Goal: Answer question/provide support: Share knowledge or assist other users

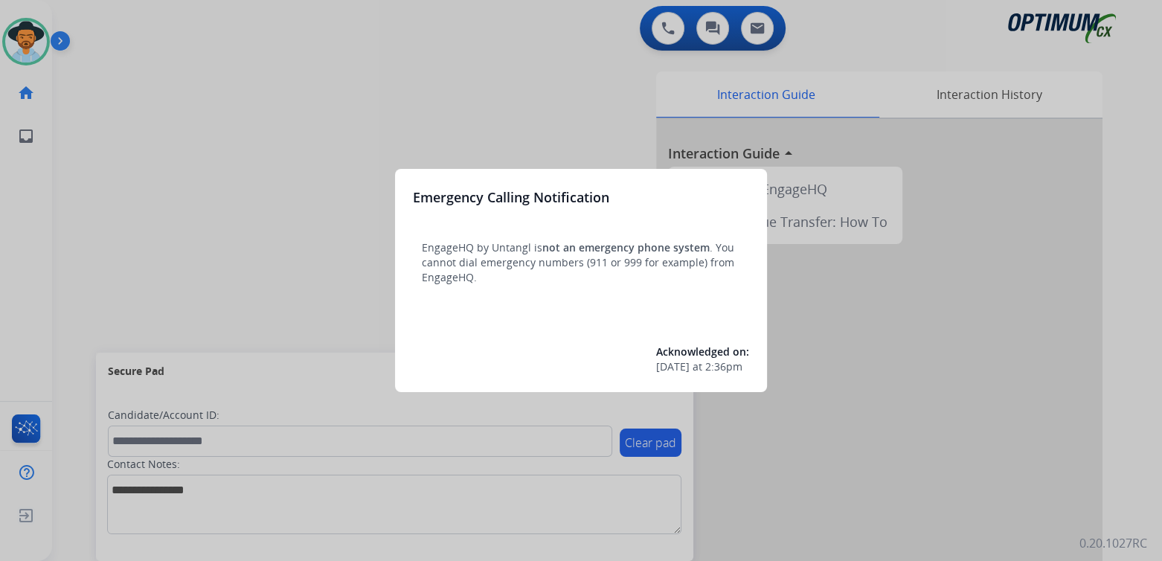
click at [911, 371] on div at bounding box center [581, 280] width 1162 height 561
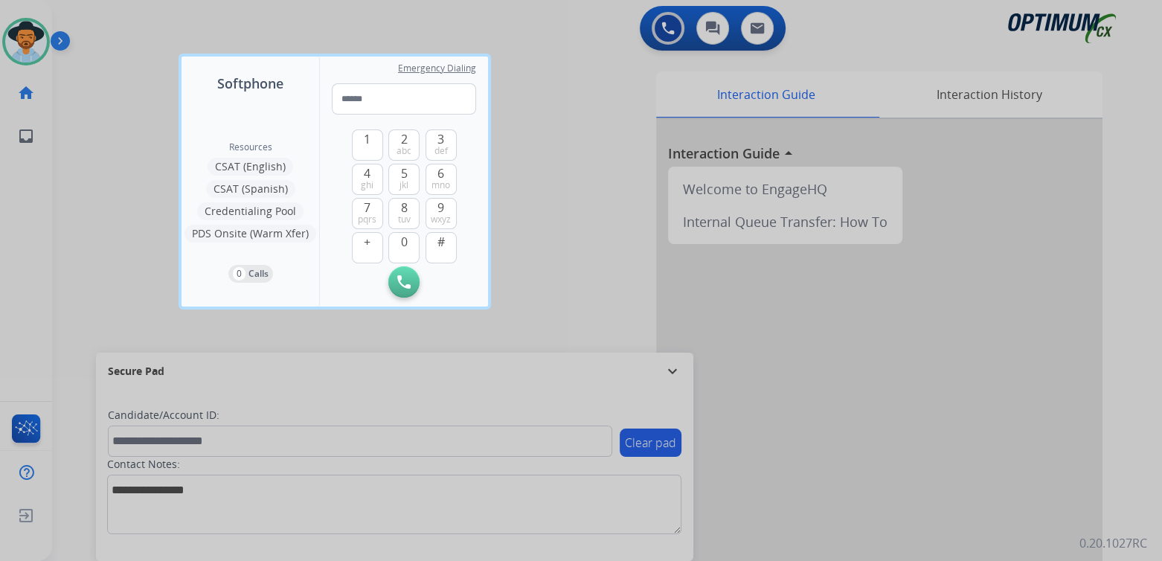
click at [546, 205] on div at bounding box center [581, 280] width 1162 height 561
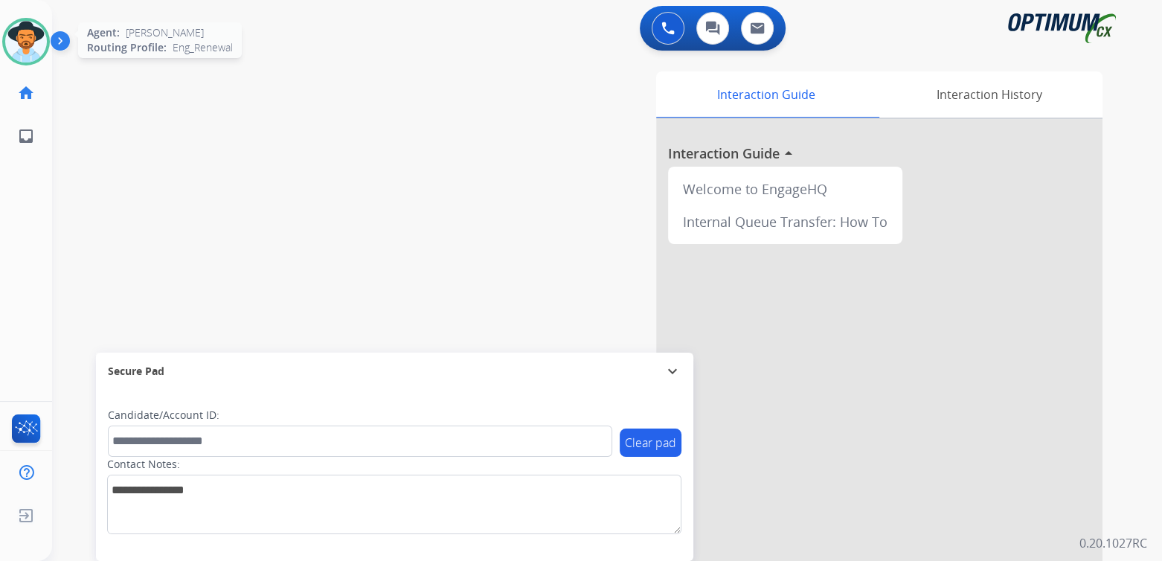
click at [19, 36] on img at bounding box center [26, 42] width 42 height 42
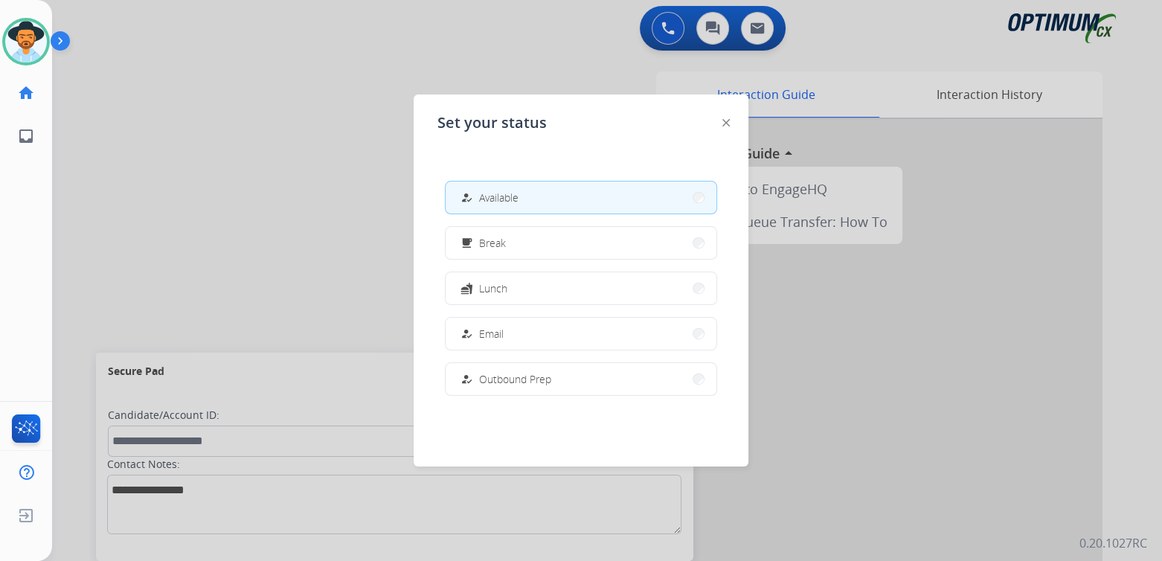
click at [217, 185] on div at bounding box center [581, 280] width 1162 height 561
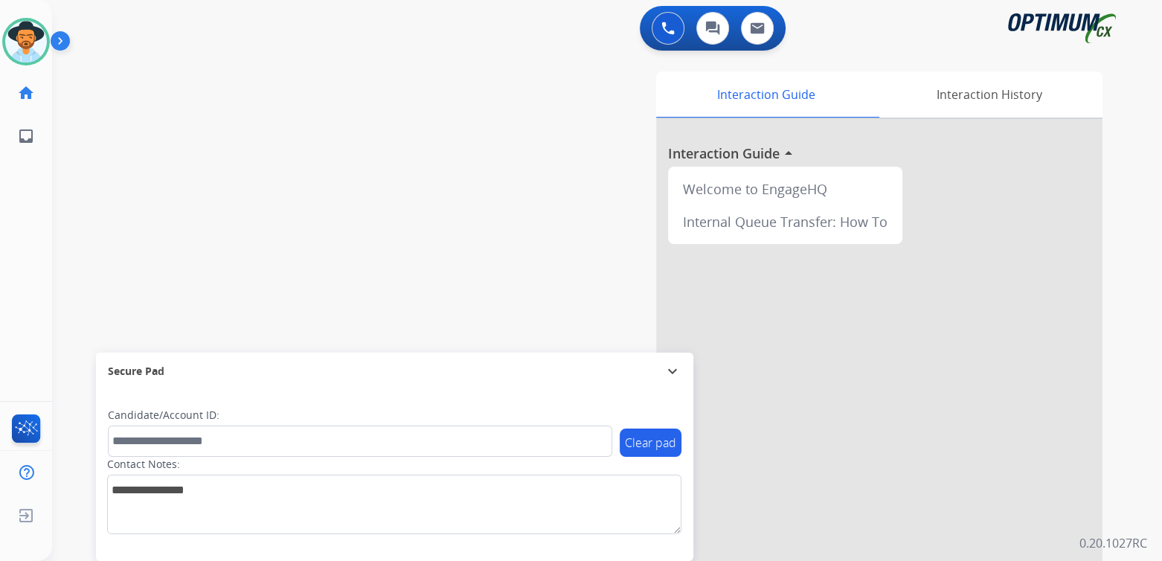
click at [673, 369] on mat-icon "expand_more" at bounding box center [673, 371] width 18 height 18
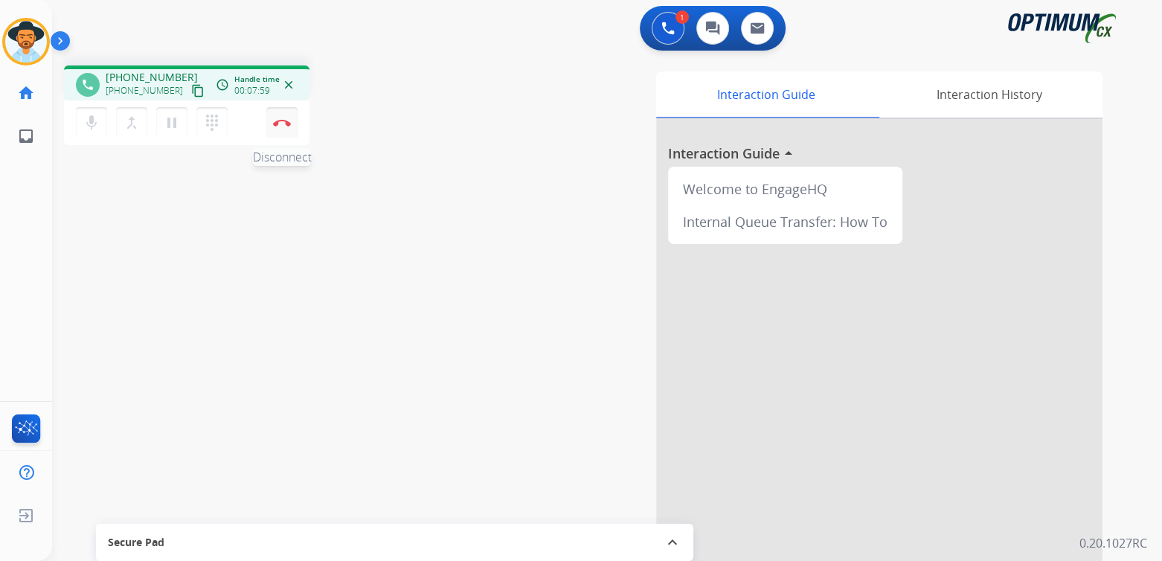
click at [281, 121] on img at bounding box center [282, 122] width 18 height 7
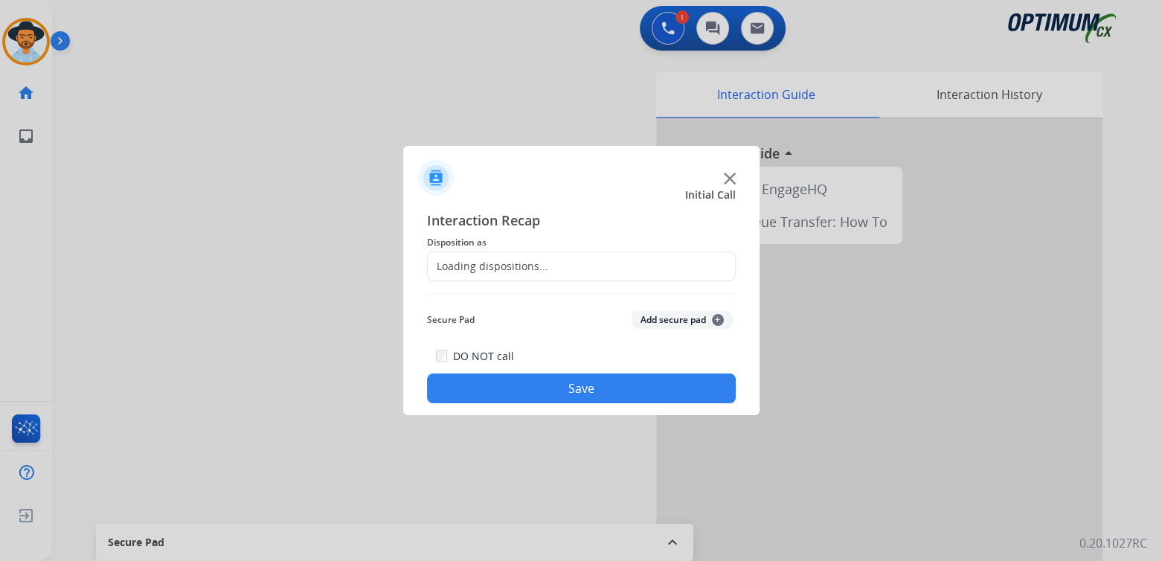
click at [487, 262] on div "Loading dispositions..." at bounding box center [488, 266] width 121 height 15
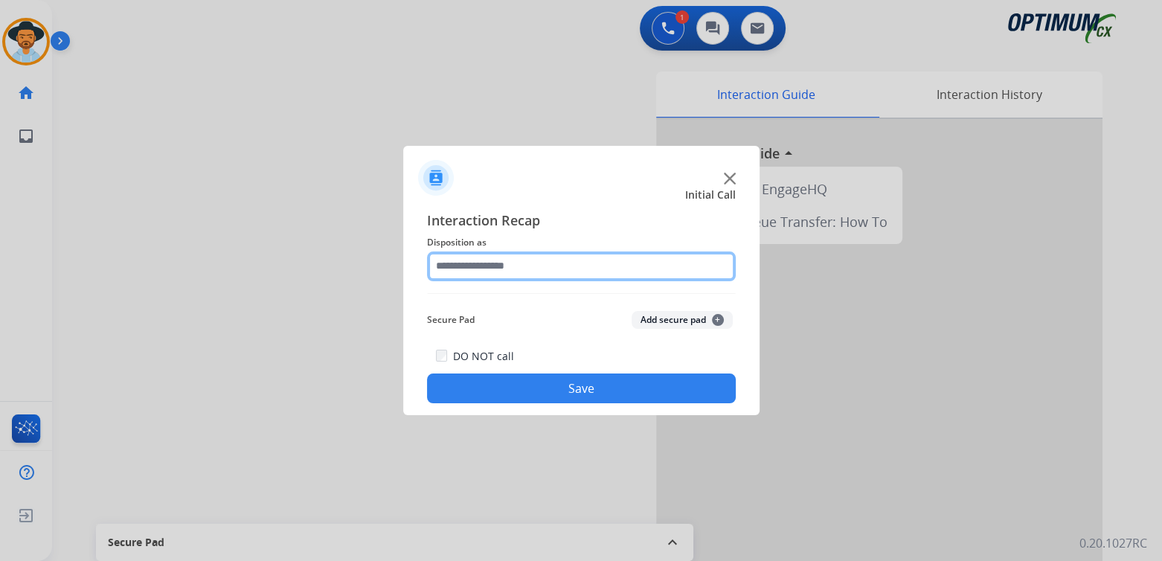
click at [494, 268] on input "text" at bounding box center [581, 266] width 309 height 30
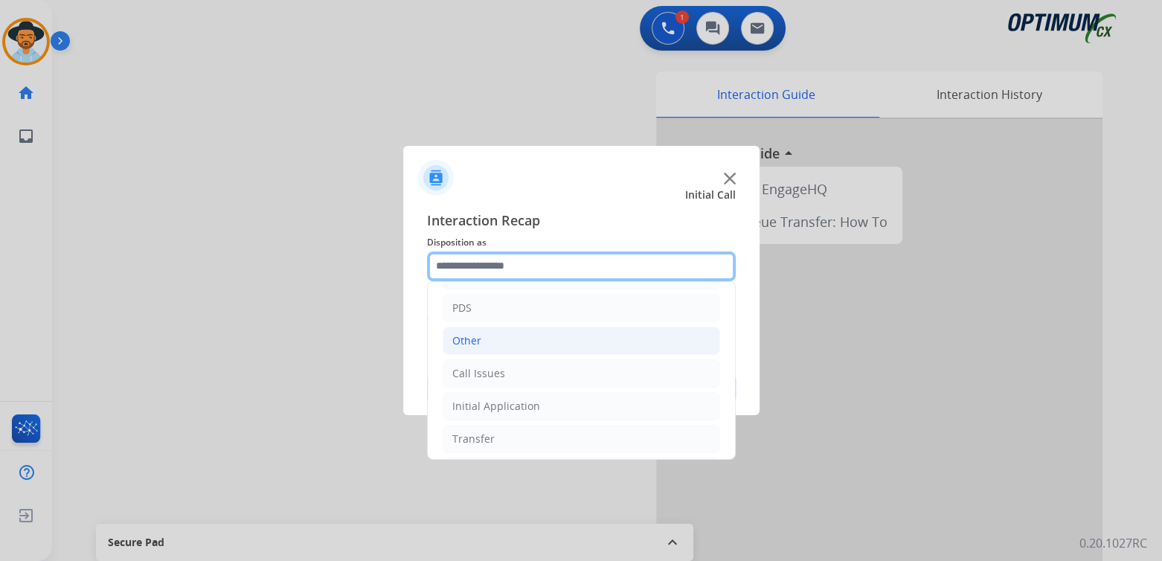
scroll to position [98, 0]
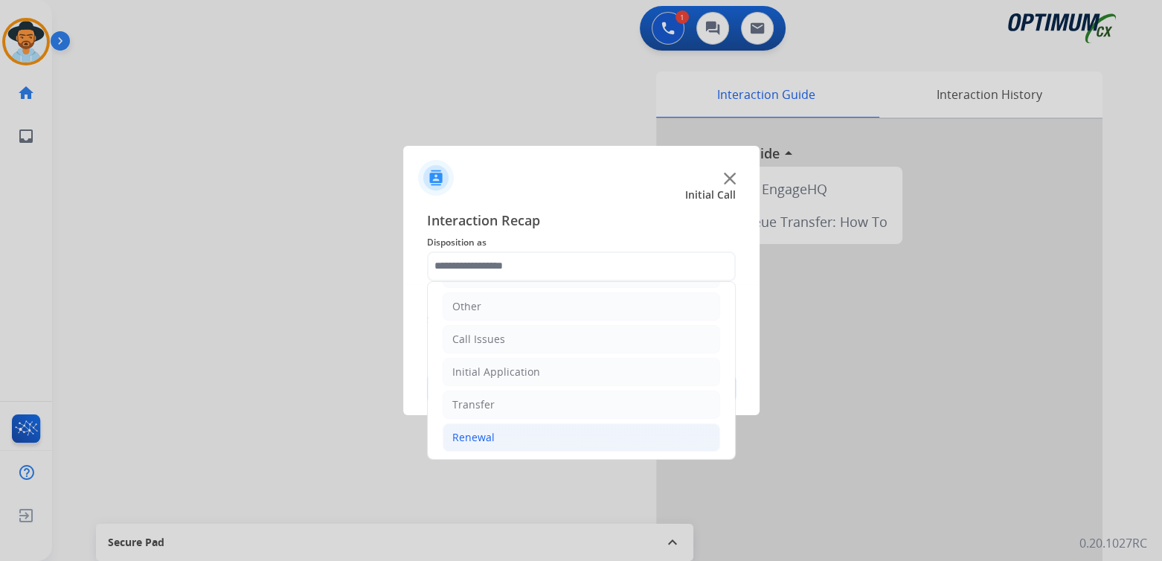
click at [473, 437] on div "Renewal" at bounding box center [473, 437] width 42 height 15
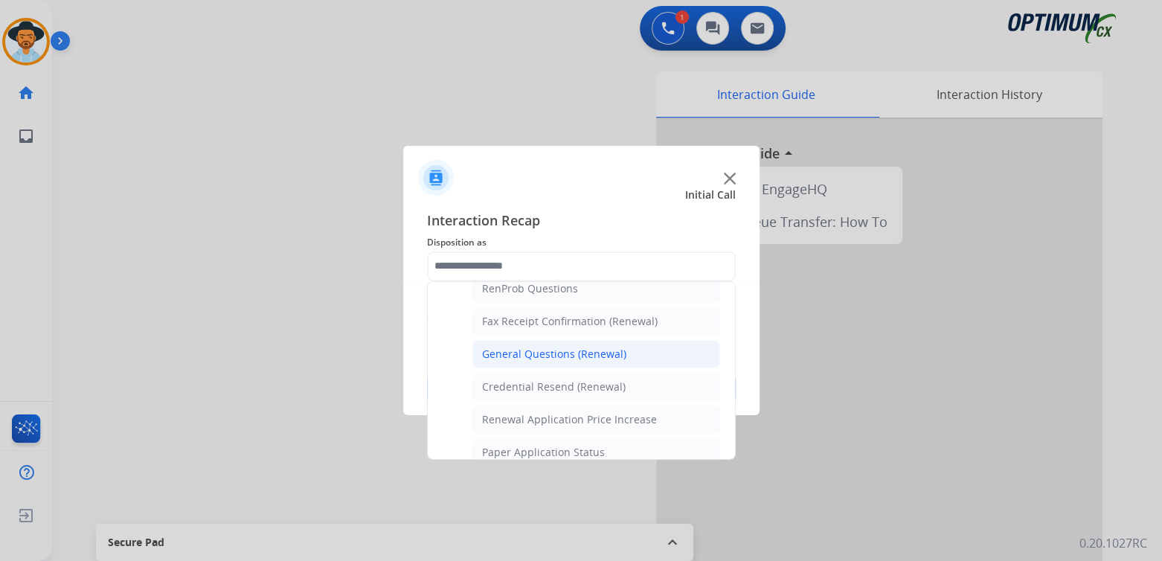
scroll to position [394, 0]
click at [530, 347] on div "General Questions (Renewal)" at bounding box center [554, 353] width 144 height 15
type input "**********"
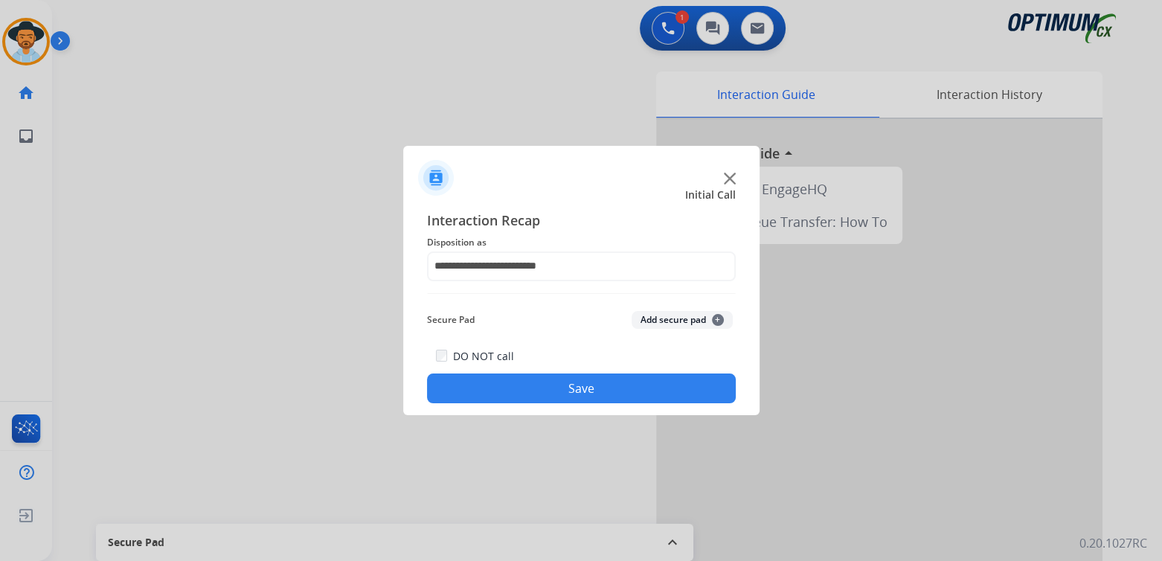
click at [591, 390] on button "Save" at bounding box center [581, 388] width 309 height 30
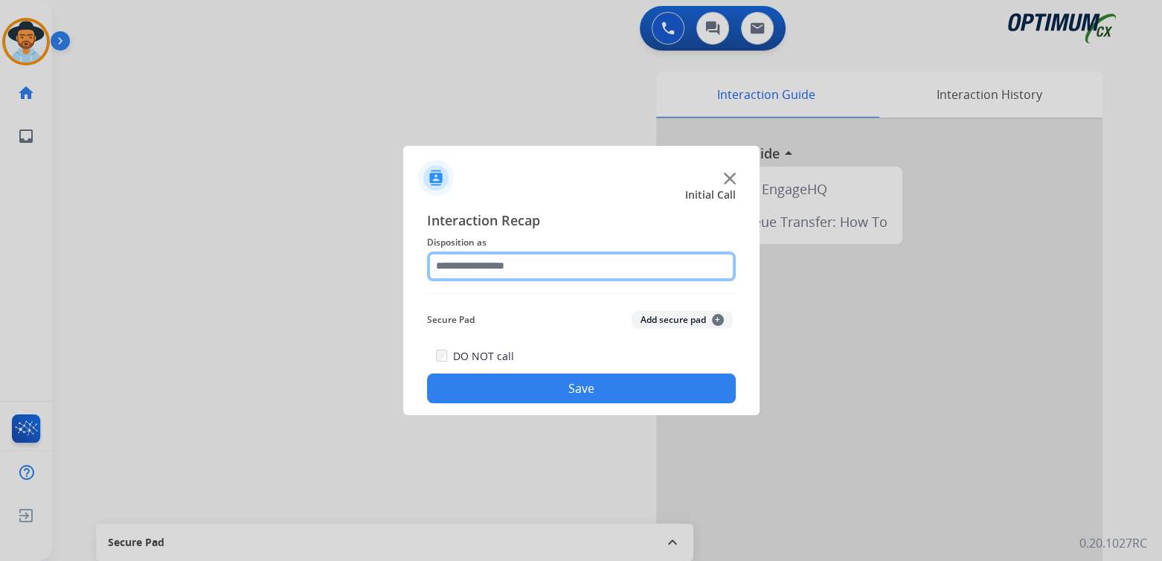
click at [511, 267] on input "text" at bounding box center [581, 266] width 309 height 30
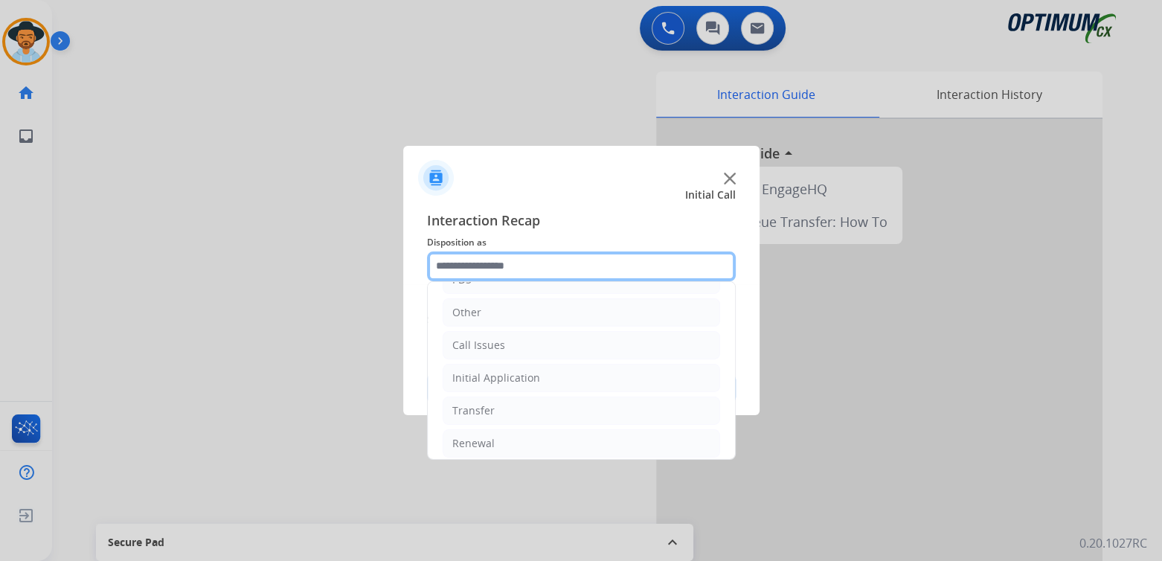
scroll to position [98, 0]
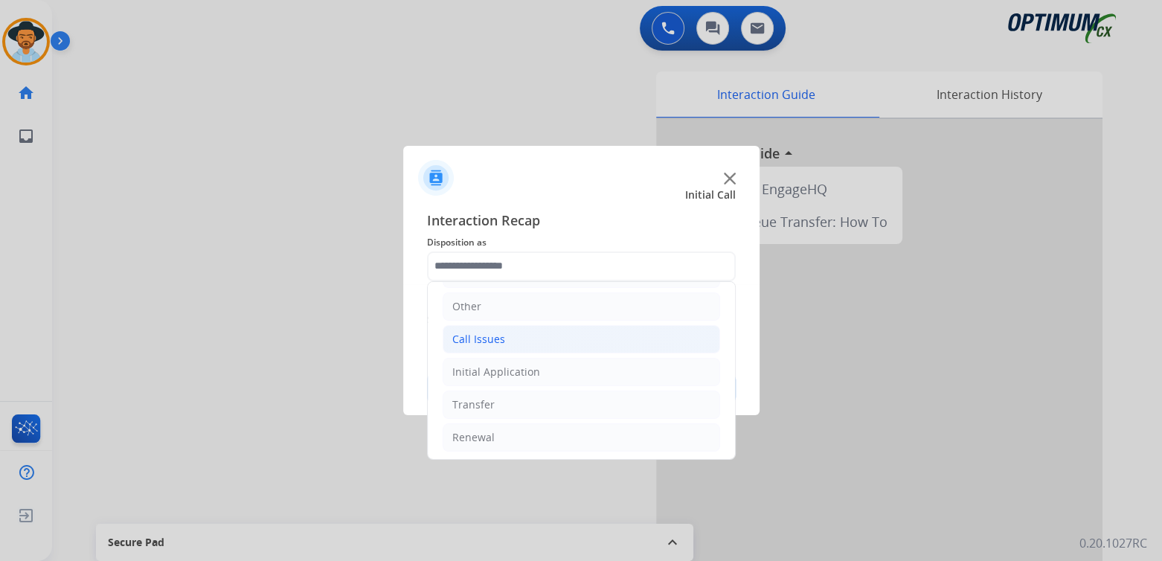
click at [512, 338] on li "Call Issues" at bounding box center [582, 339] width 278 height 28
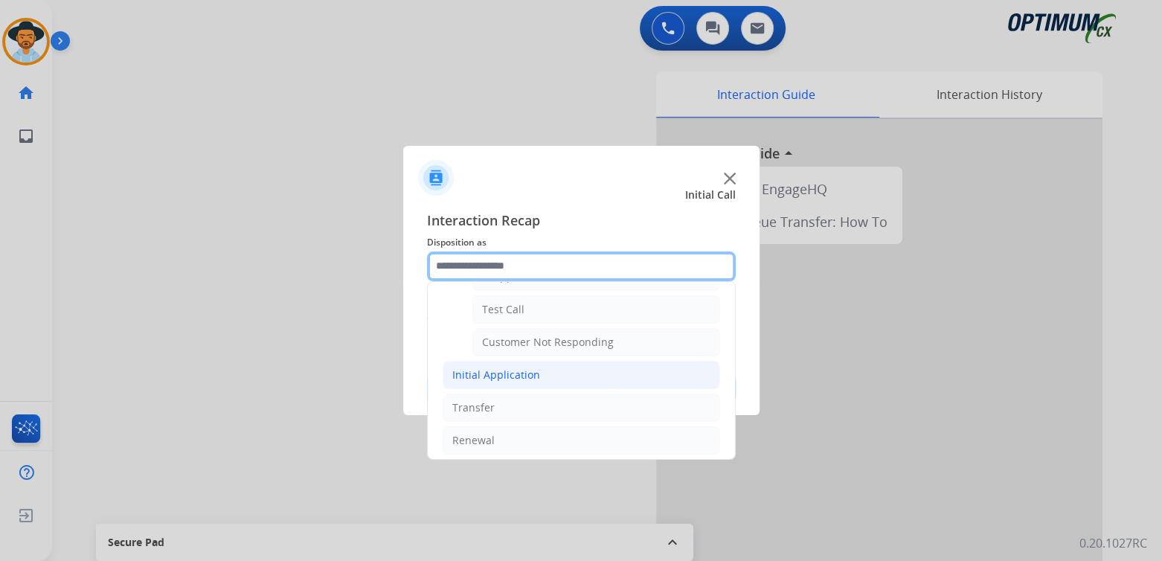
scroll to position [260, 0]
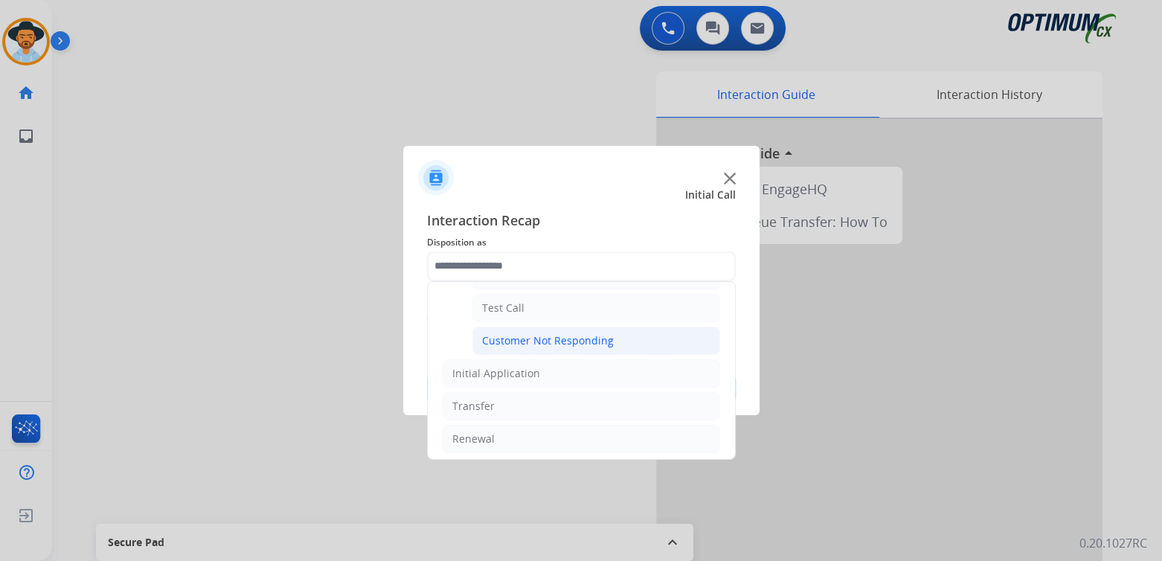
click at [530, 339] on div "Customer Not Responding" at bounding box center [548, 340] width 132 height 15
type input "**********"
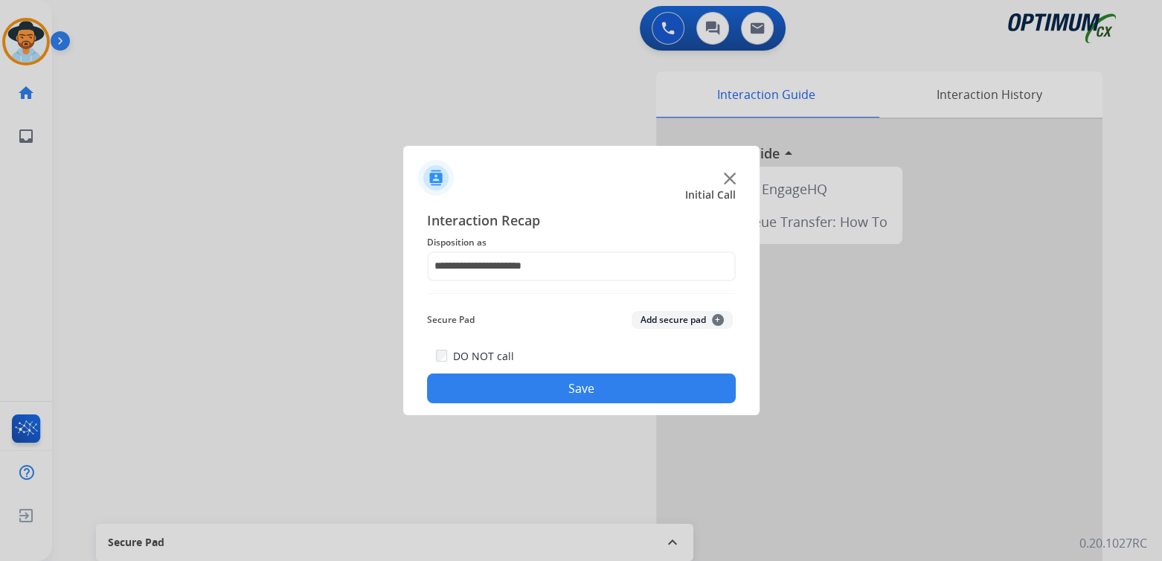
click at [618, 391] on button "Save" at bounding box center [581, 388] width 309 height 30
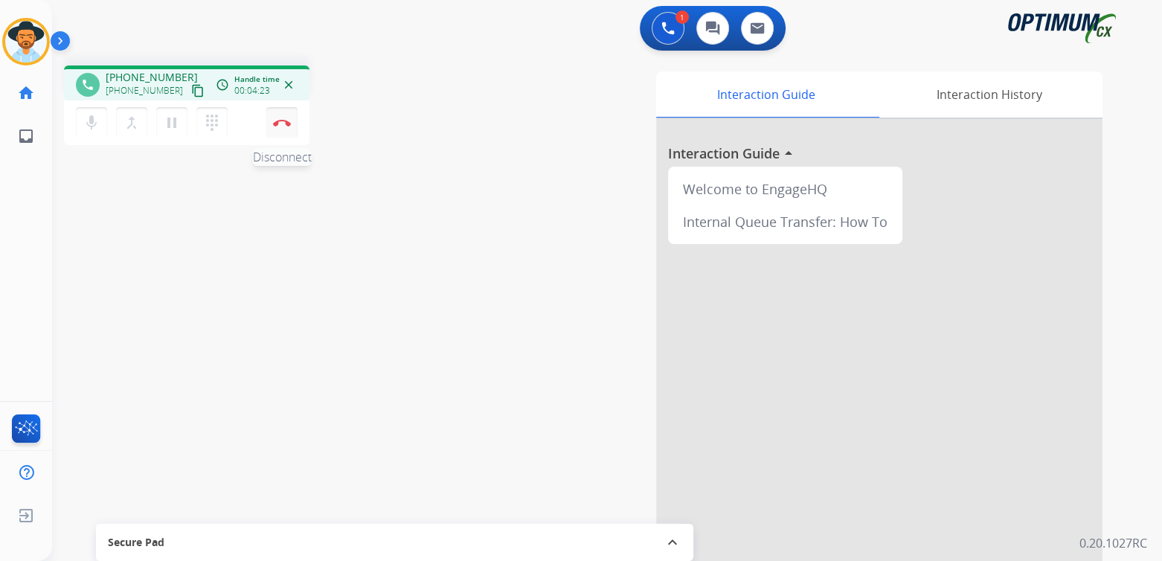
click at [284, 126] on button "Disconnect" at bounding box center [281, 122] width 31 height 31
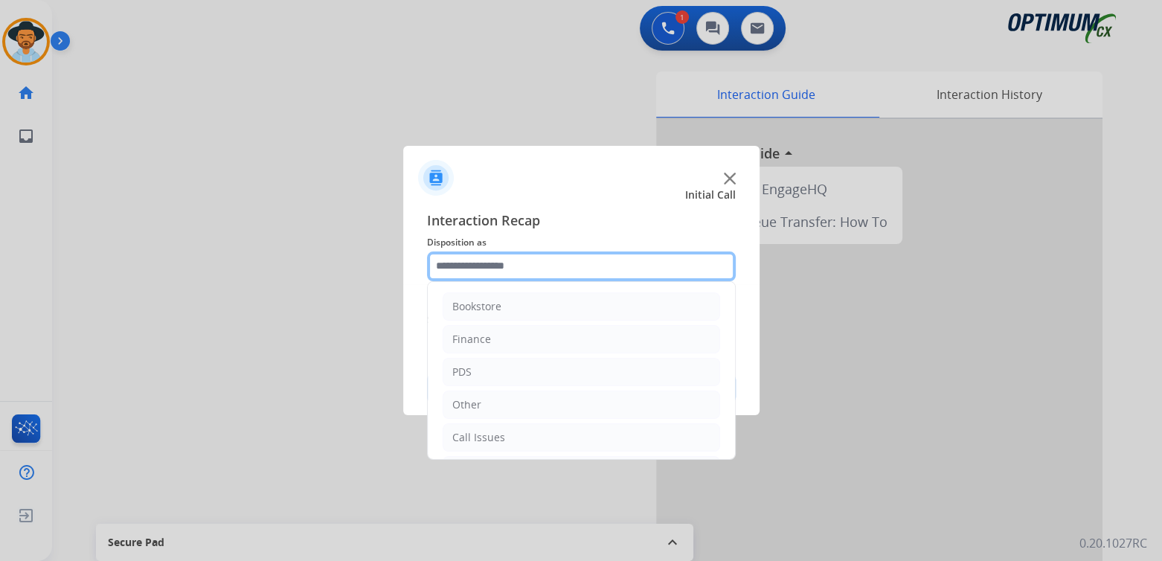
click at [510, 270] on input "text" at bounding box center [581, 266] width 309 height 30
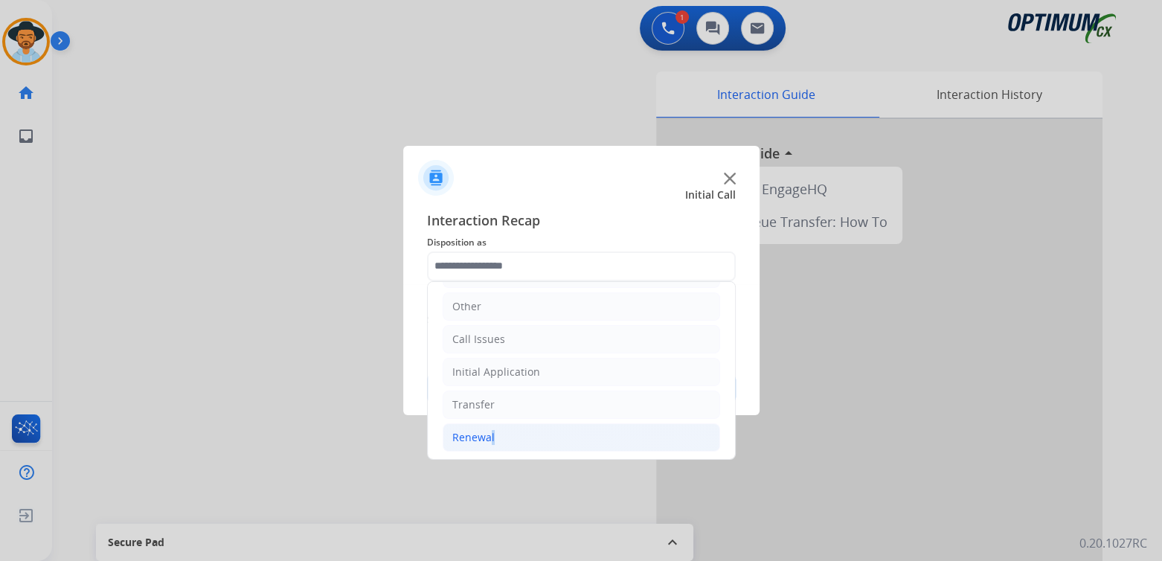
click at [488, 436] on div "Renewal" at bounding box center [473, 437] width 42 height 15
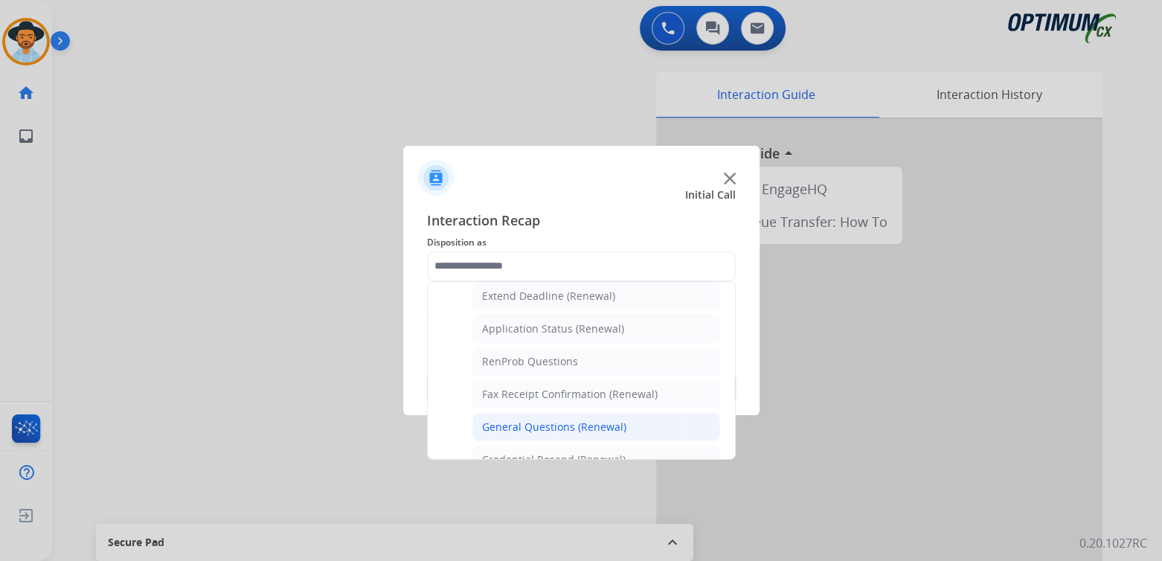
scroll to position [321, 0]
click at [548, 419] on div "General Questions (Renewal)" at bounding box center [554, 426] width 144 height 15
type input "**********"
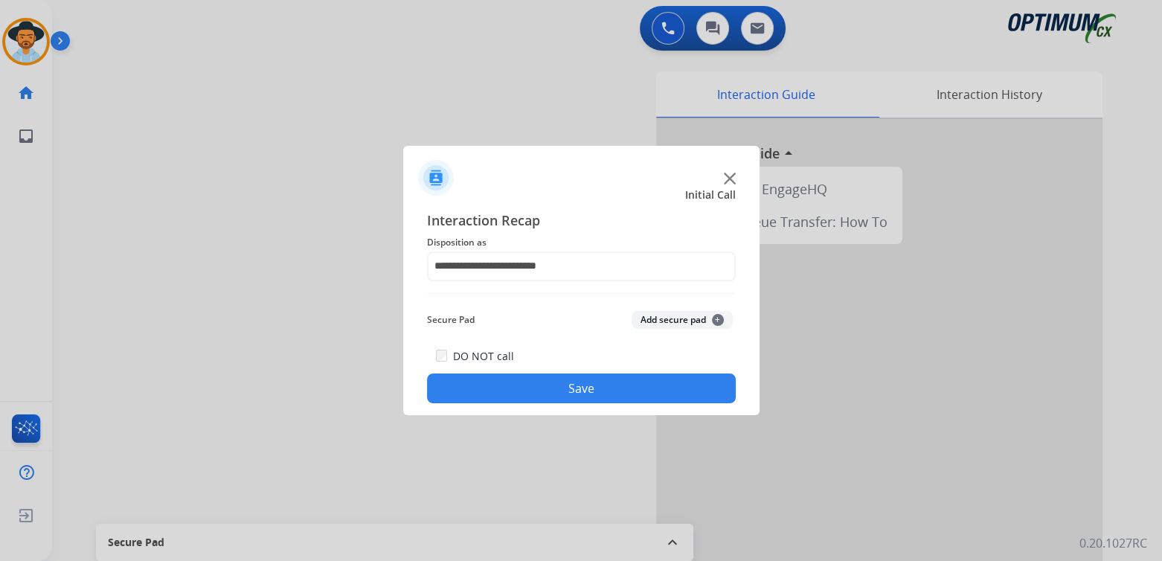
click at [572, 385] on button "Save" at bounding box center [581, 388] width 309 height 30
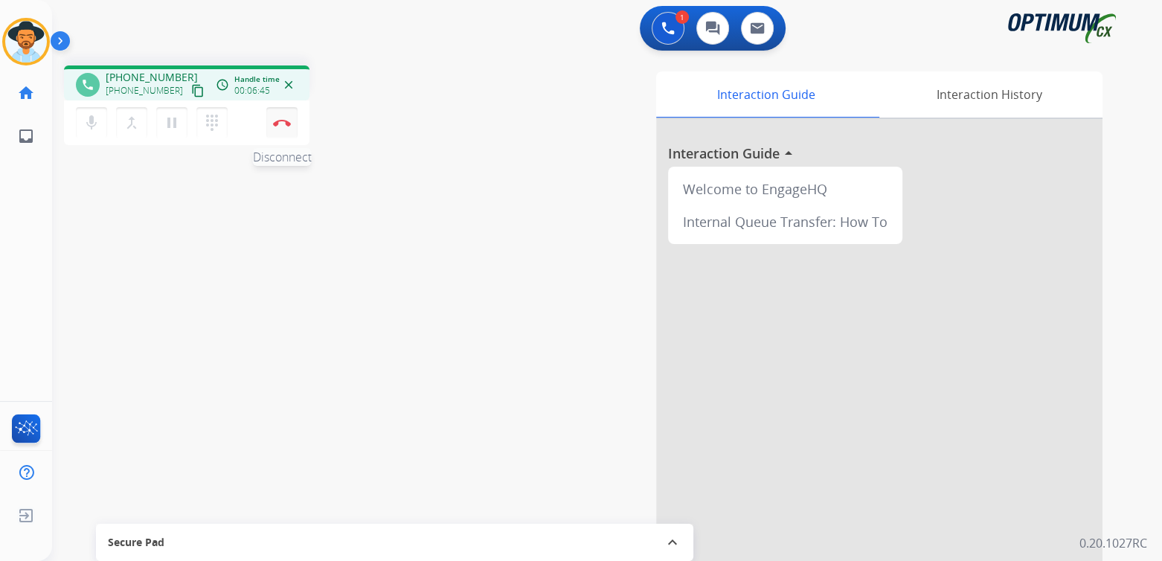
click at [282, 119] on img at bounding box center [282, 122] width 18 height 7
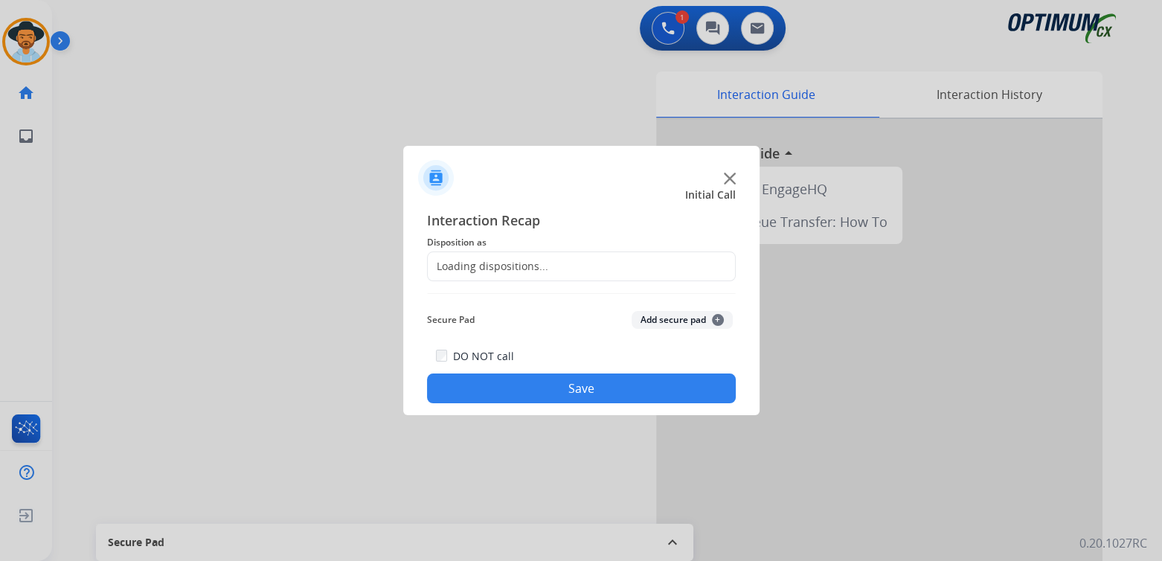
click at [525, 256] on div "Loading dispositions..." at bounding box center [581, 266] width 309 height 30
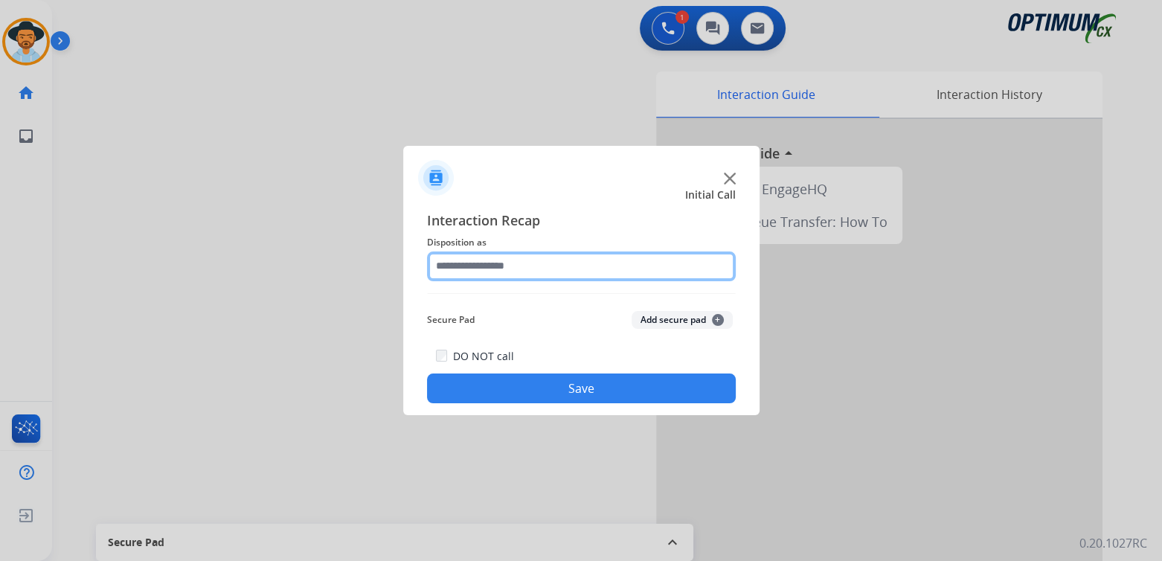
click at [519, 274] on input "text" at bounding box center [581, 266] width 309 height 30
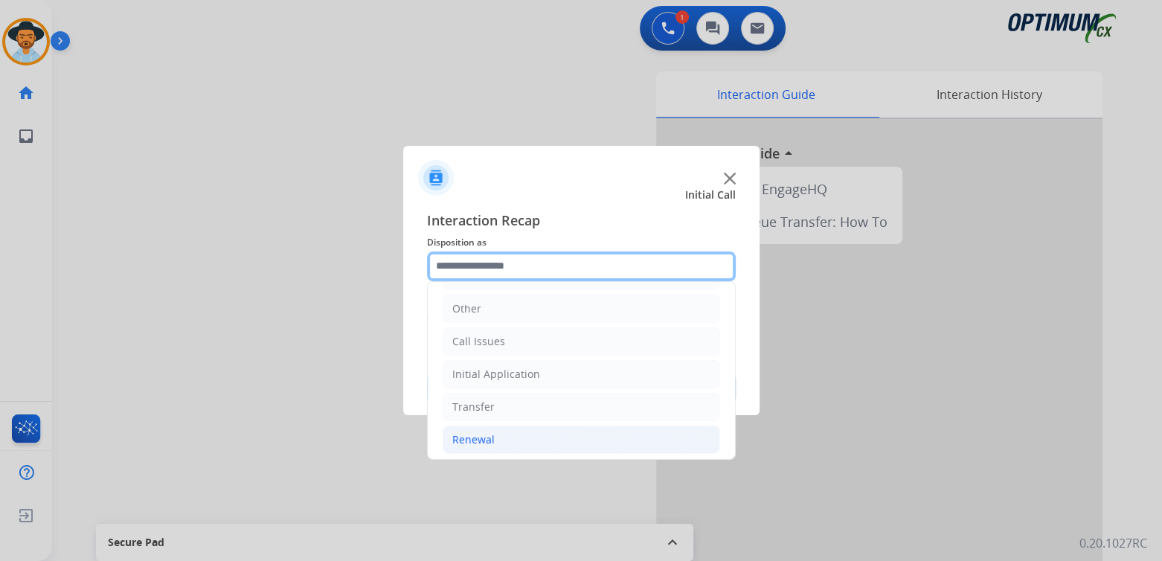
scroll to position [98, 0]
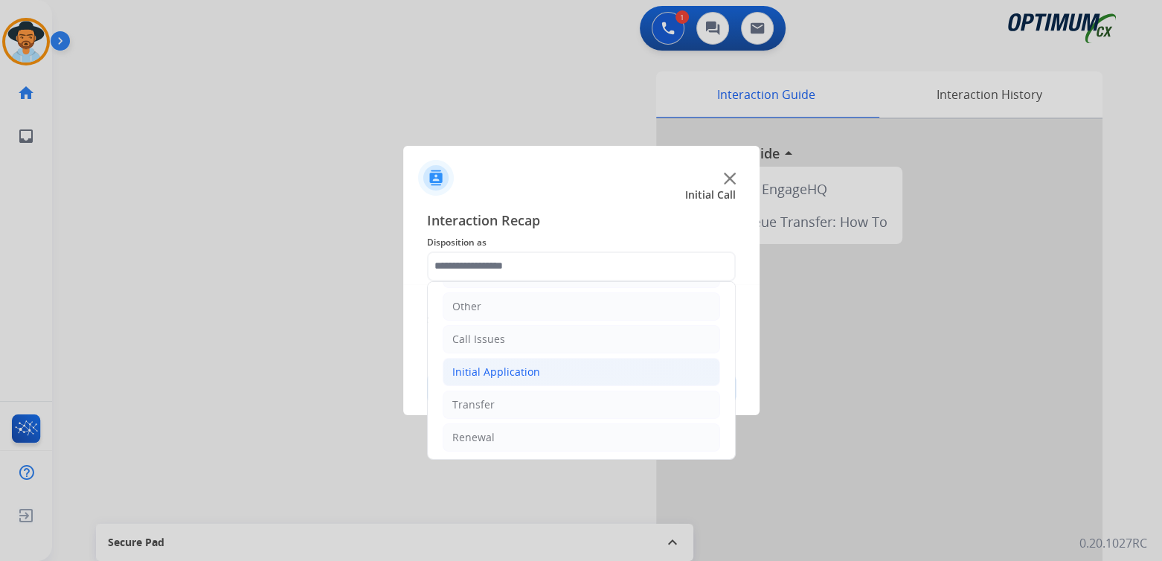
click at [521, 372] on div "Initial Application" at bounding box center [496, 372] width 88 height 15
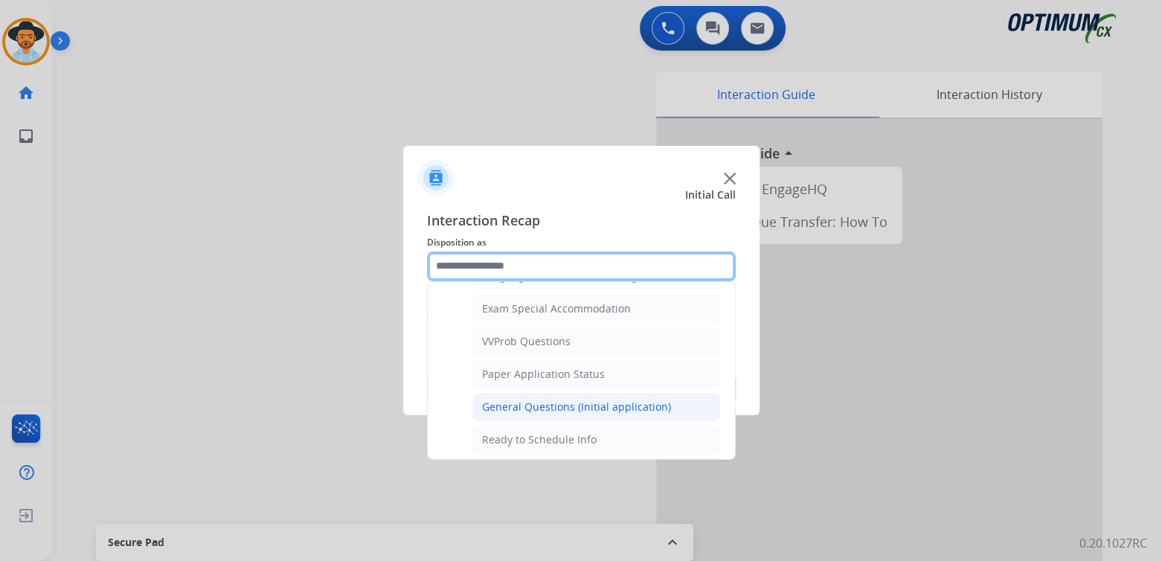
scroll to position [766, 0]
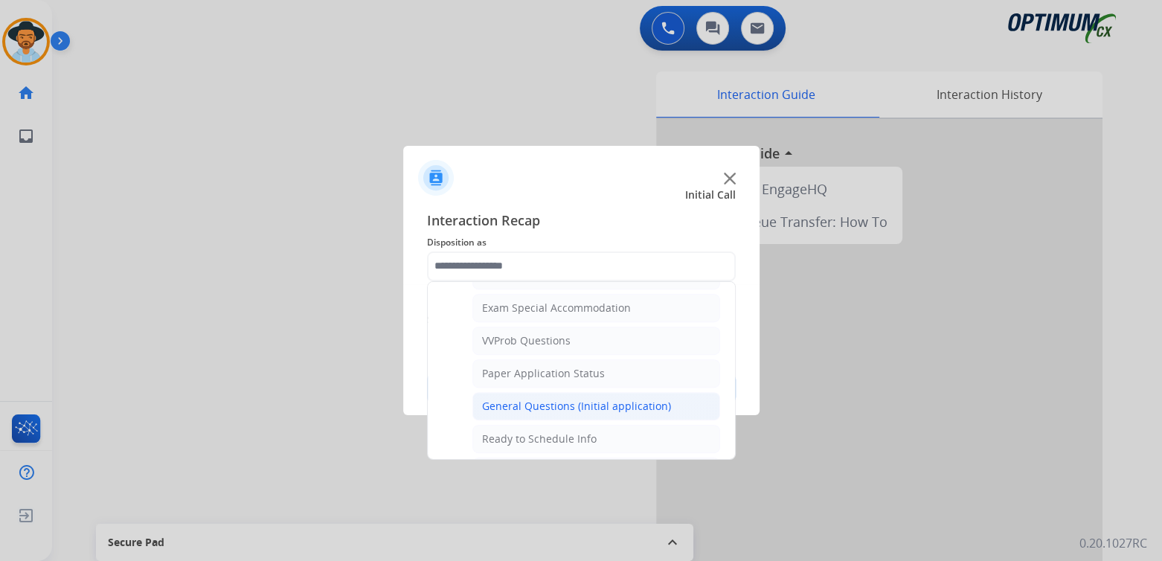
click at [539, 399] on div "General Questions (Initial application)" at bounding box center [576, 406] width 189 height 15
type input "**********"
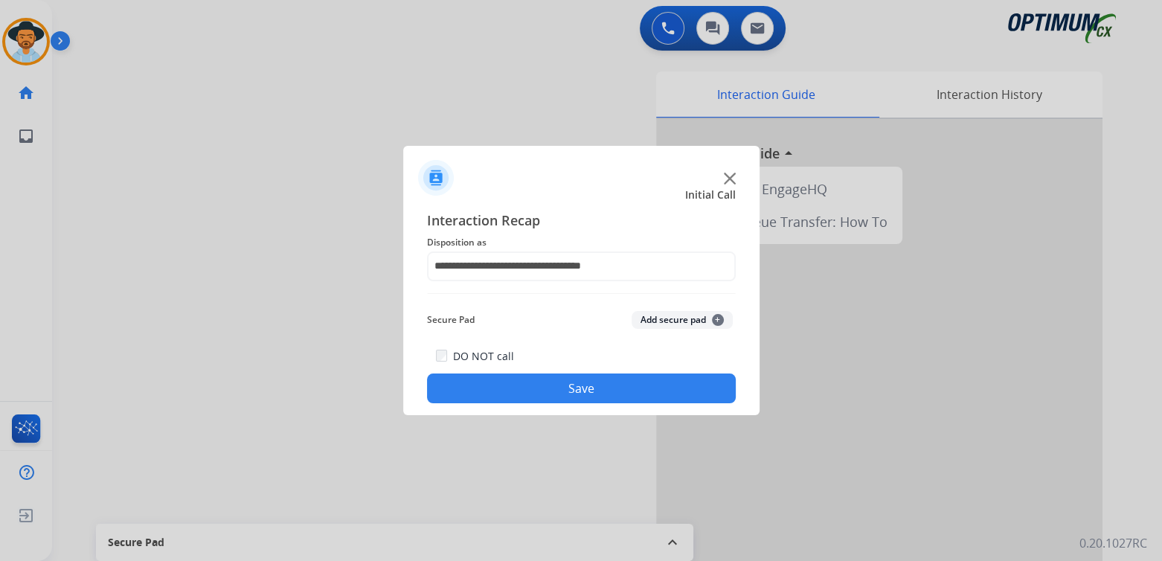
drag, startPoint x: 582, startPoint y: 387, endPoint x: 601, endPoint y: 382, distance: 20.0
click at [583, 387] on button "Save" at bounding box center [581, 388] width 309 height 30
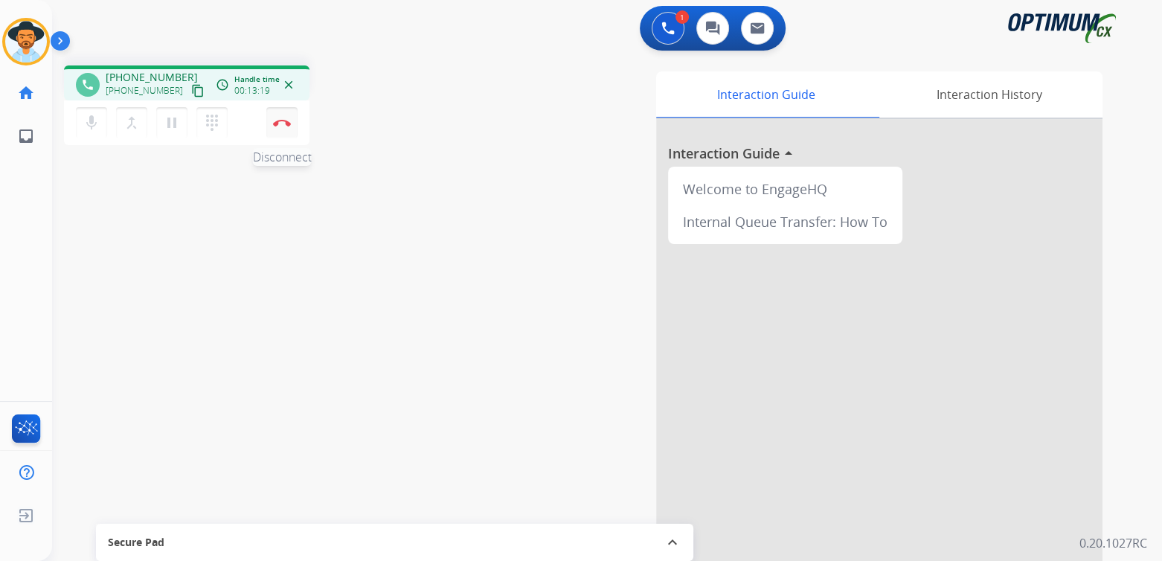
click at [284, 126] on button "Disconnect" at bounding box center [281, 122] width 31 height 31
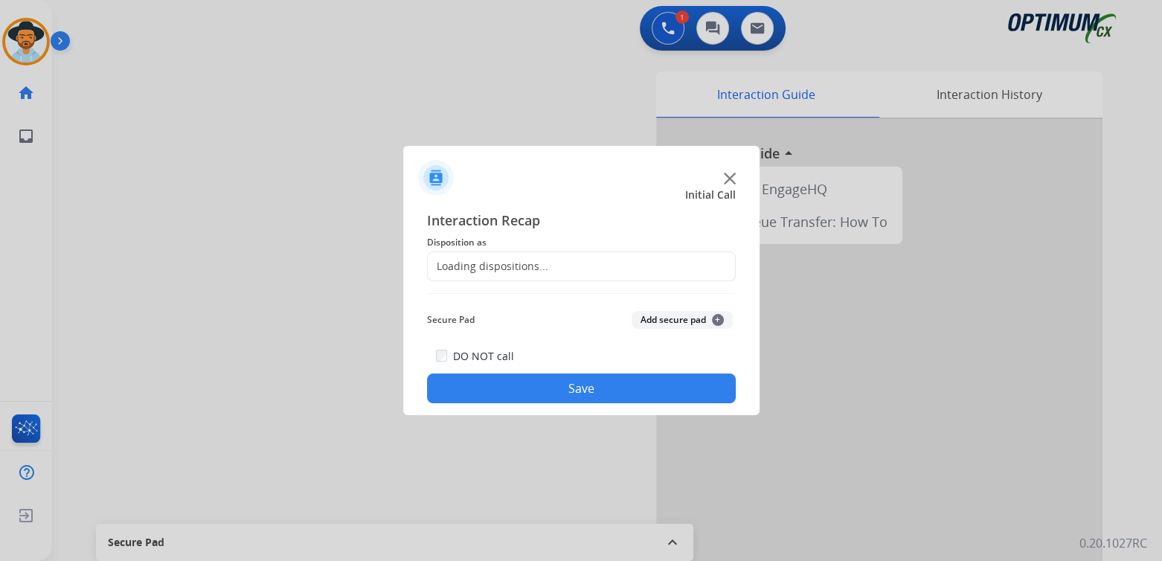
click at [509, 269] on div "Loading dispositions..." at bounding box center [488, 266] width 121 height 15
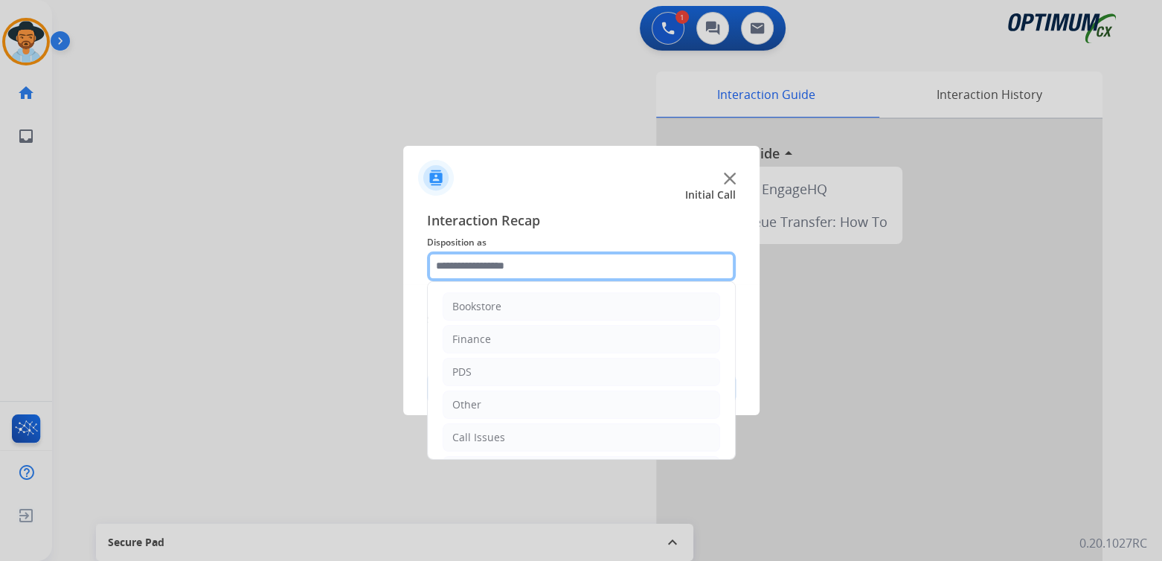
click at [490, 264] on input "text" at bounding box center [581, 266] width 309 height 30
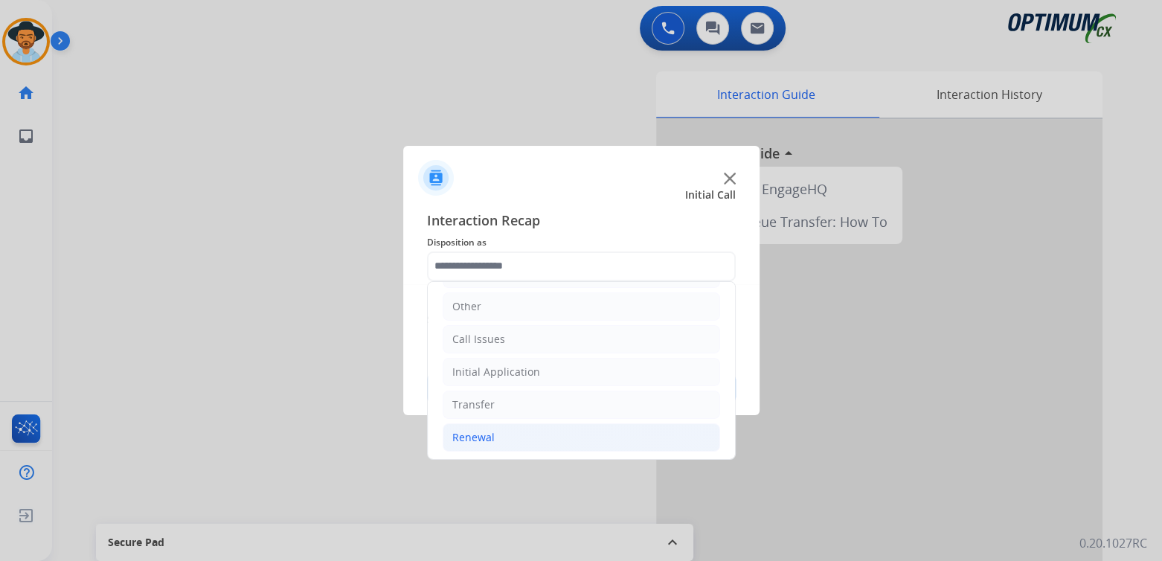
click at [473, 434] on div "Renewal" at bounding box center [473, 437] width 42 height 15
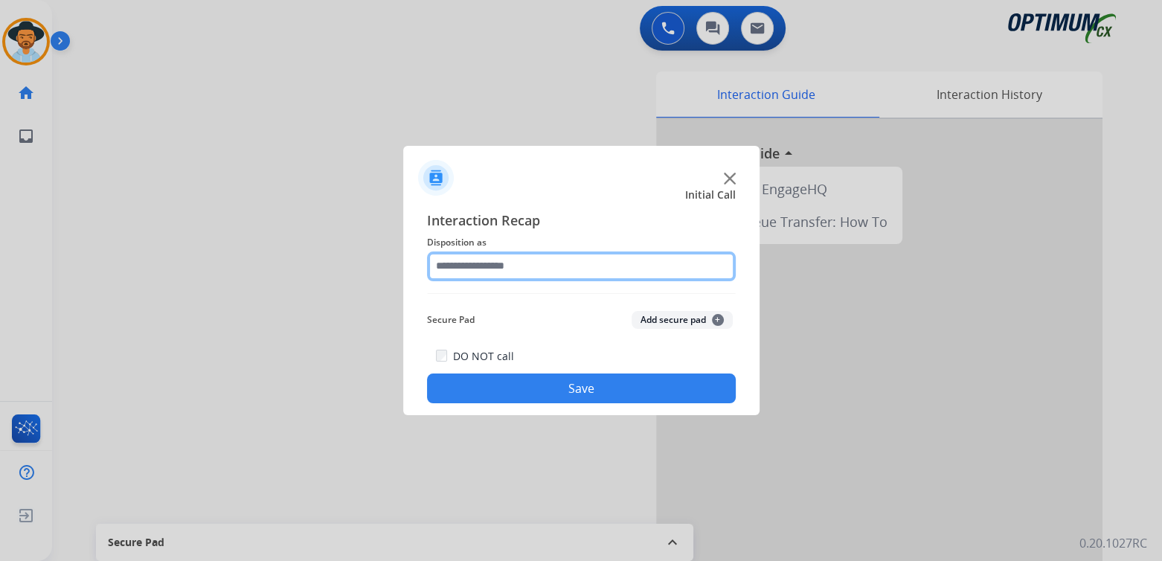
click at [500, 268] on input "text" at bounding box center [581, 266] width 309 height 30
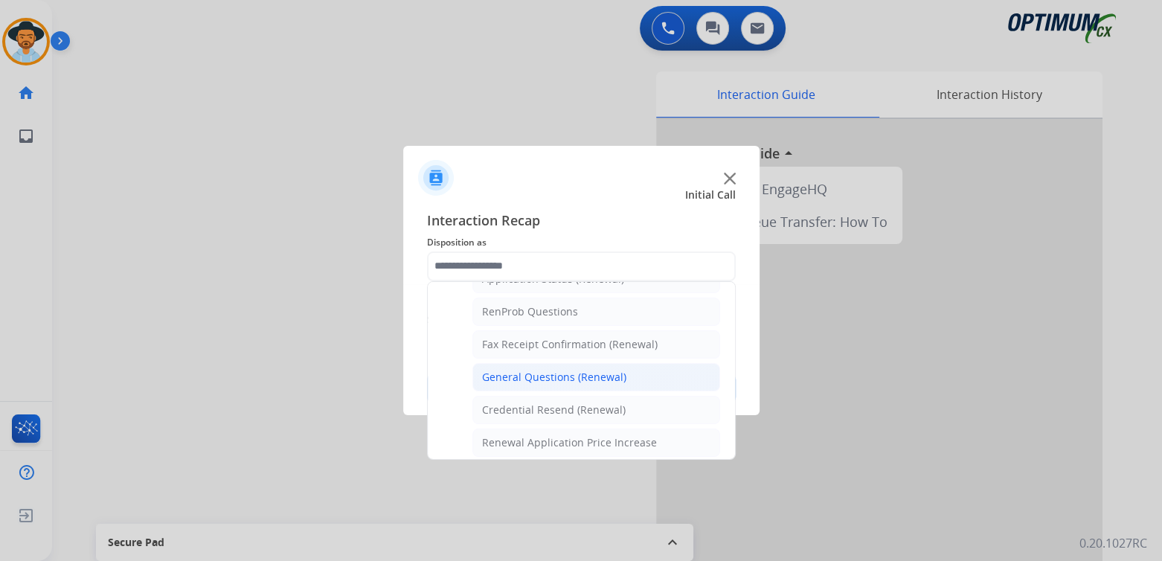
scroll to position [371, 0]
click at [530, 373] on div "General Questions (Renewal)" at bounding box center [554, 376] width 144 height 15
type input "**********"
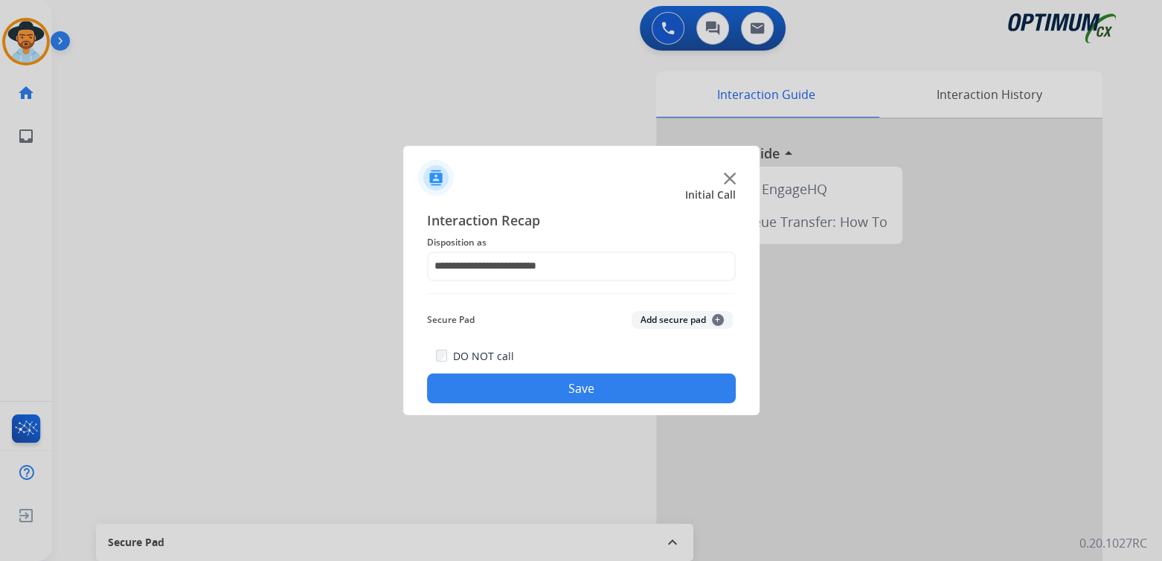
click at [595, 390] on button "Save" at bounding box center [581, 388] width 309 height 30
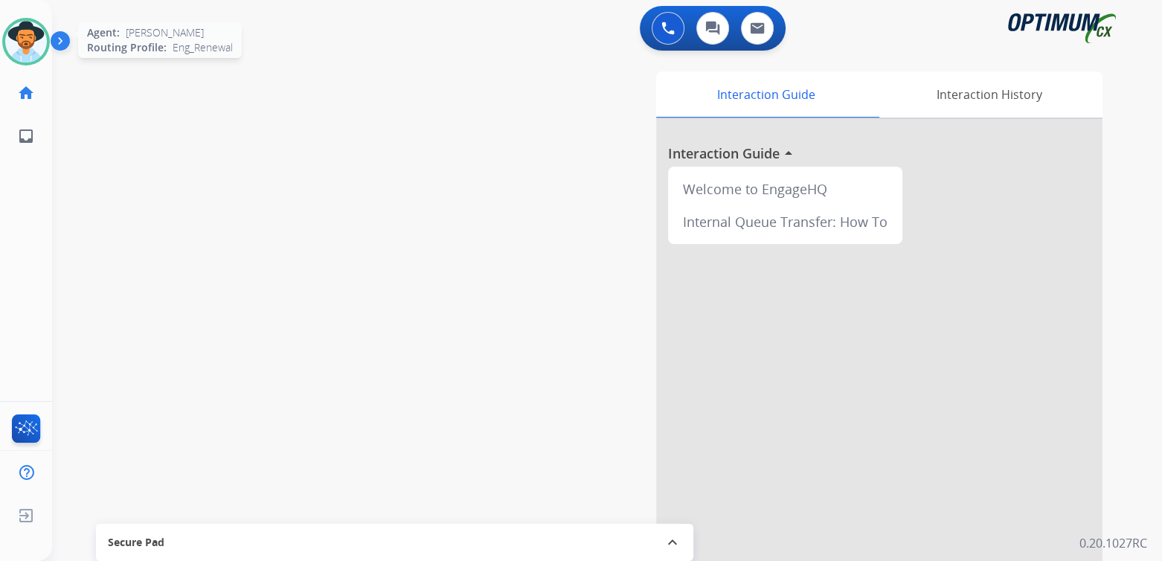
click at [19, 25] on img at bounding box center [26, 42] width 42 height 42
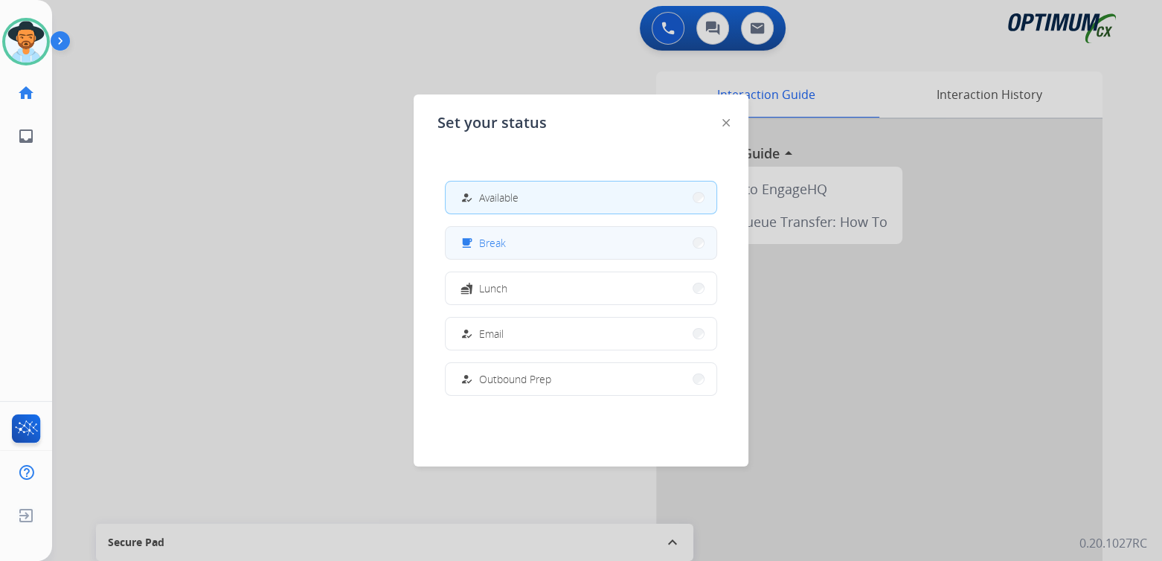
click at [504, 246] on span "Break" at bounding box center [492, 243] width 27 height 16
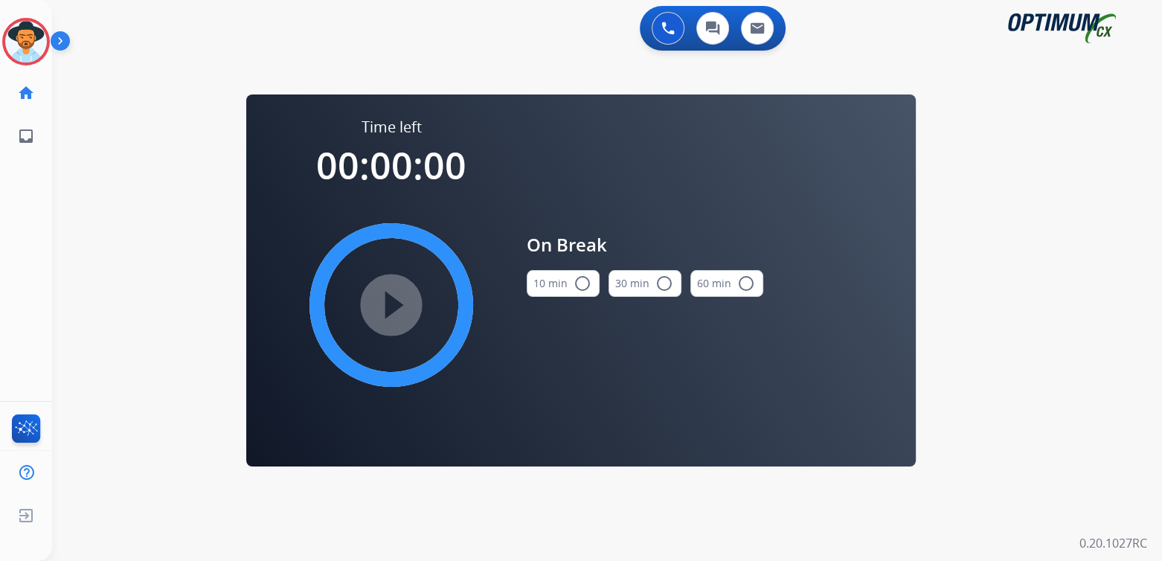
click at [585, 287] on mat-icon "radio_button_unchecked" at bounding box center [583, 284] width 18 height 18
drag, startPoint x: 394, startPoint y: 308, endPoint x: 1120, endPoint y: 237, distance: 730.4
click at [395, 307] on mat-icon "play_circle_filled" at bounding box center [391, 305] width 18 height 18
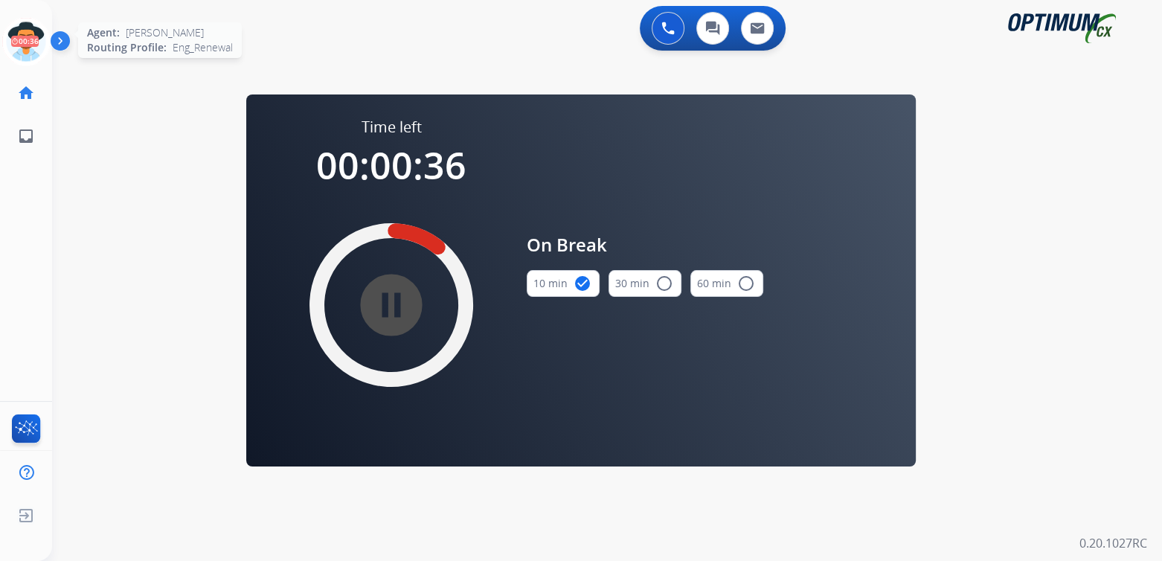
drag, startPoint x: 22, startPoint y: 40, endPoint x: 49, endPoint y: 28, distance: 29.3
click at [25, 39] on icon at bounding box center [26, 42] width 48 height 48
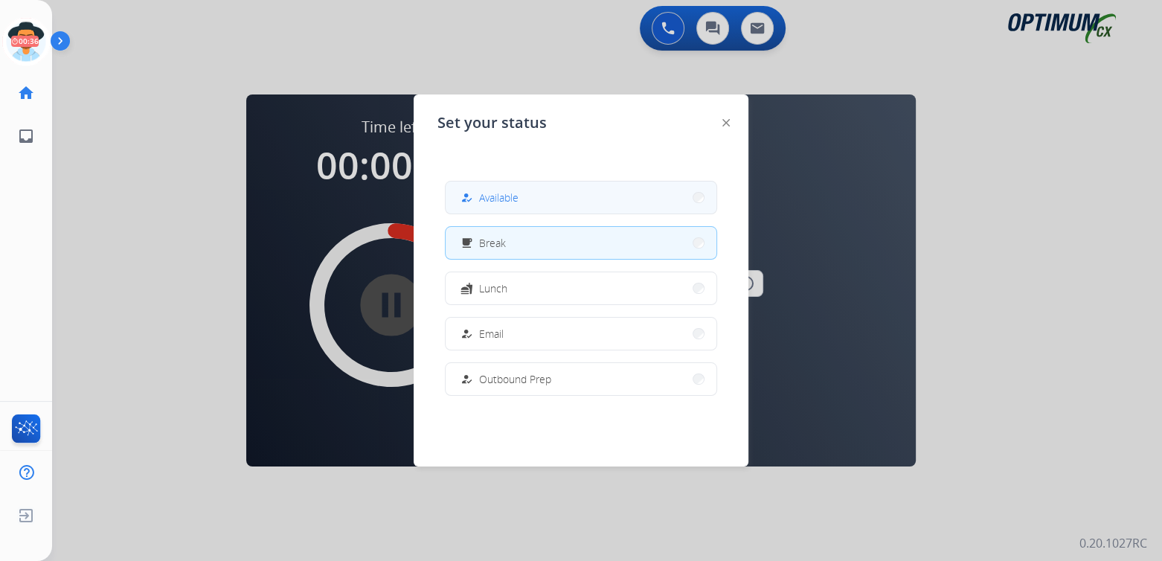
click at [530, 202] on button "how_to_reg Available" at bounding box center [581, 198] width 271 height 32
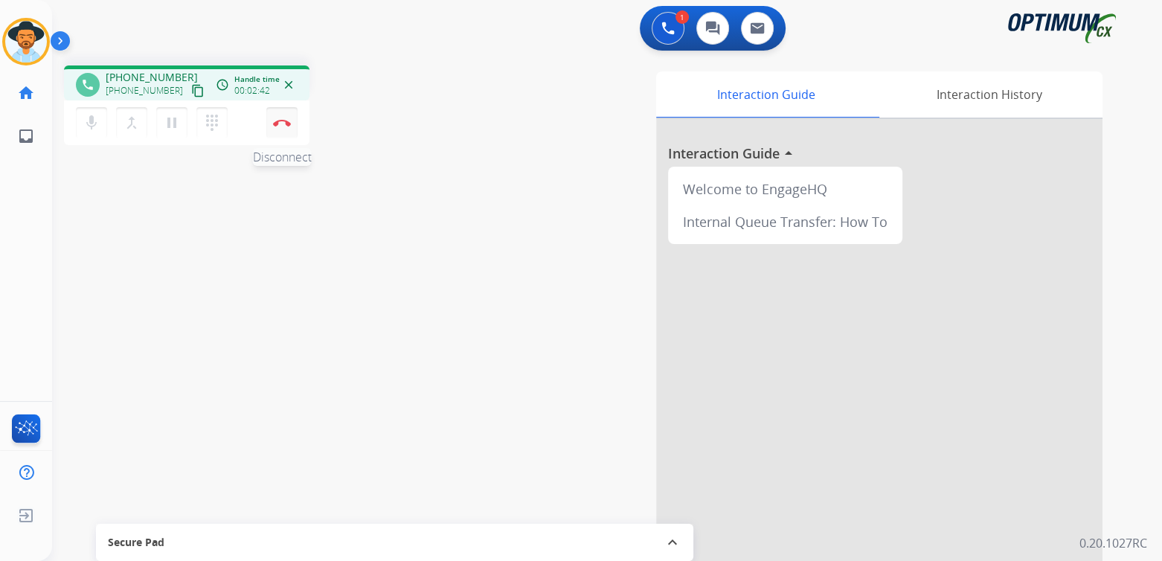
click at [282, 121] on img at bounding box center [282, 122] width 18 height 7
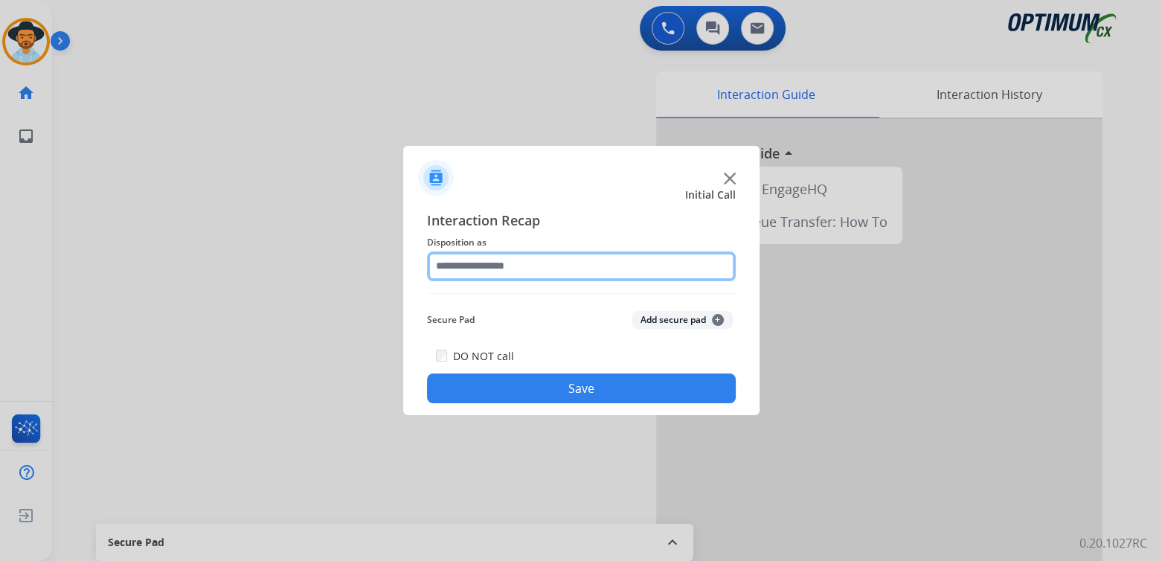
click at [488, 266] on input "text" at bounding box center [581, 266] width 309 height 30
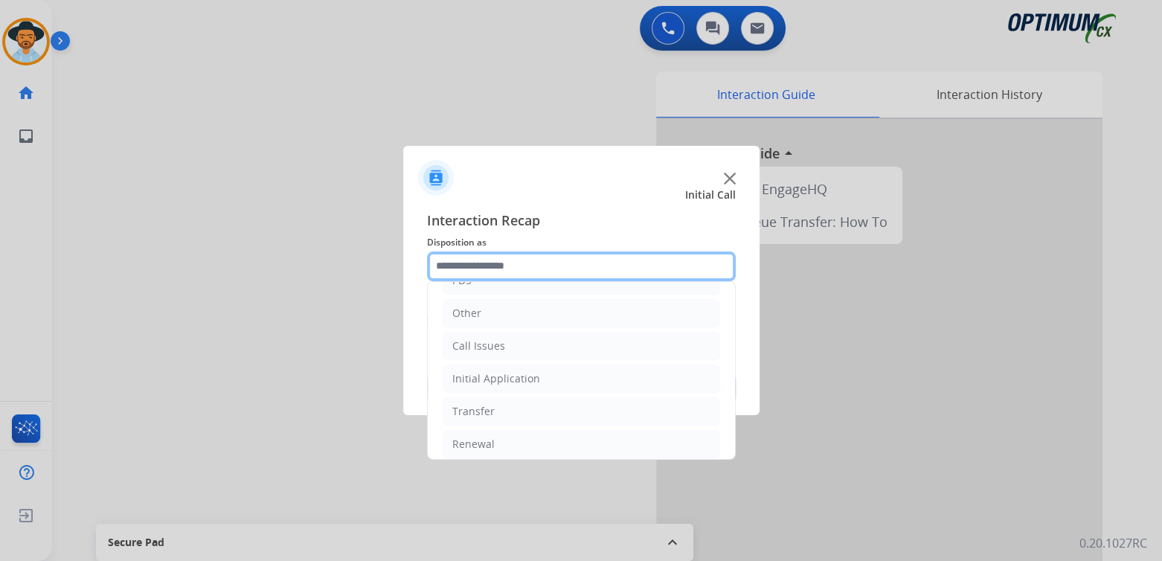
scroll to position [98, 0]
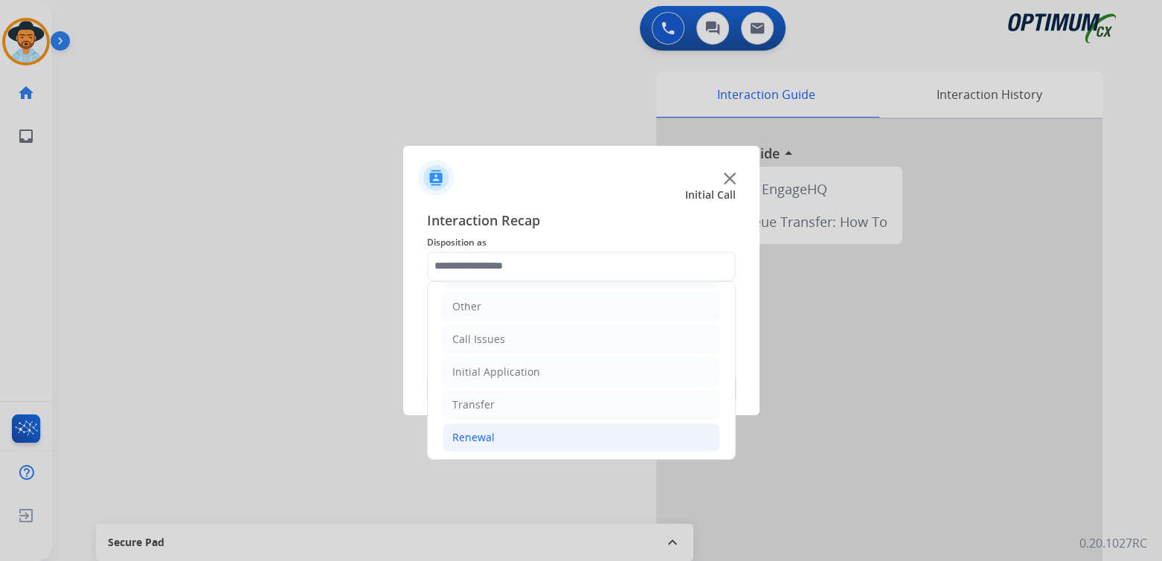
click at [488, 437] on div "Renewal" at bounding box center [473, 437] width 42 height 15
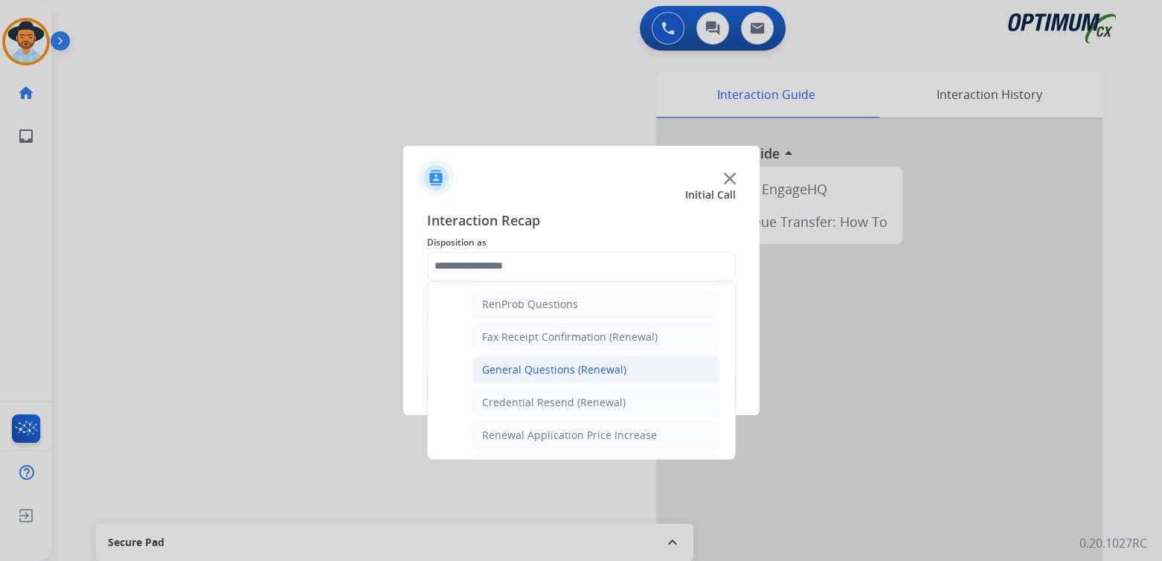
scroll to position [380, 0]
click at [551, 361] on div "General Questions (Renewal)" at bounding box center [554, 366] width 144 height 15
type input "**********"
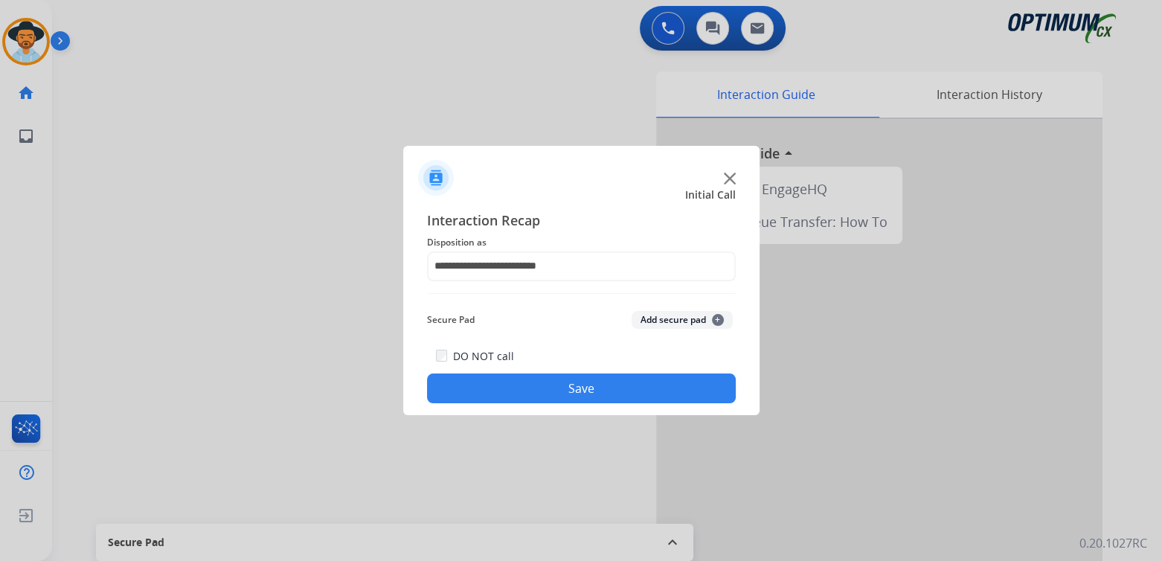
click at [606, 389] on button "Save" at bounding box center [581, 388] width 309 height 30
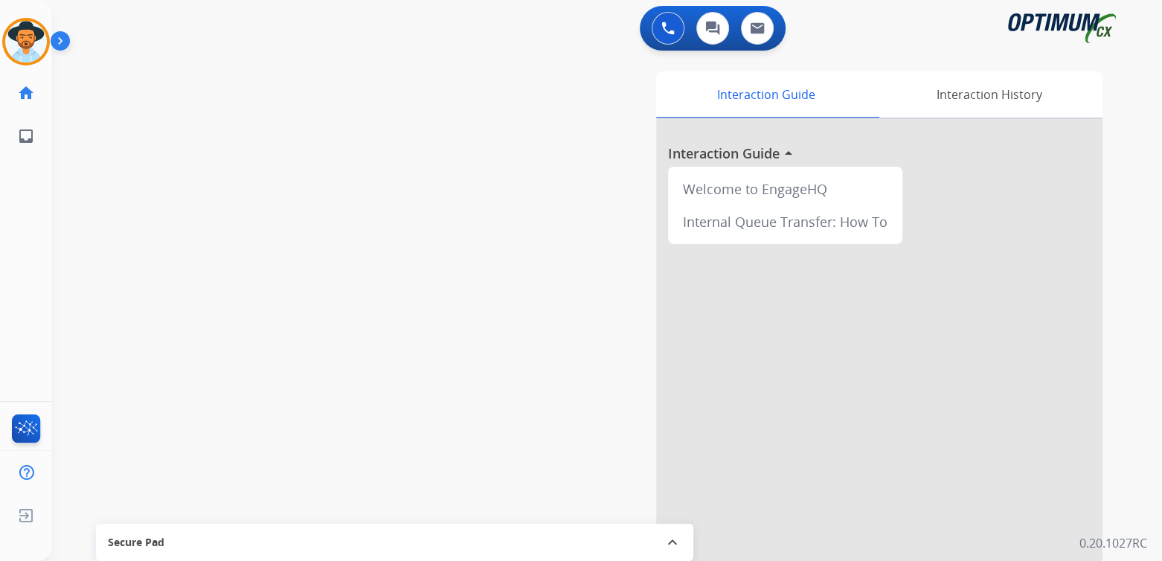
scroll to position [1, 0]
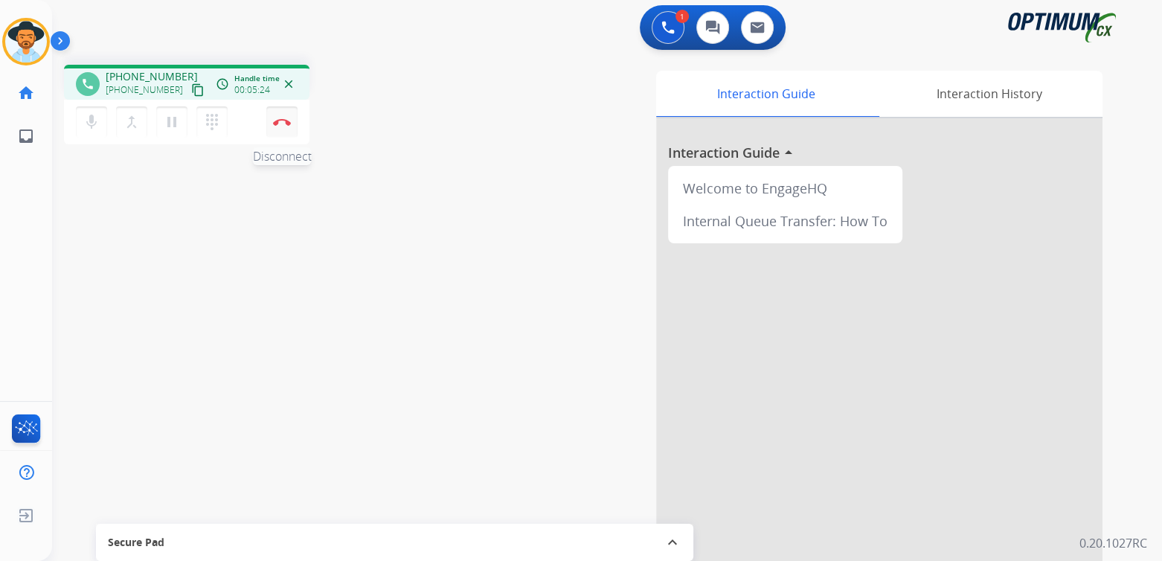
click at [281, 119] on img at bounding box center [282, 121] width 18 height 7
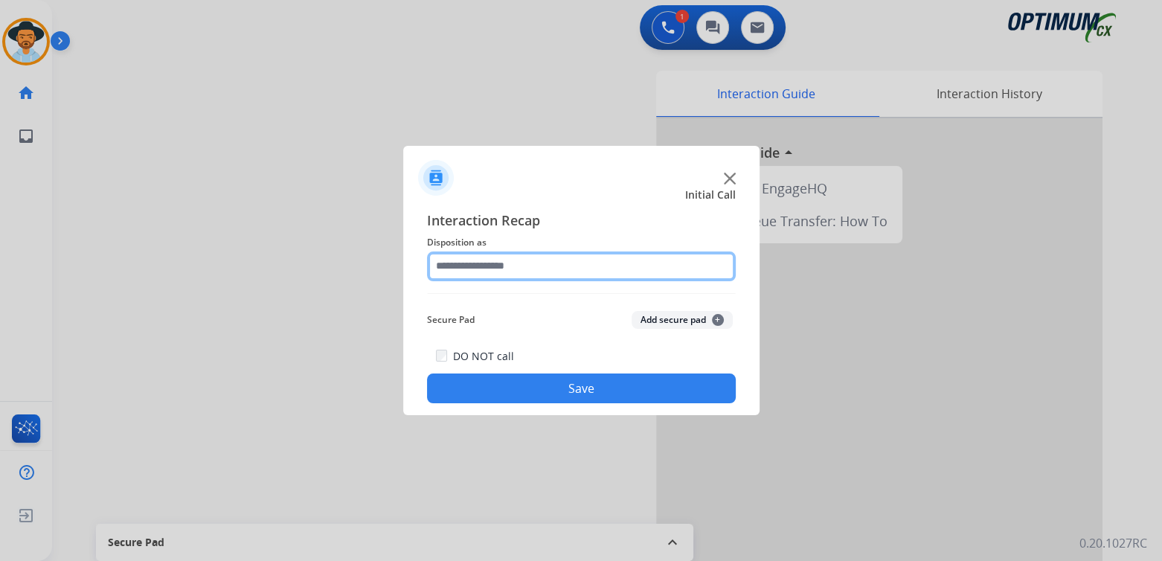
click at [512, 272] on input "text" at bounding box center [581, 266] width 309 height 30
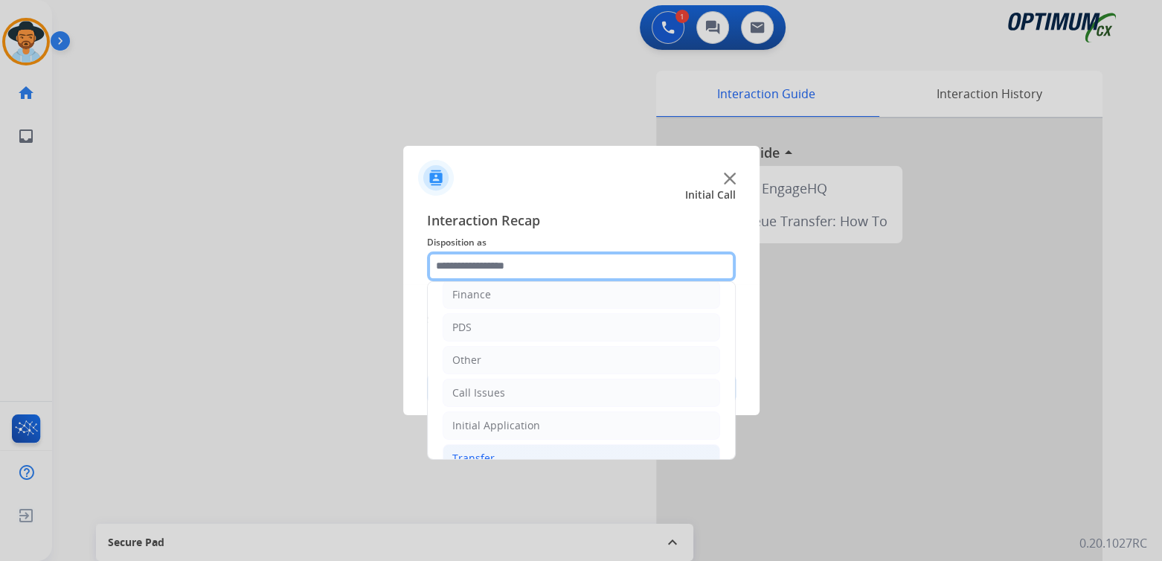
scroll to position [98, 0]
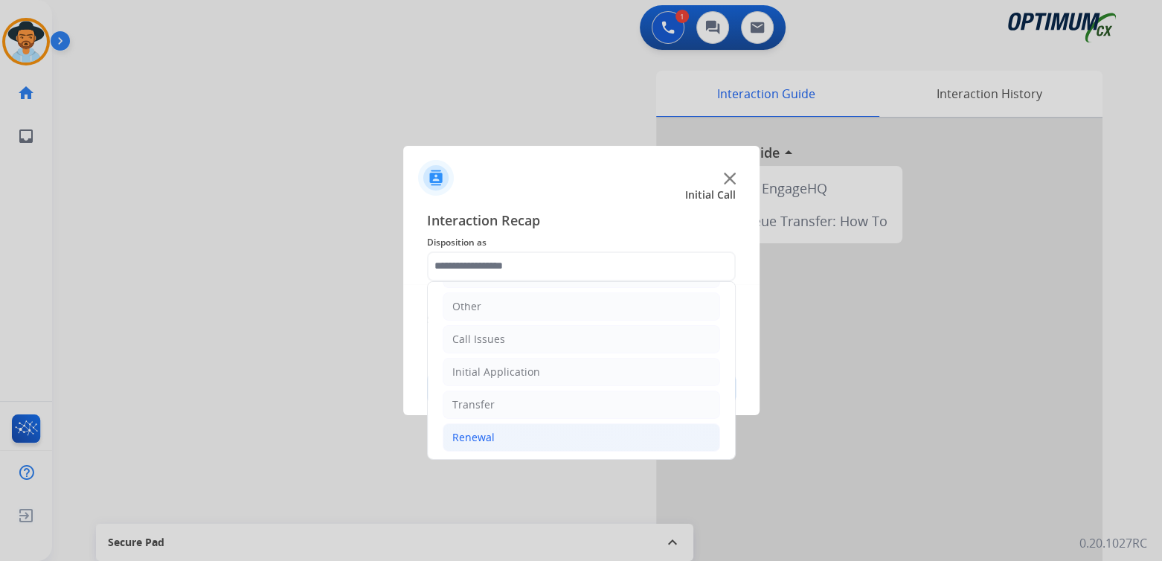
click at [498, 442] on li "Renewal" at bounding box center [582, 437] width 278 height 28
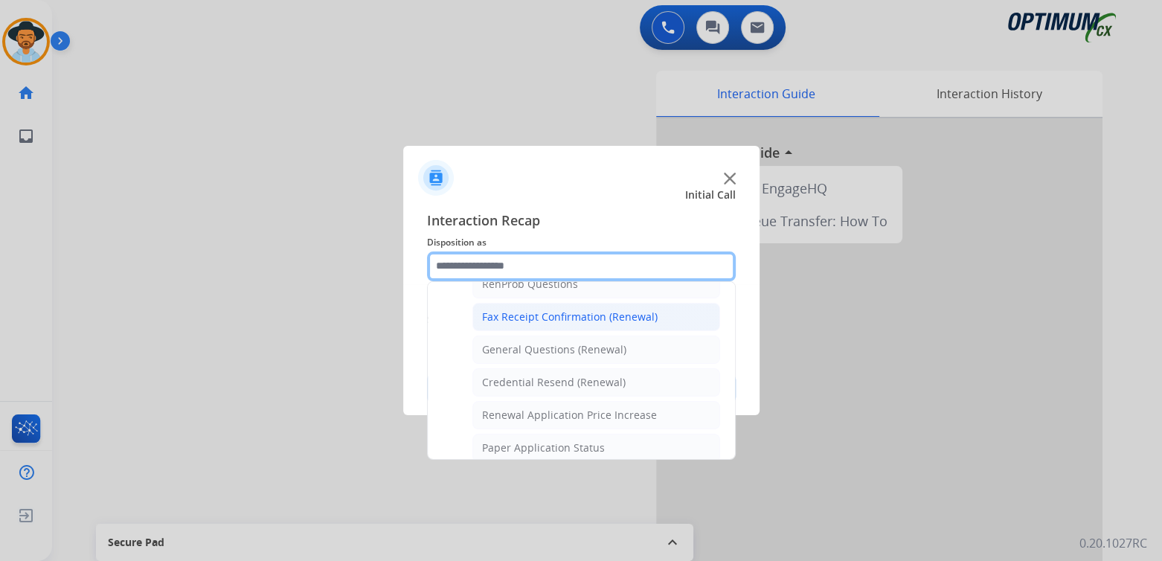
scroll to position [397, 0]
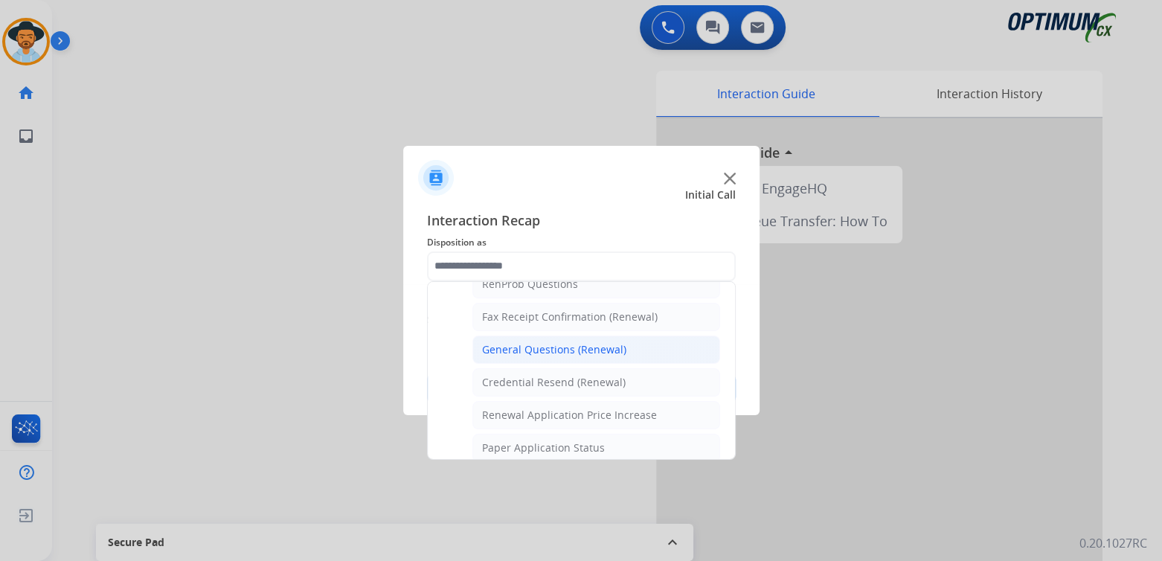
click at [527, 348] on div "General Questions (Renewal)" at bounding box center [554, 349] width 144 height 15
type input "**********"
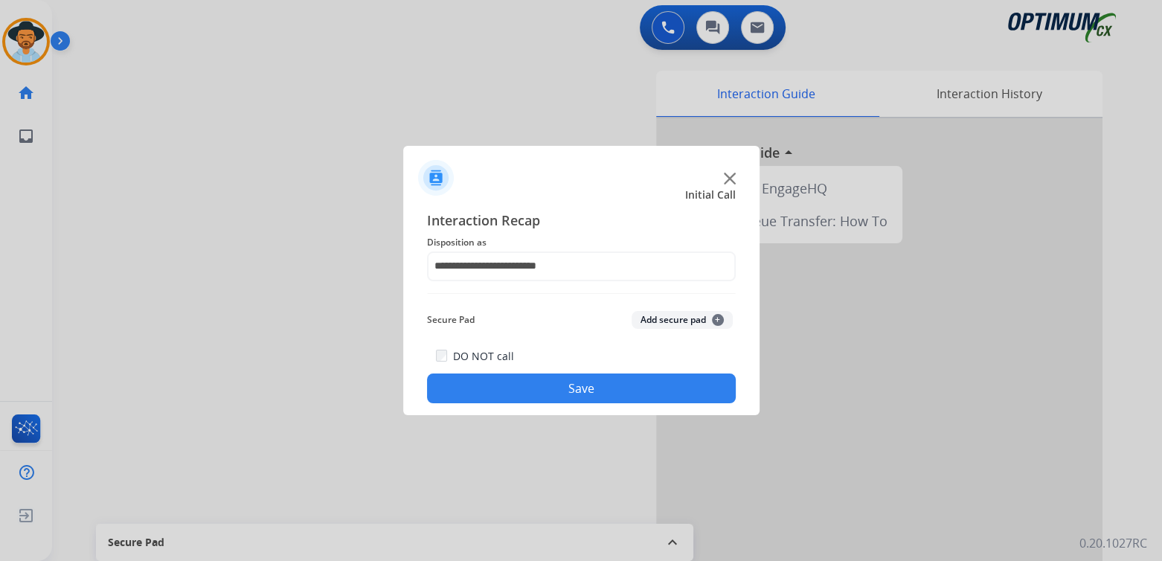
click at [635, 382] on button "Save" at bounding box center [581, 388] width 309 height 30
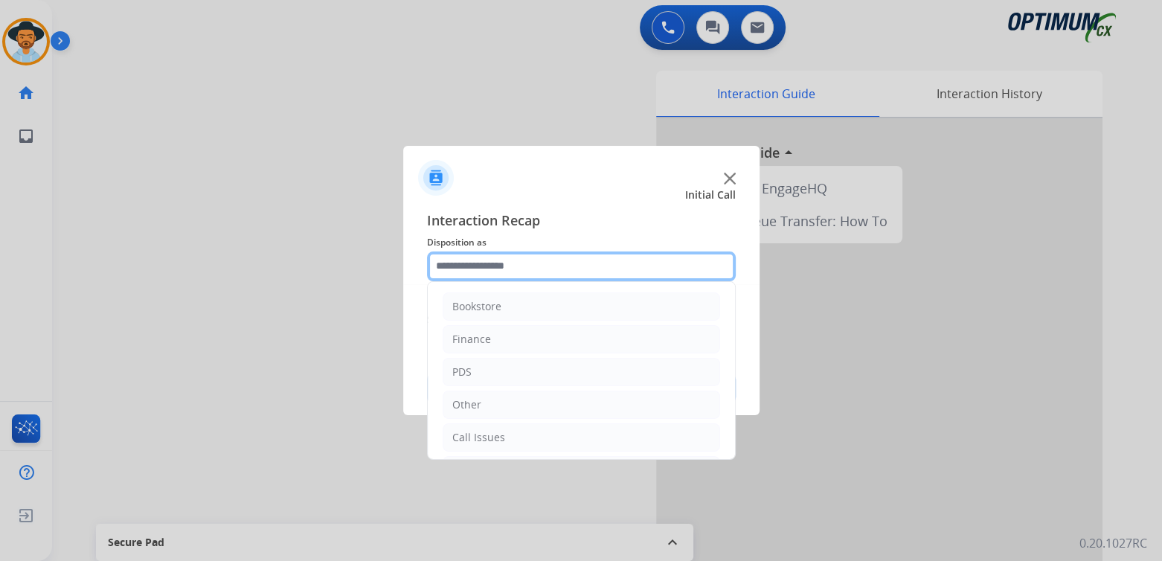
click at [525, 265] on input "text" at bounding box center [581, 266] width 309 height 30
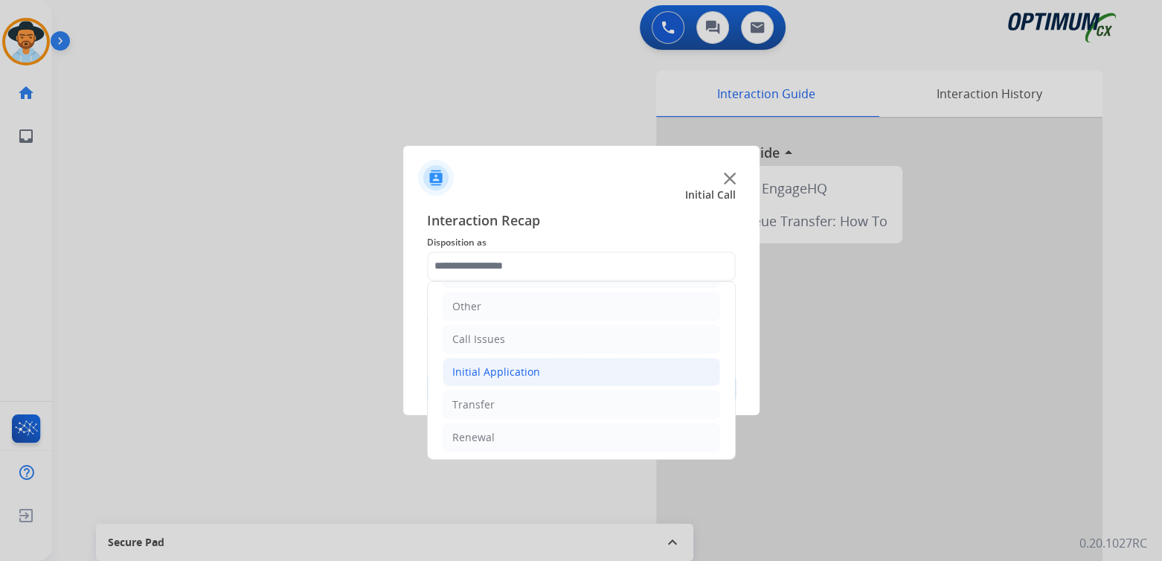
click at [531, 366] on div "Initial Application" at bounding box center [496, 372] width 88 height 15
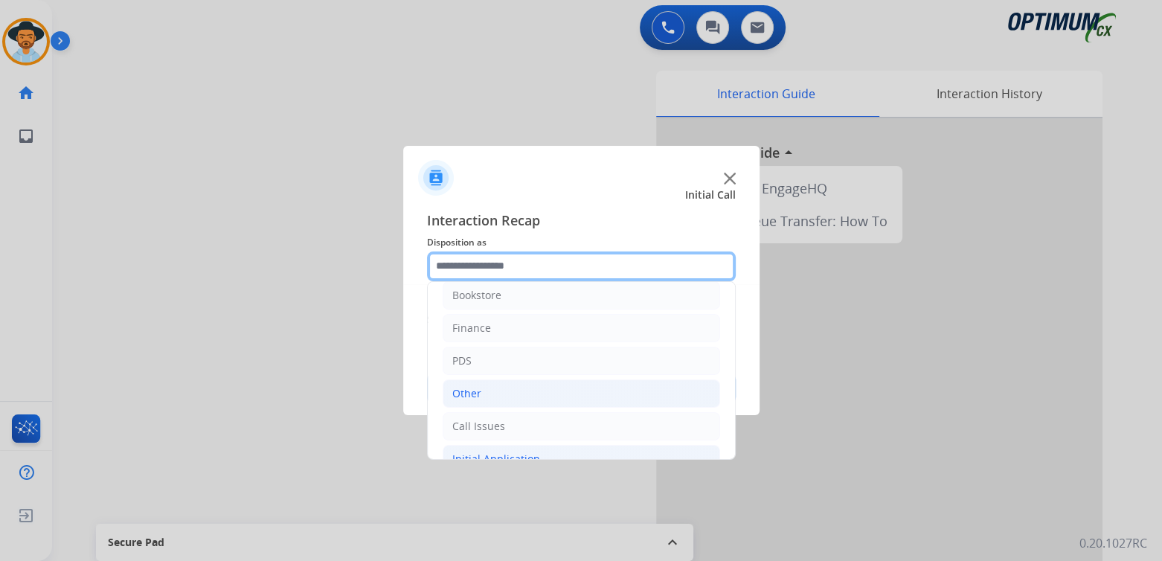
scroll to position [0, 0]
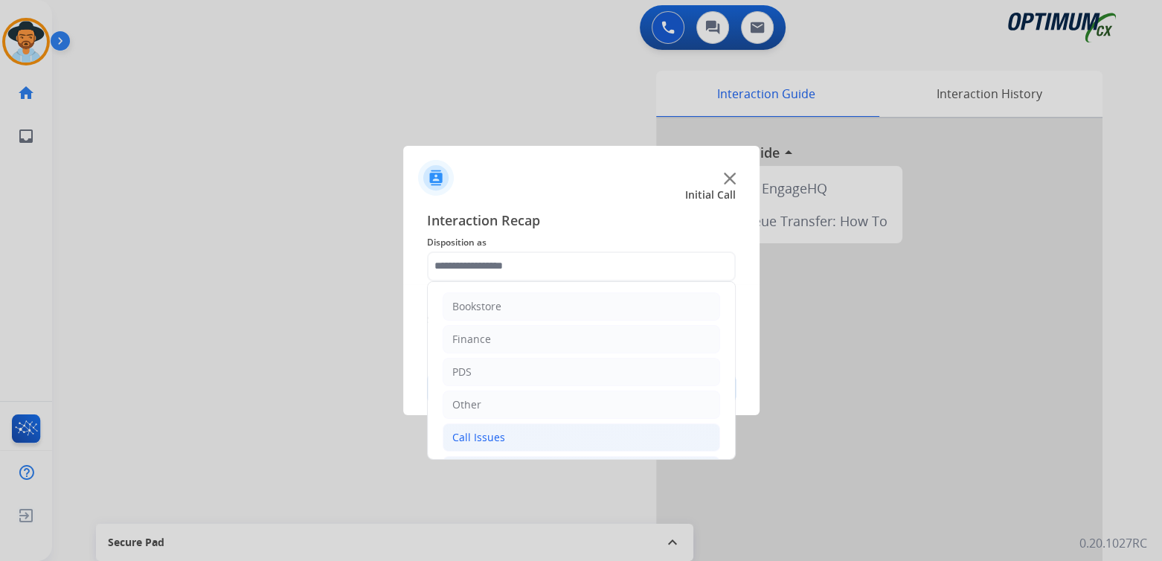
click at [508, 437] on li "Call Issues" at bounding box center [582, 437] width 278 height 28
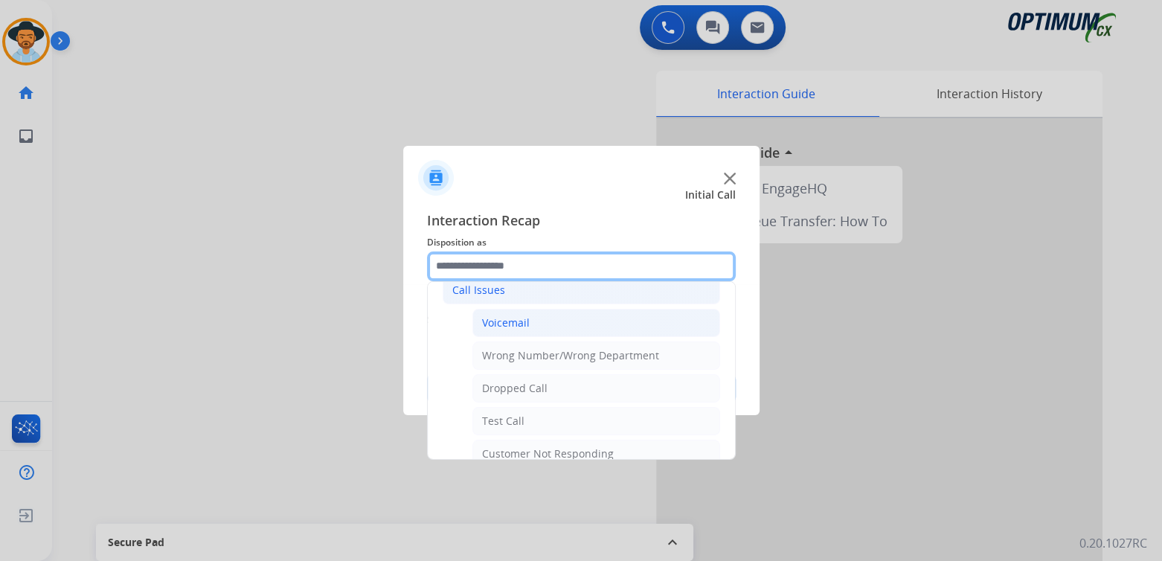
scroll to position [148, 0]
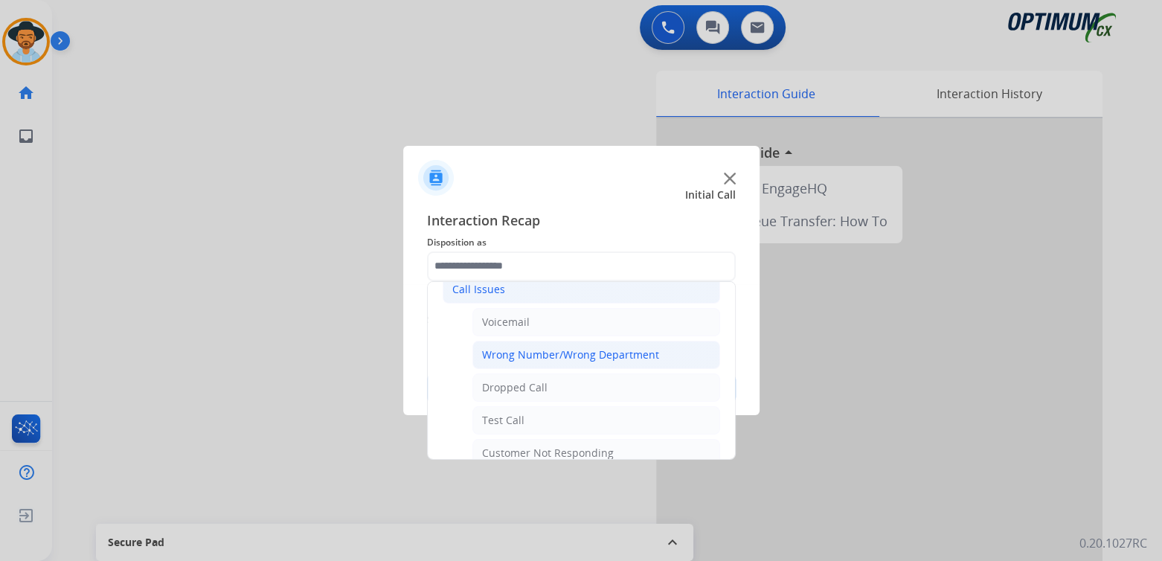
click at [565, 350] on div "Wrong Number/Wrong Department" at bounding box center [570, 354] width 177 height 15
type input "**********"
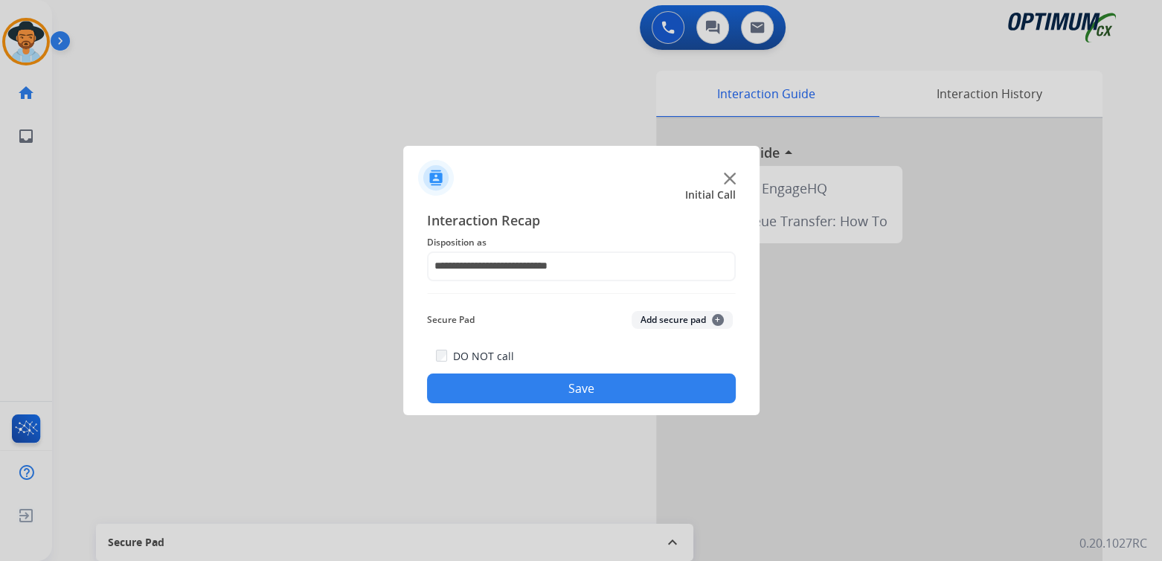
click at [705, 381] on button "Save" at bounding box center [581, 388] width 309 height 30
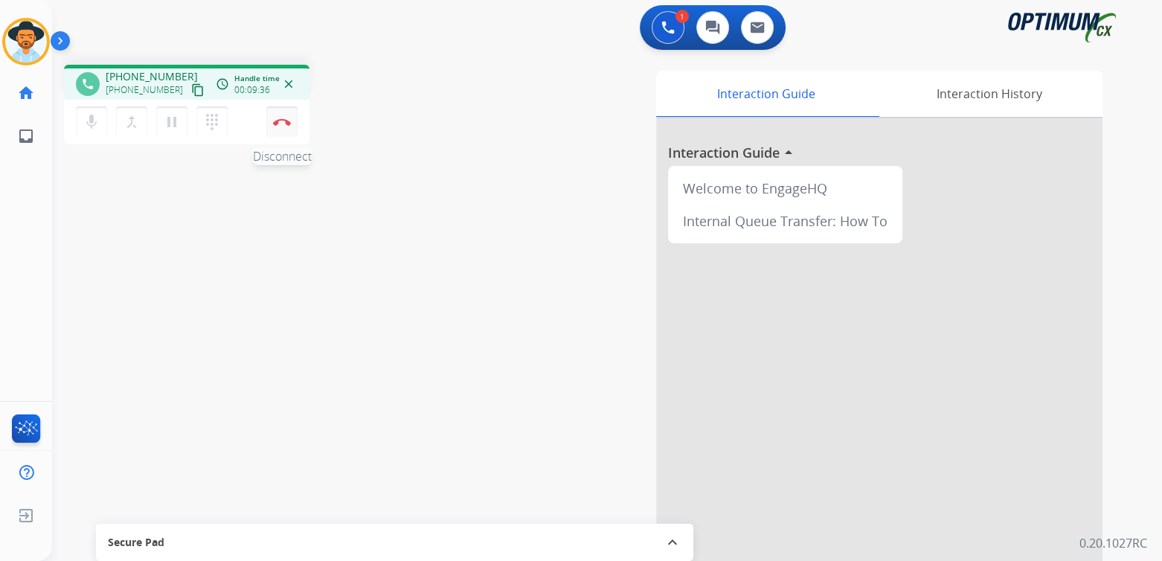
click at [281, 123] on img at bounding box center [282, 121] width 18 height 7
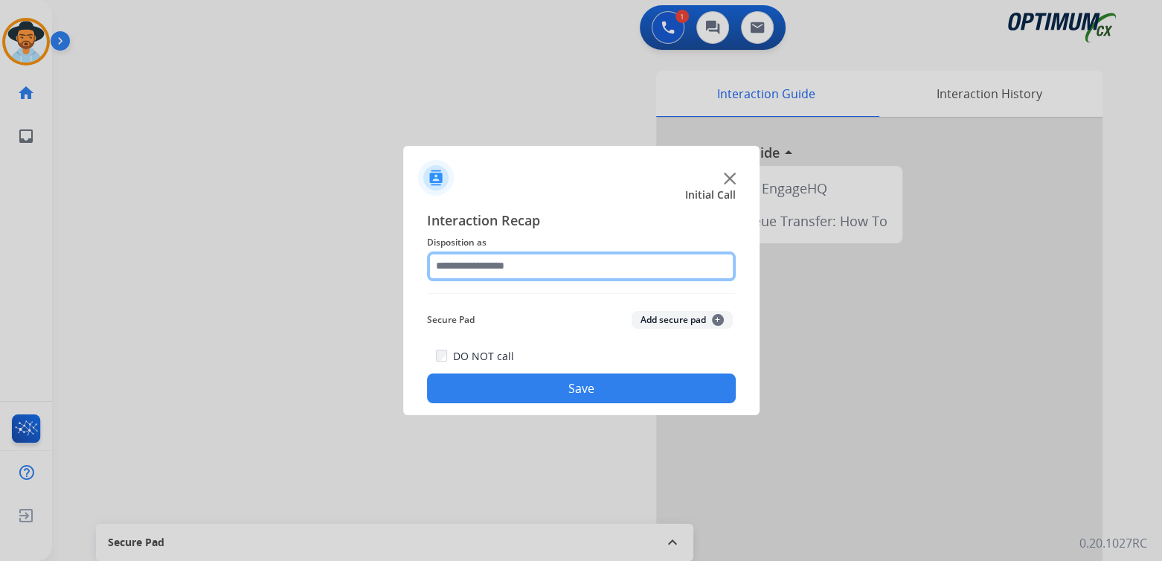
click at [508, 263] on input "text" at bounding box center [581, 266] width 309 height 30
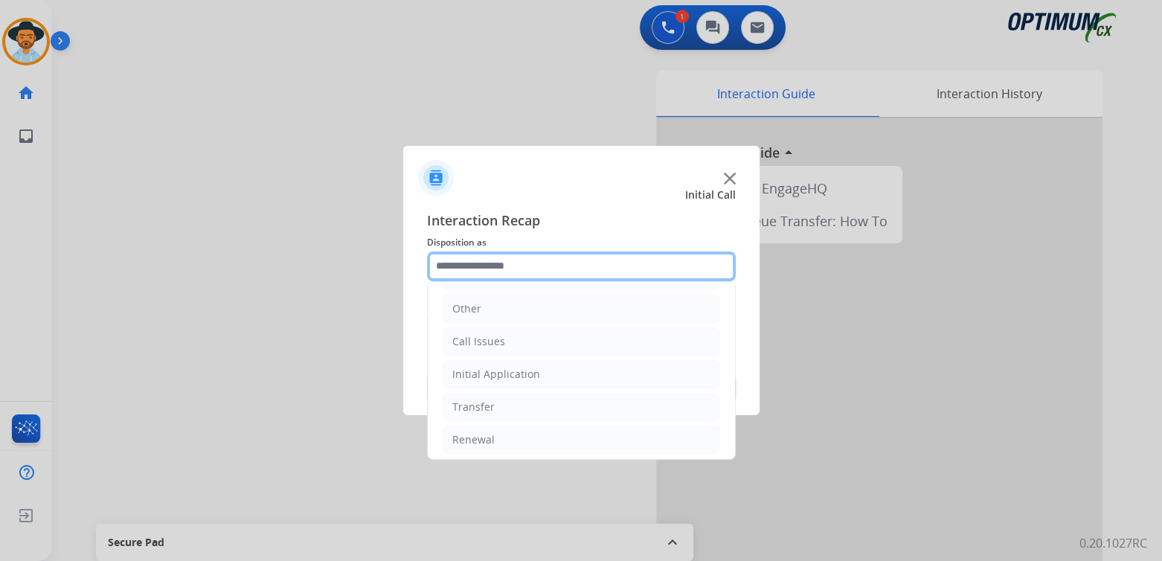
scroll to position [98, 0]
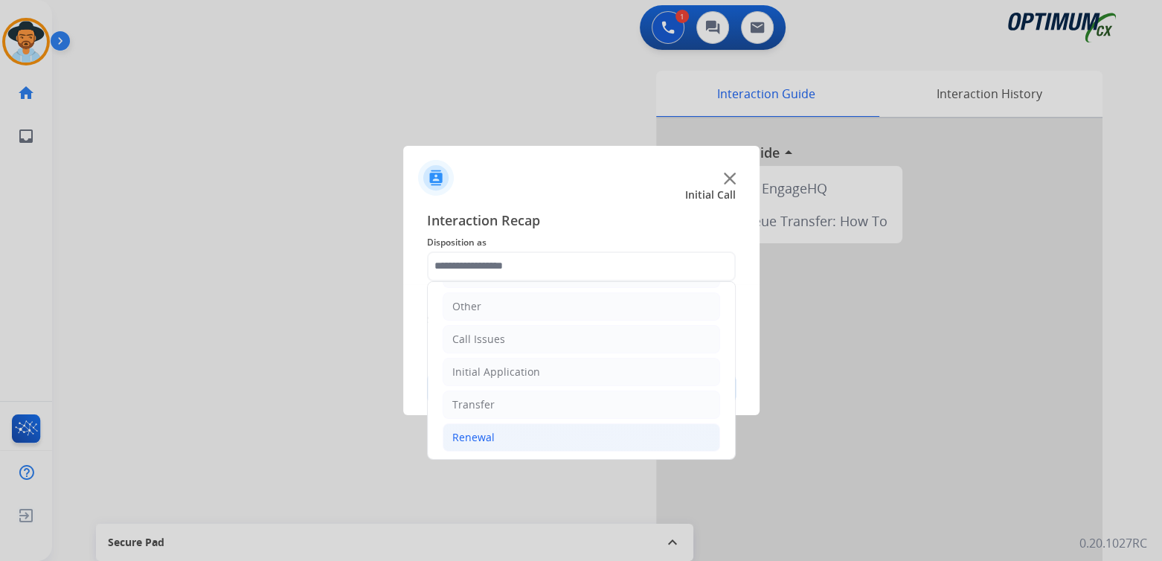
click at [492, 430] on div "Renewal" at bounding box center [473, 437] width 42 height 15
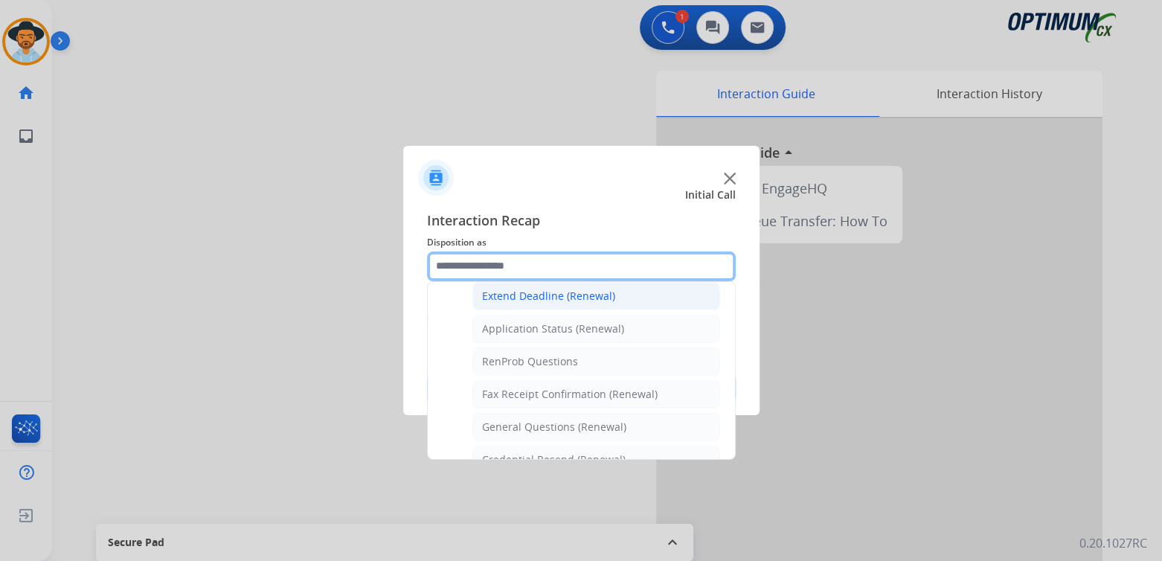
scroll to position [321, 0]
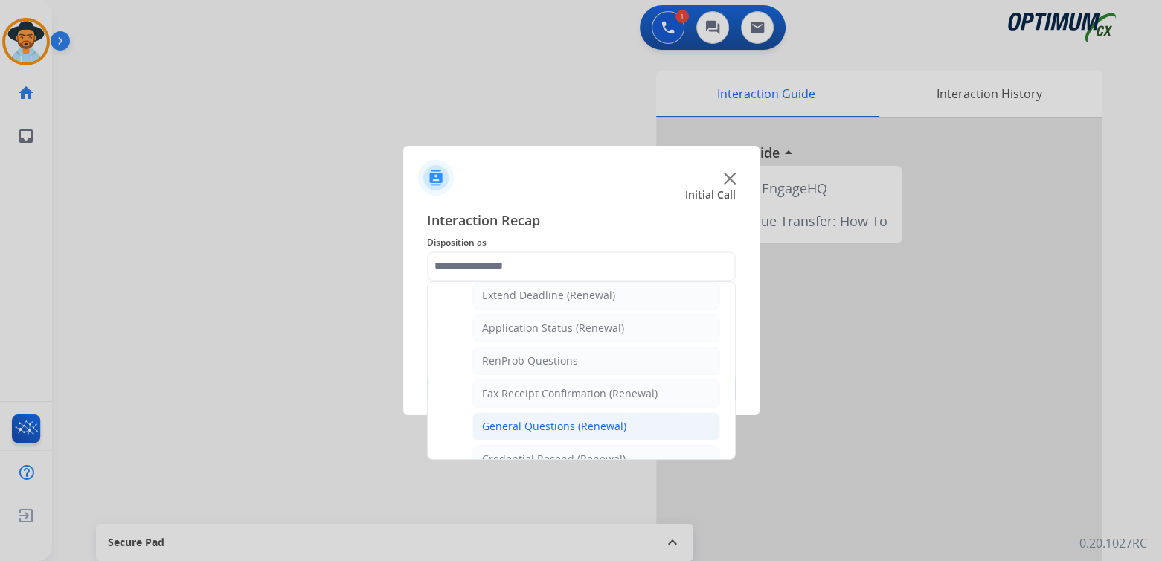
click at [542, 412] on li "General Questions (Renewal)" at bounding box center [596, 426] width 248 height 28
type input "**********"
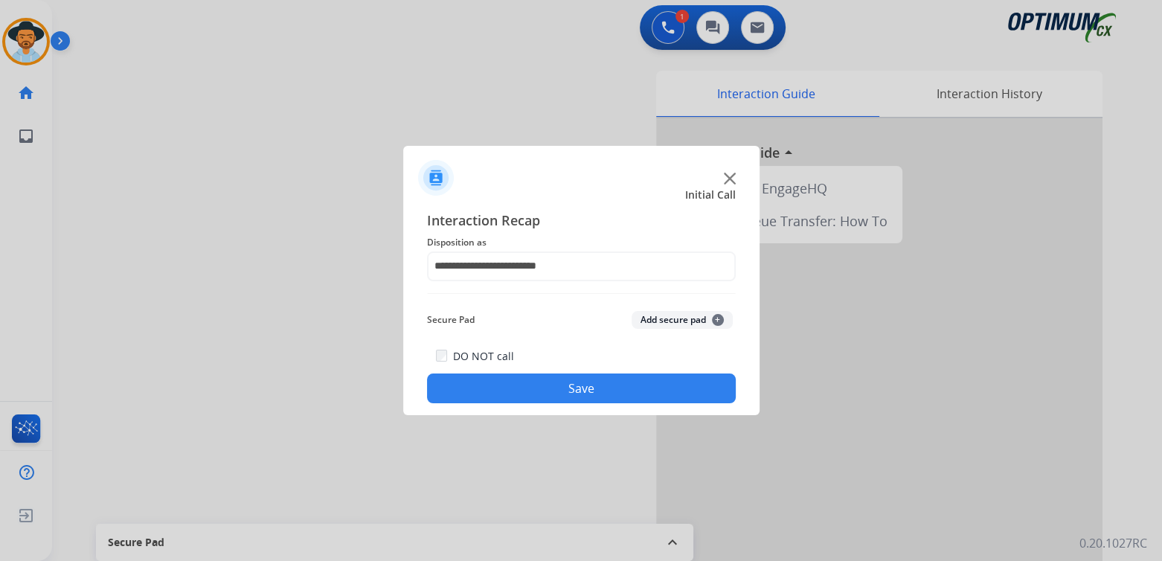
click at [600, 382] on button "Save" at bounding box center [581, 388] width 309 height 30
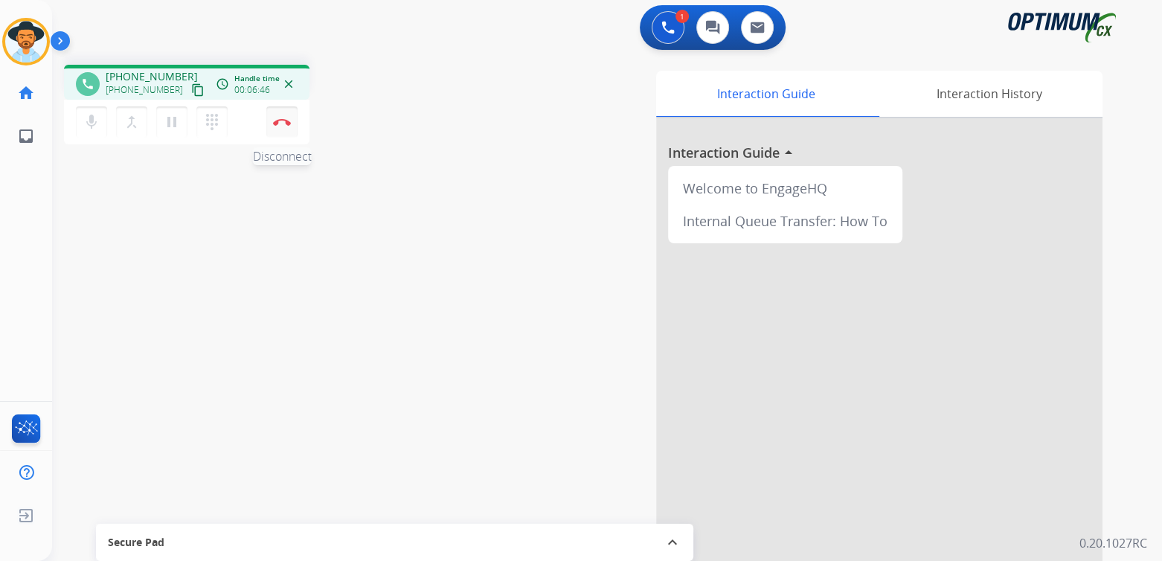
click at [280, 130] on button "Disconnect" at bounding box center [281, 121] width 31 height 31
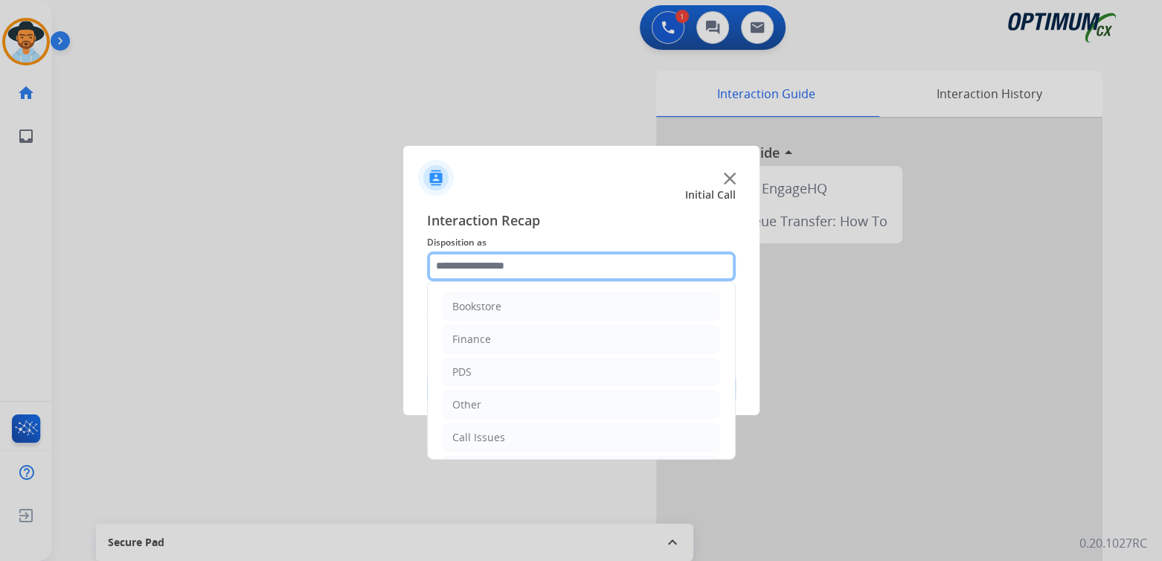
click at [528, 272] on input "text" at bounding box center [581, 266] width 309 height 30
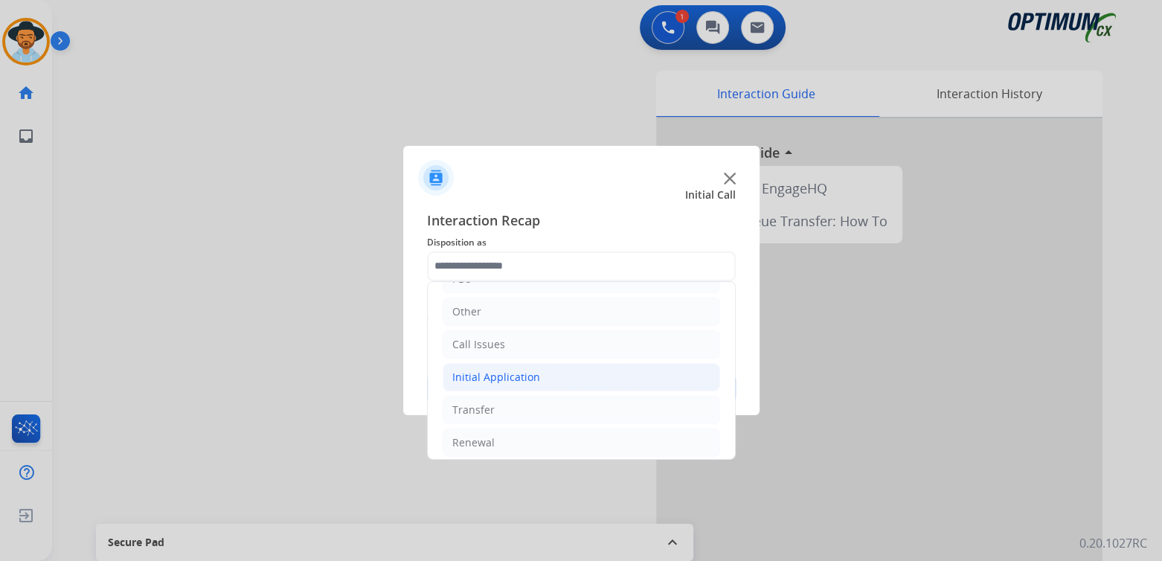
click at [524, 376] on div "Initial Application" at bounding box center [496, 377] width 88 height 15
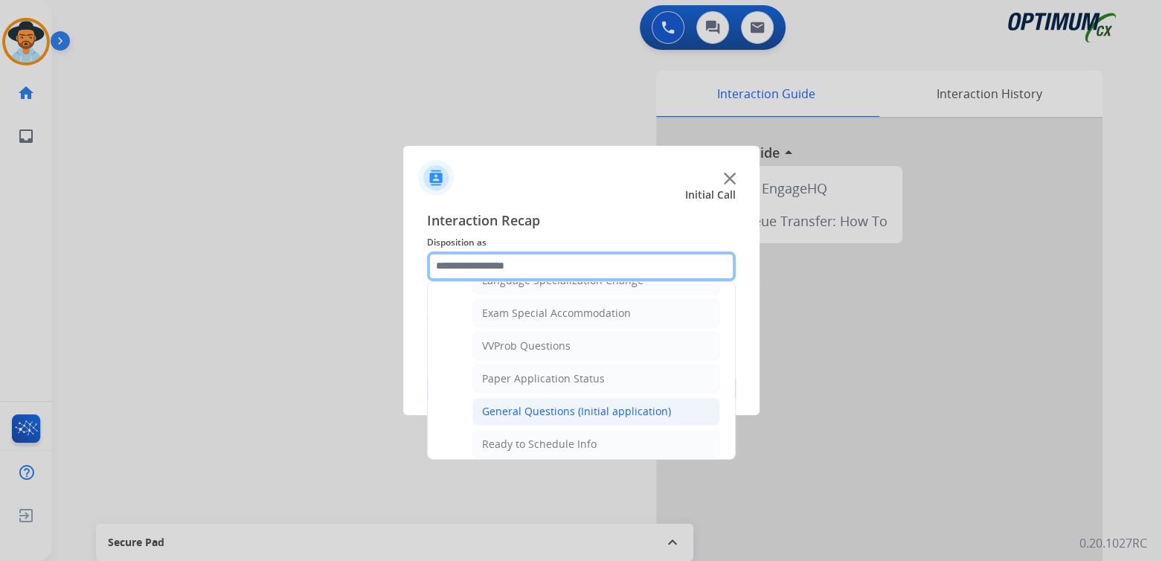
scroll to position [762, 0]
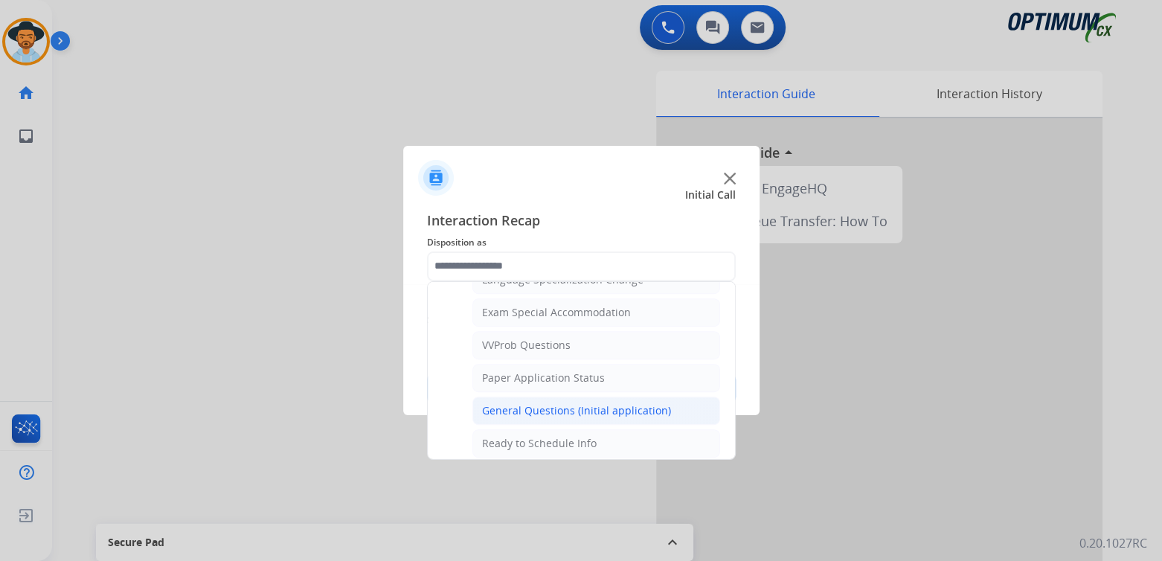
click at [553, 407] on div "General Questions (Initial application)" at bounding box center [576, 410] width 189 height 15
type input "**********"
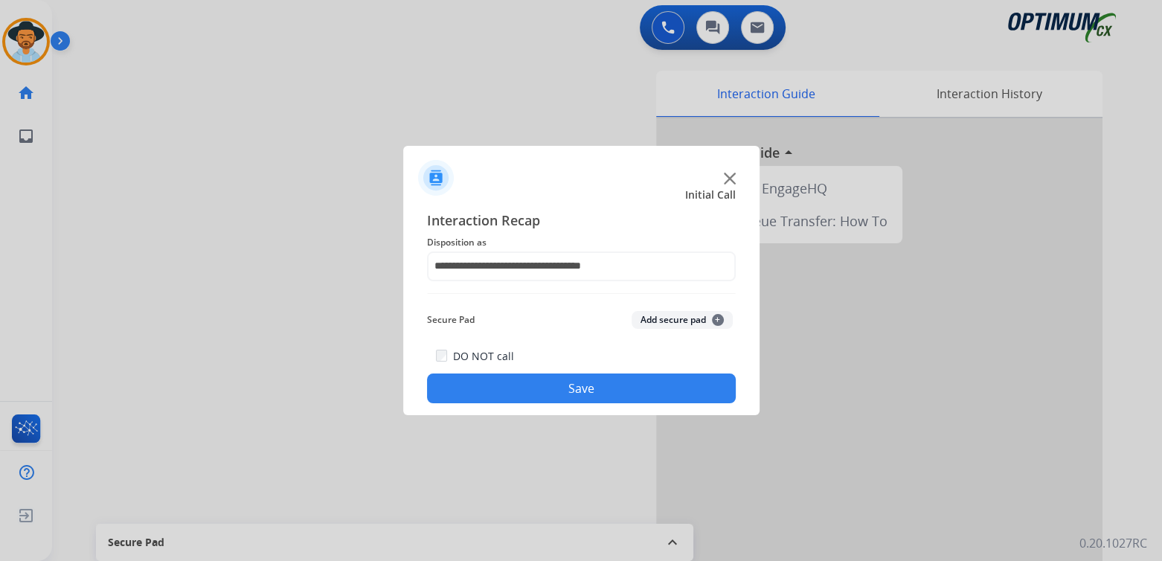
click at [598, 391] on button "Save" at bounding box center [581, 388] width 309 height 30
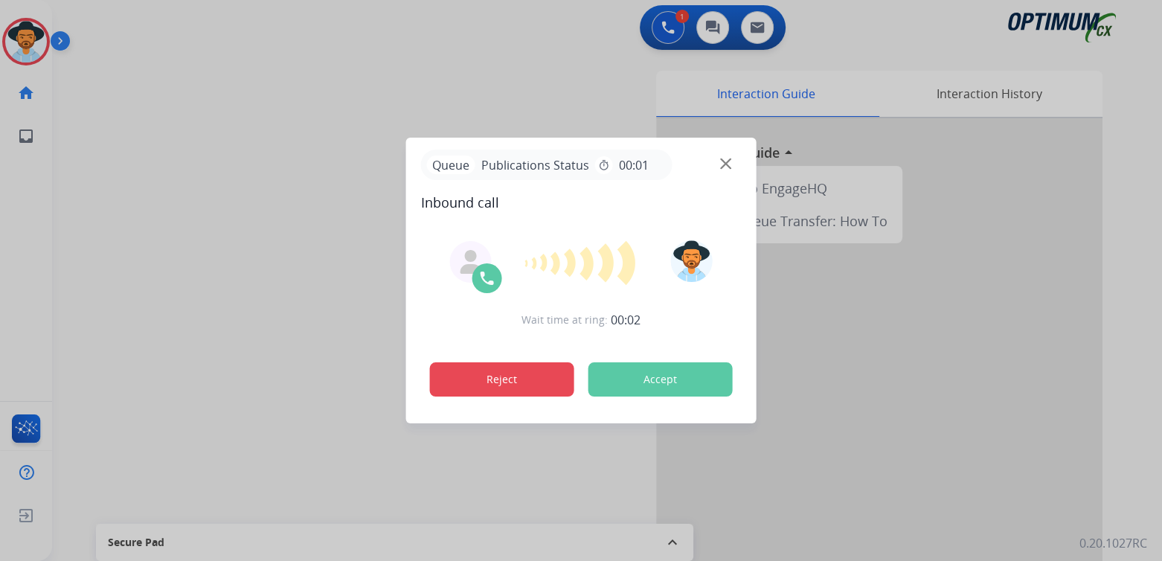
click at [513, 379] on button "Reject" at bounding box center [502, 379] width 144 height 34
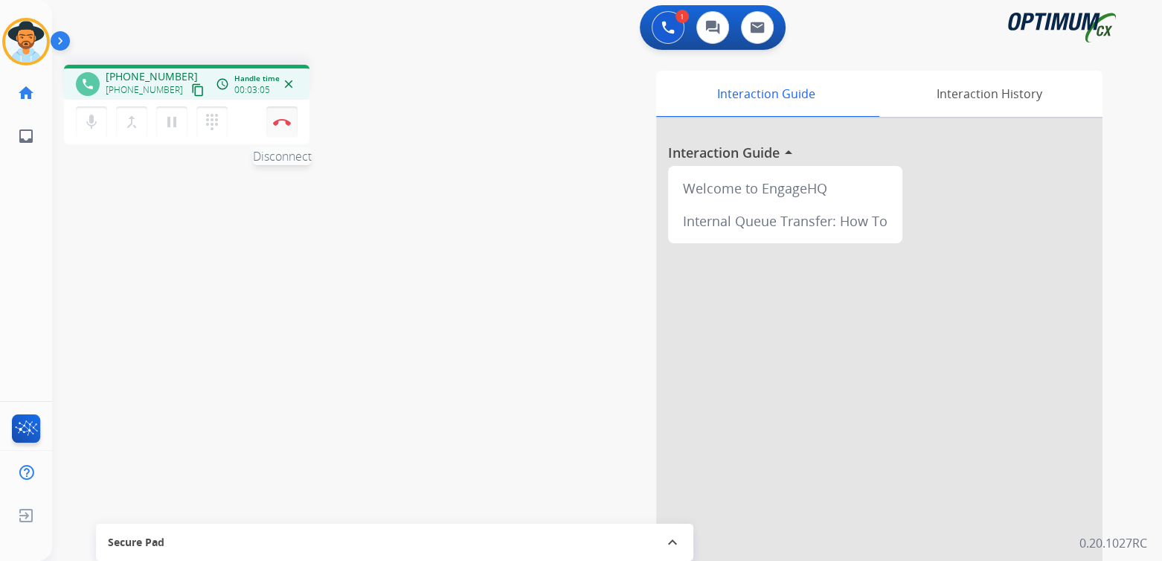
click at [284, 121] on img at bounding box center [282, 121] width 18 height 7
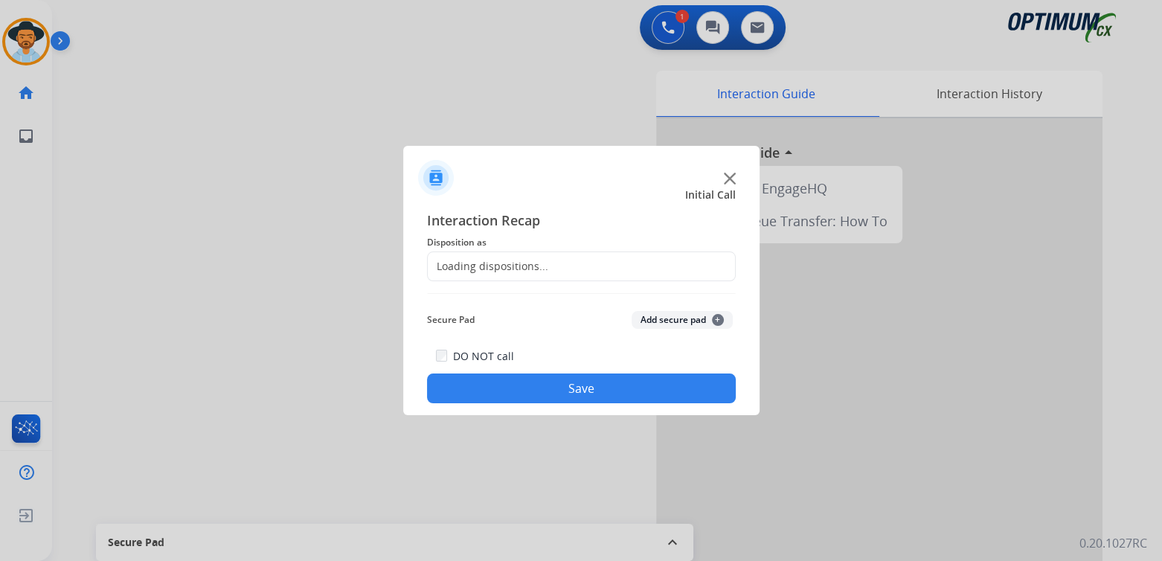
click at [508, 264] on div "Loading dispositions..." at bounding box center [488, 266] width 121 height 15
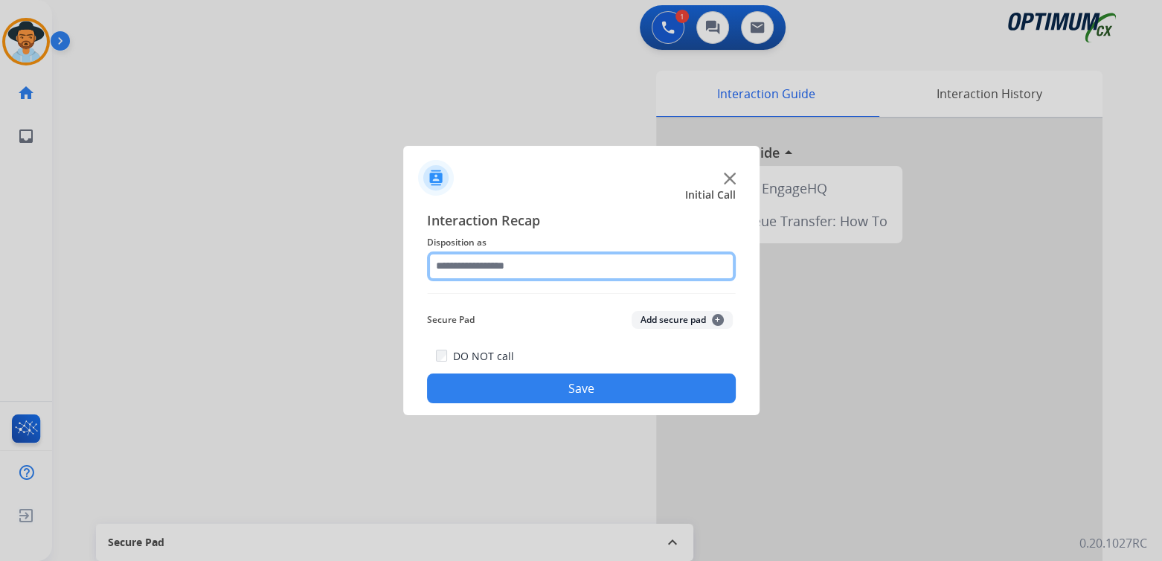
click at [508, 263] on input "text" at bounding box center [581, 266] width 309 height 30
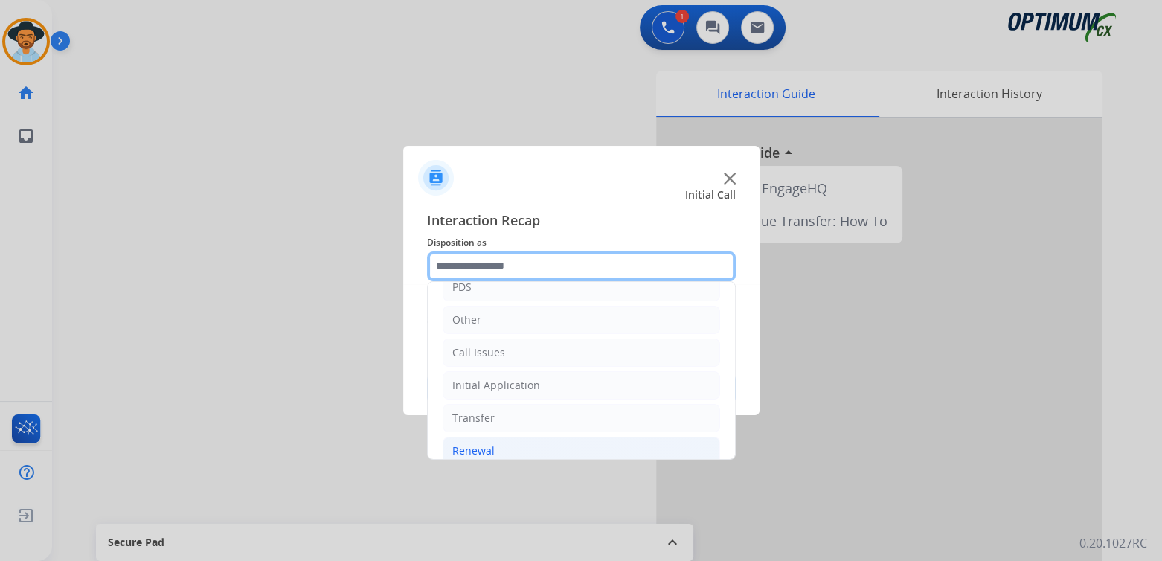
scroll to position [98, 0]
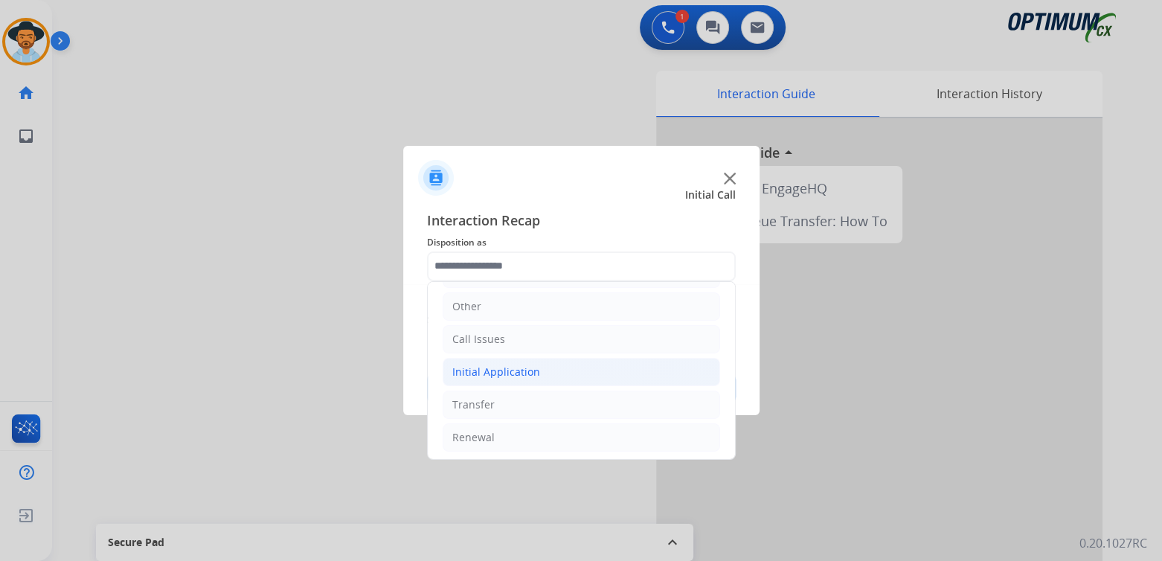
click at [533, 373] on div "Initial Application" at bounding box center [496, 372] width 88 height 15
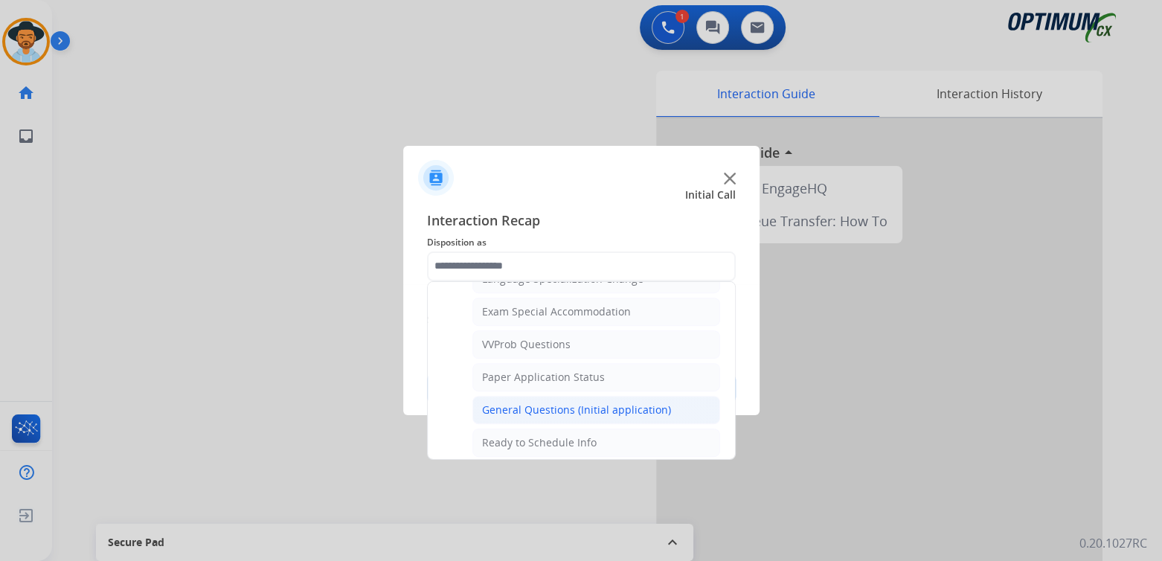
scroll to position [764, 0]
click at [548, 401] on div "General Questions (Initial application)" at bounding box center [576, 408] width 189 height 15
type input "**********"
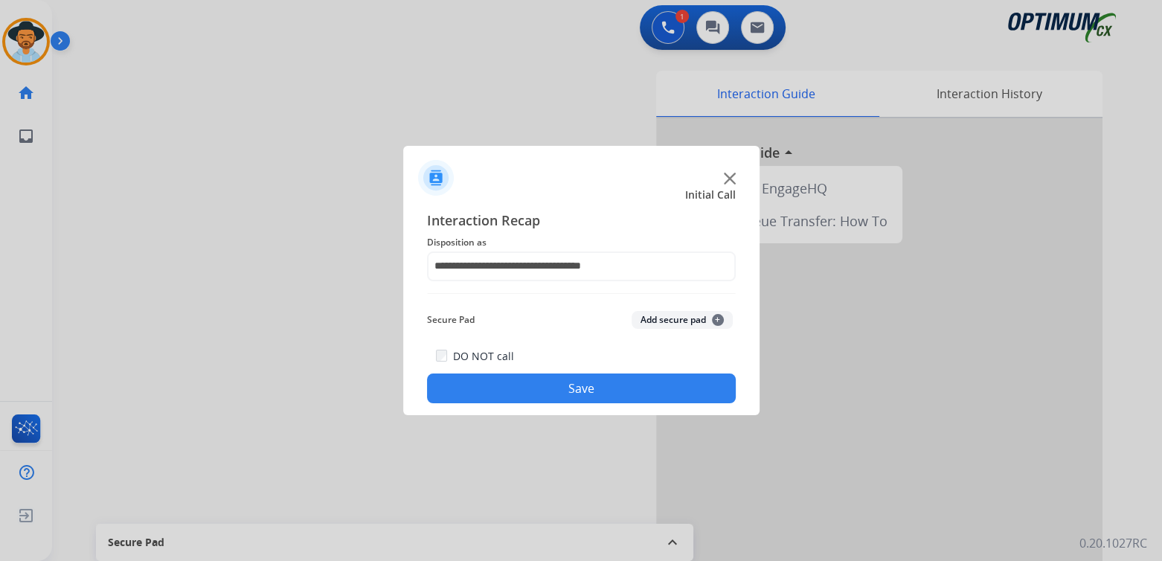
drag, startPoint x: 684, startPoint y: 389, endPoint x: 926, endPoint y: 434, distance: 246.7
click at [693, 395] on button "Save" at bounding box center [581, 388] width 309 height 30
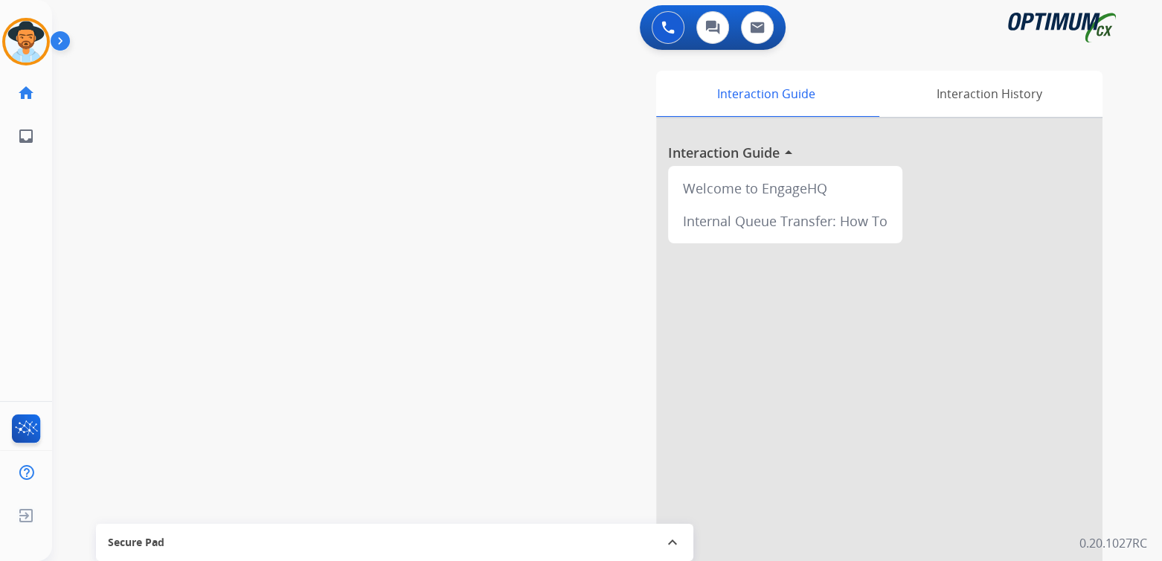
scroll to position [1, 0]
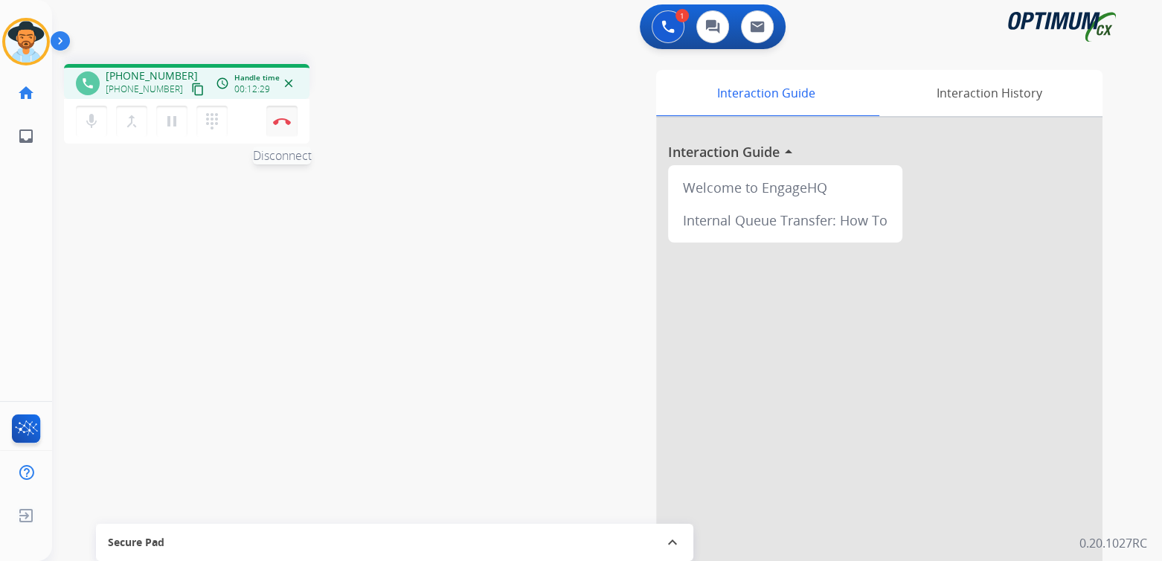
click at [284, 119] on img at bounding box center [282, 121] width 18 height 7
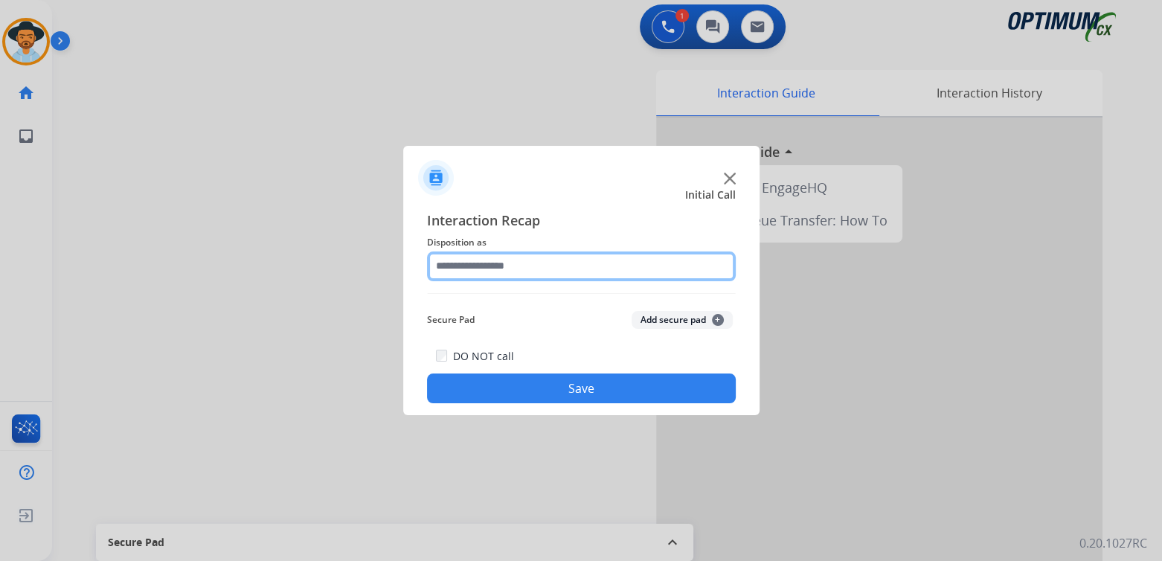
click at [517, 263] on input "text" at bounding box center [581, 266] width 309 height 30
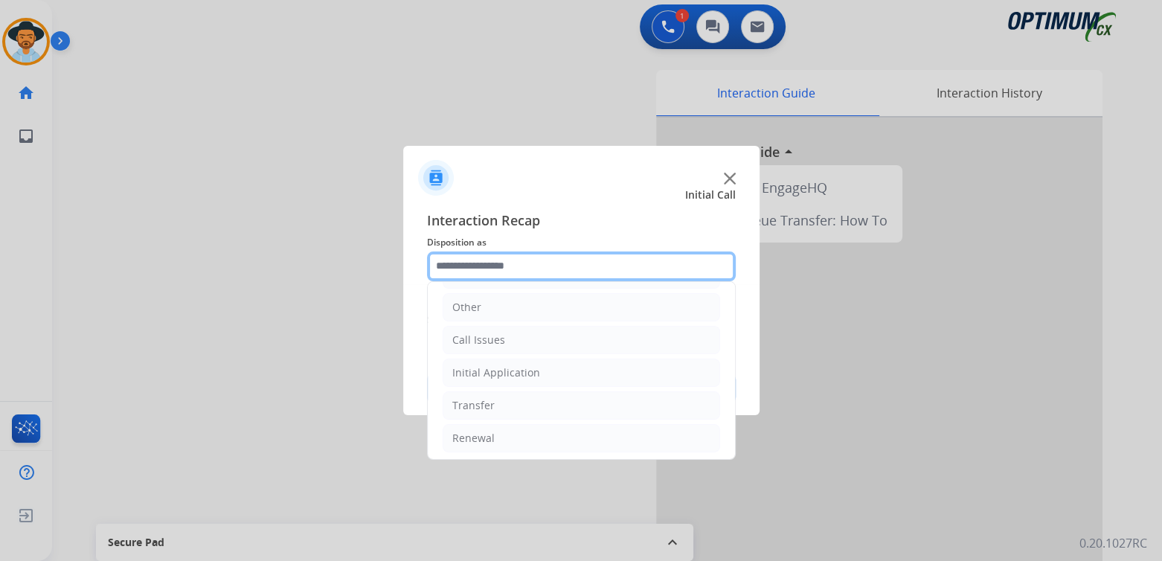
scroll to position [98, 0]
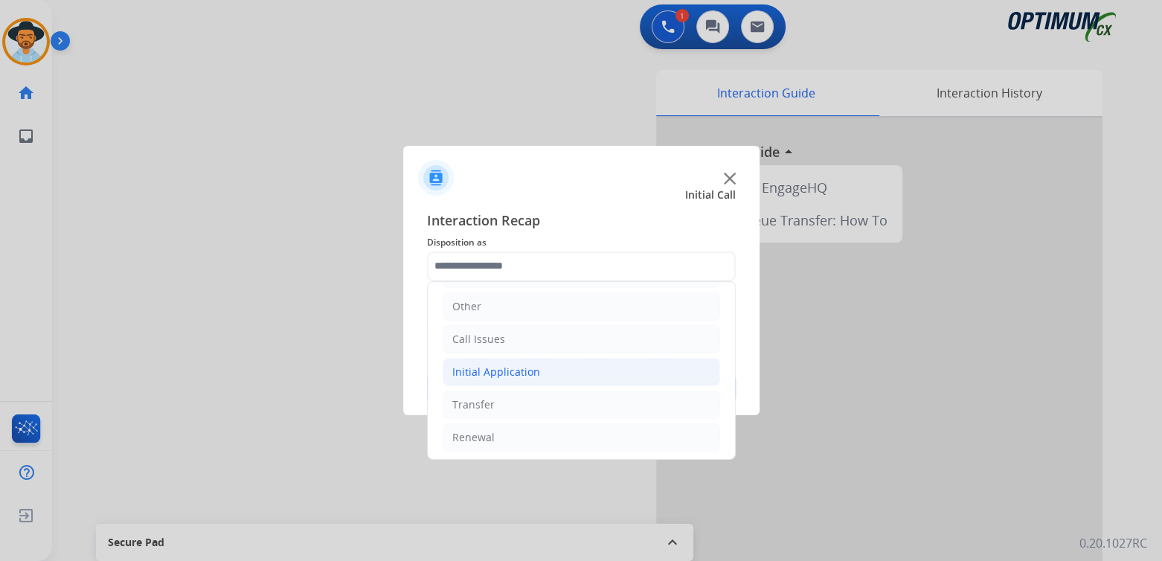
click at [535, 368] on div "Initial Application" at bounding box center [496, 372] width 88 height 15
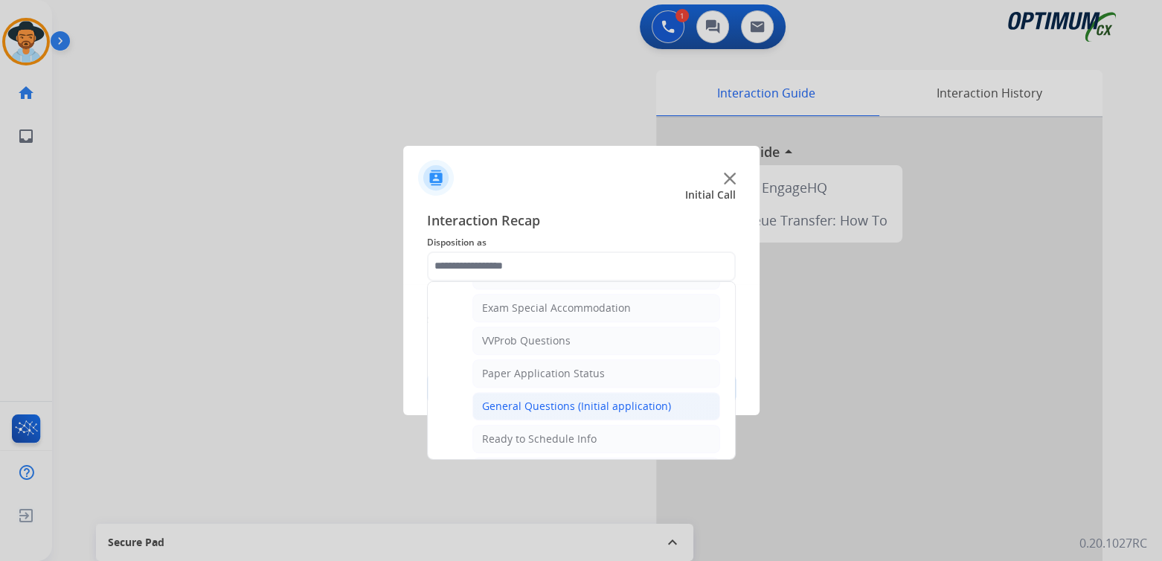
scroll to position [766, 0]
click at [544, 401] on div "General Questions (Initial application)" at bounding box center [576, 406] width 189 height 15
type input "**********"
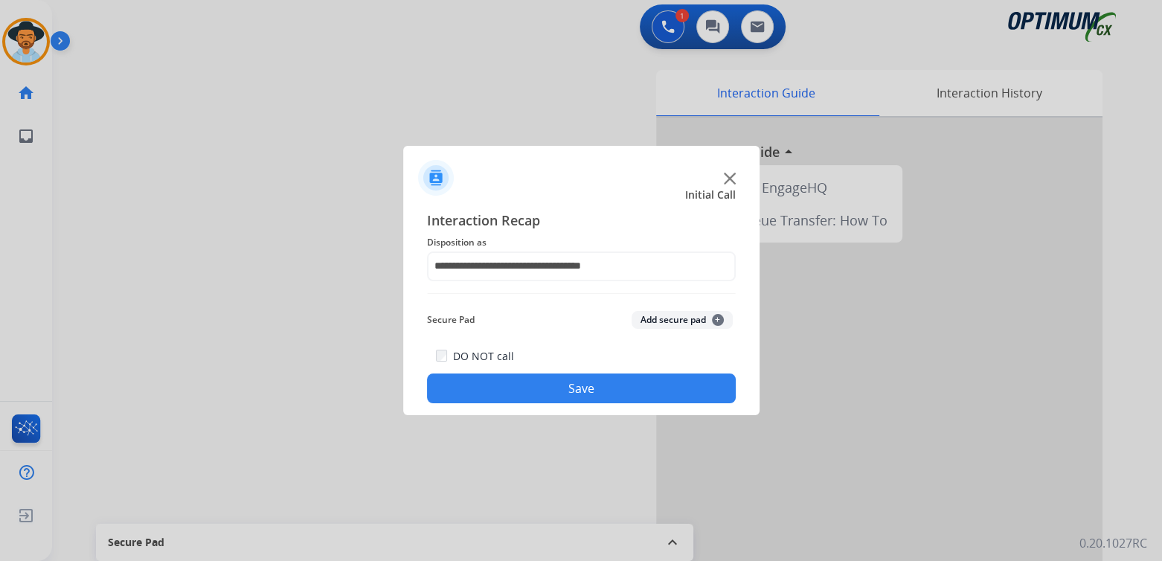
click at [620, 377] on button "Save" at bounding box center [581, 388] width 309 height 30
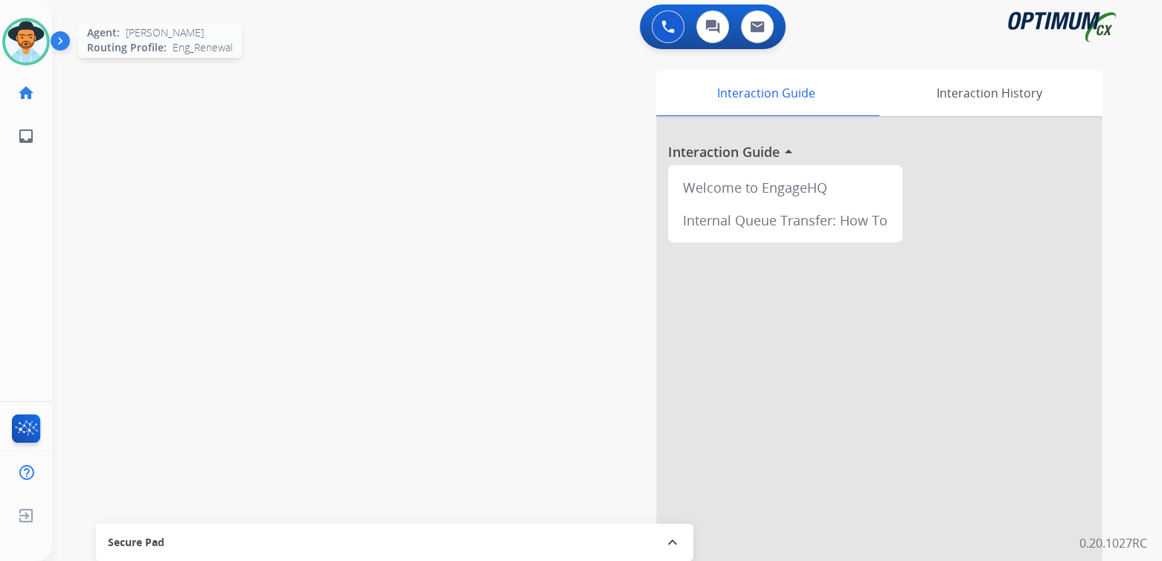
click at [17, 37] on img at bounding box center [26, 42] width 42 height 42
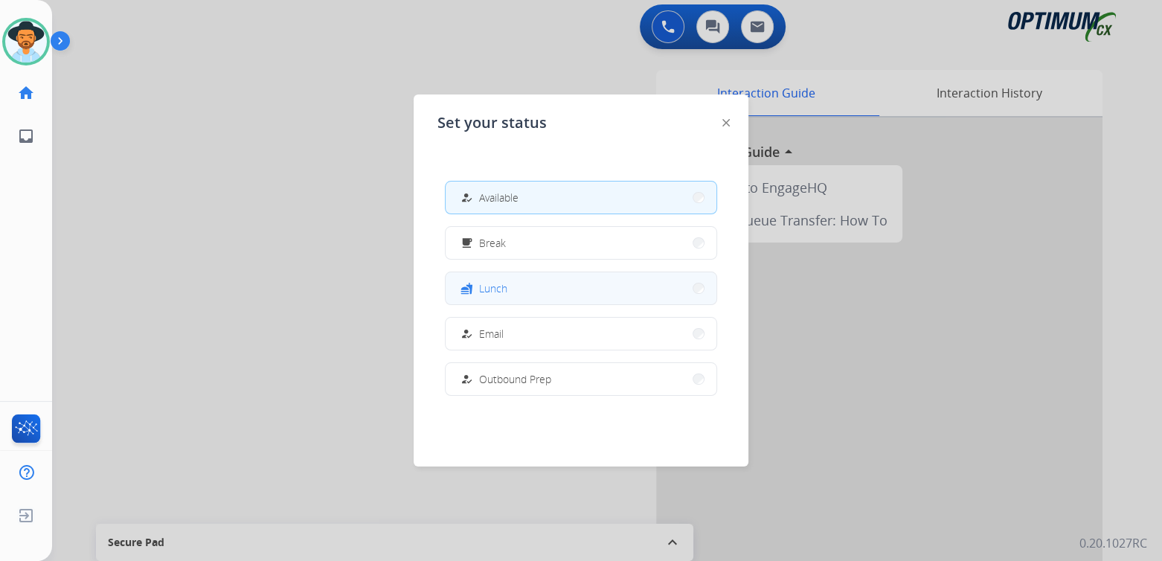
click at [515, 287] on button "fastfood Lunch" at bounding box center [581, 288] width 271 height 32
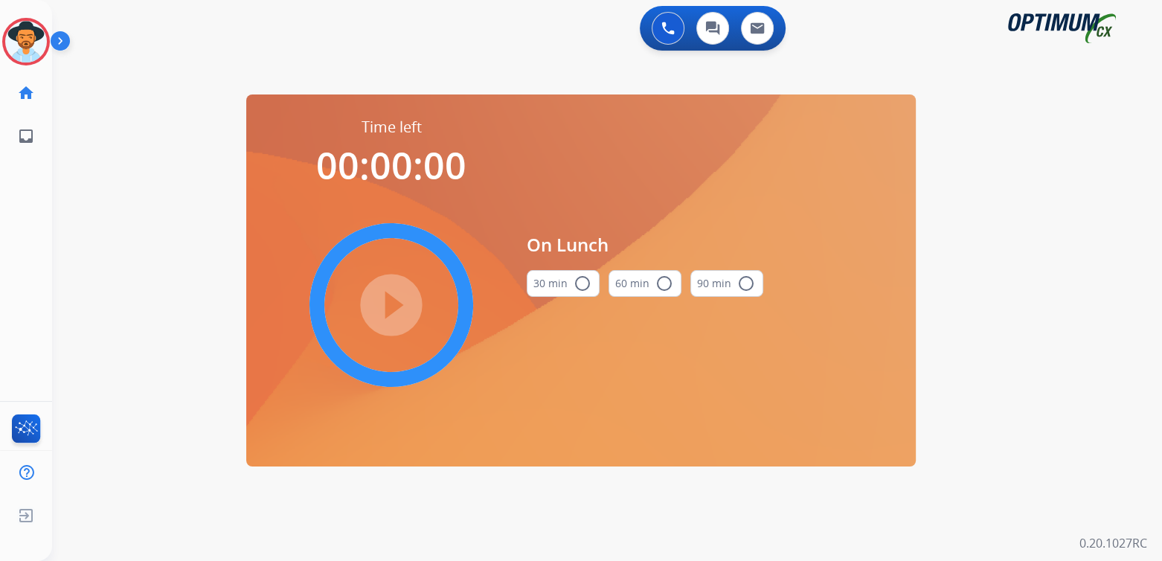
scroll to position [0, 0]
click at [582, 283] on mat-icon "radio_button_unchecked" at bounding box center [583, 284] width 18 height 18
click at [394, 304] on mat-icon "play_circle_filled" at bounding box center [391, 305] width 18 height 18
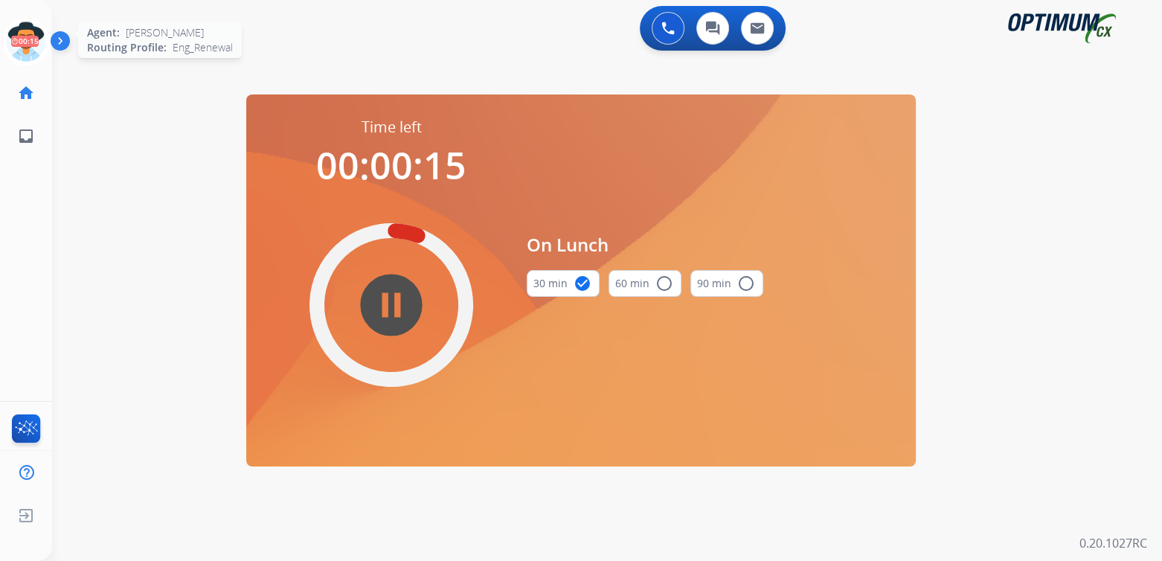
click at [24, 42] on icon at bounding box center [26, 42] width 48 height 48
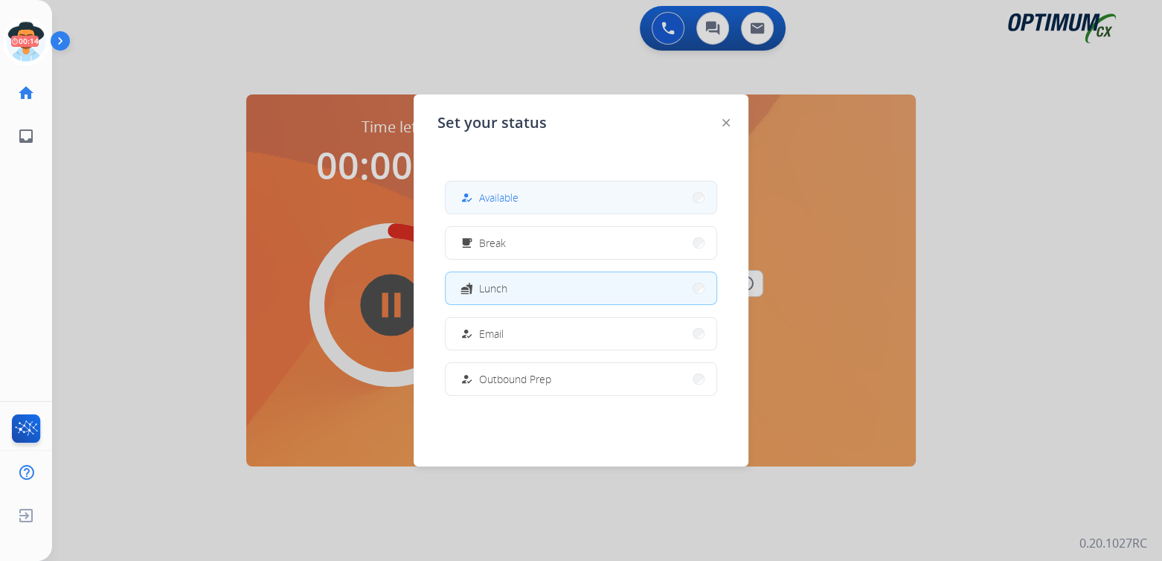
click at [553, 204] on button "how_to_reg Available" at bounding box center [581, 198] width 271 height 32
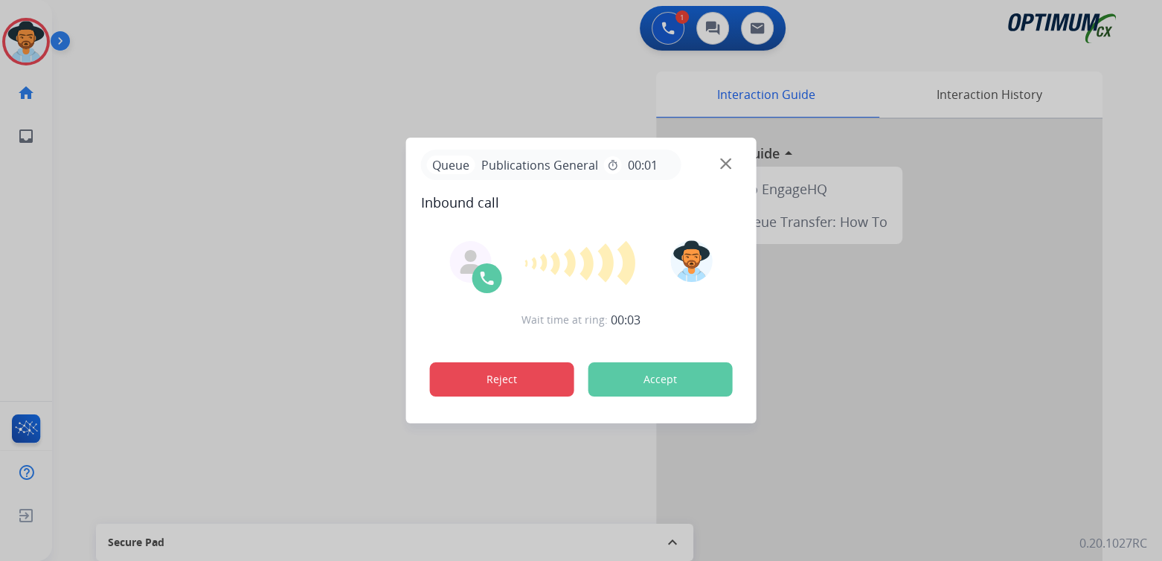
click at [510, 379] on button "Reject" at bounding box center [502, 379] width 144 height 34
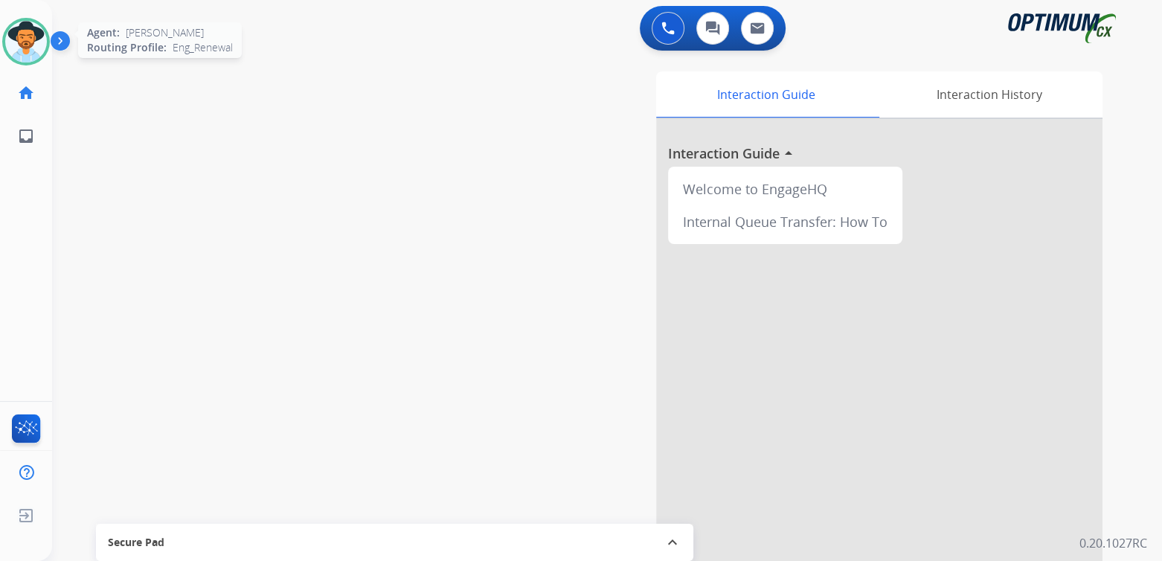
click at [35, 49] on img at bounding box center [26, 42] width 42 height 42
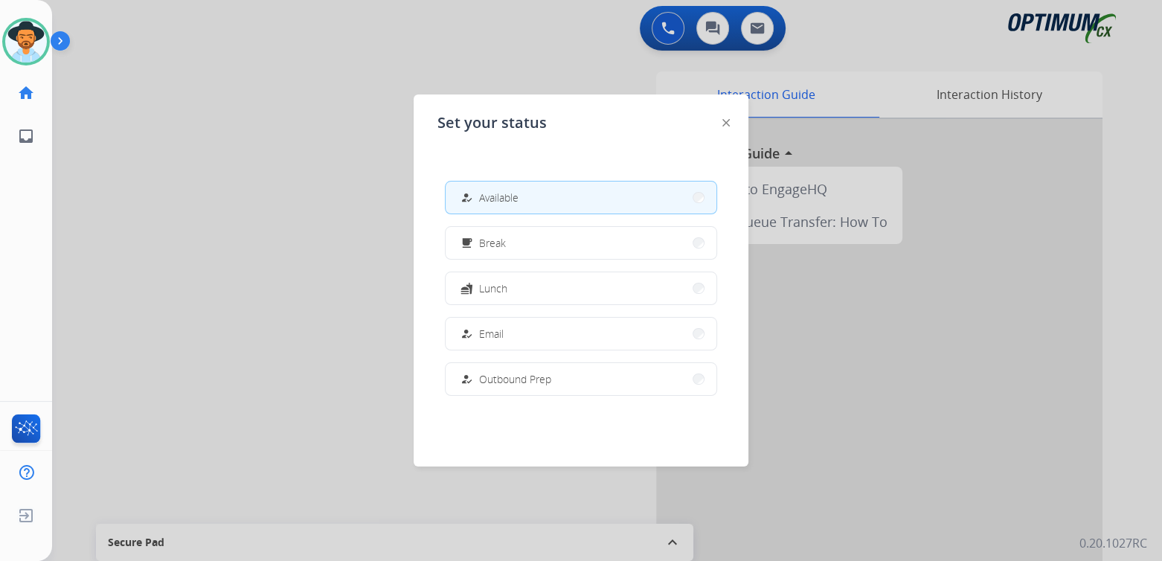
click at [533, 203] on button "how_to_reg Available" at bounding box center [581, 198] width 271 height 32
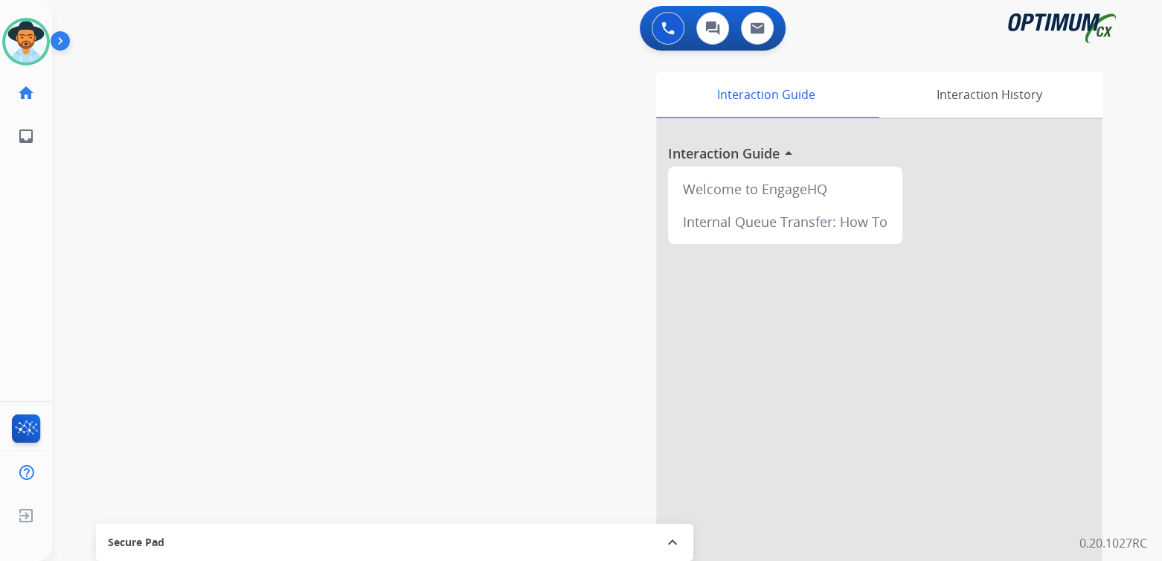
click at [393, 182] on div "swap_horiz Break voice bridge close_fullscreen Connect 3-Way Call merge_type Se…" at bounding box center [589, 364] width 1074 height 620
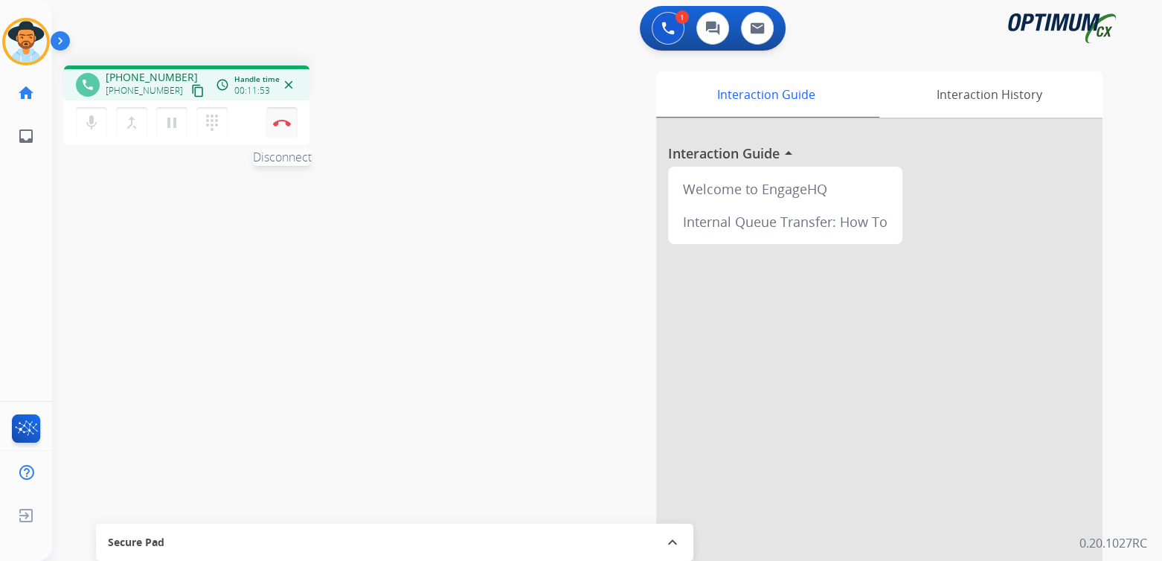
drag, startPoint x: 279, startPoint y: 128, endPoint x: 284, endPoint y: 120, distance: 9.7
click at [279, 128] on button "Disconnect" at bounding box center [281, 122] width 31 height 31
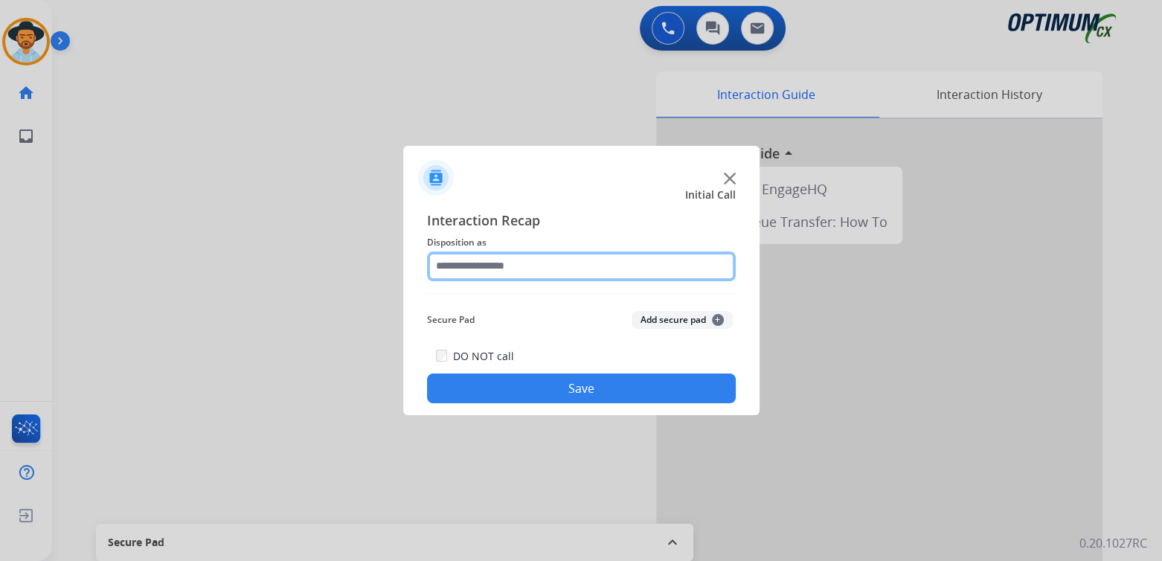
click at [533, 275] on input "text" at bounding box center [581, 266] width 309 height 30
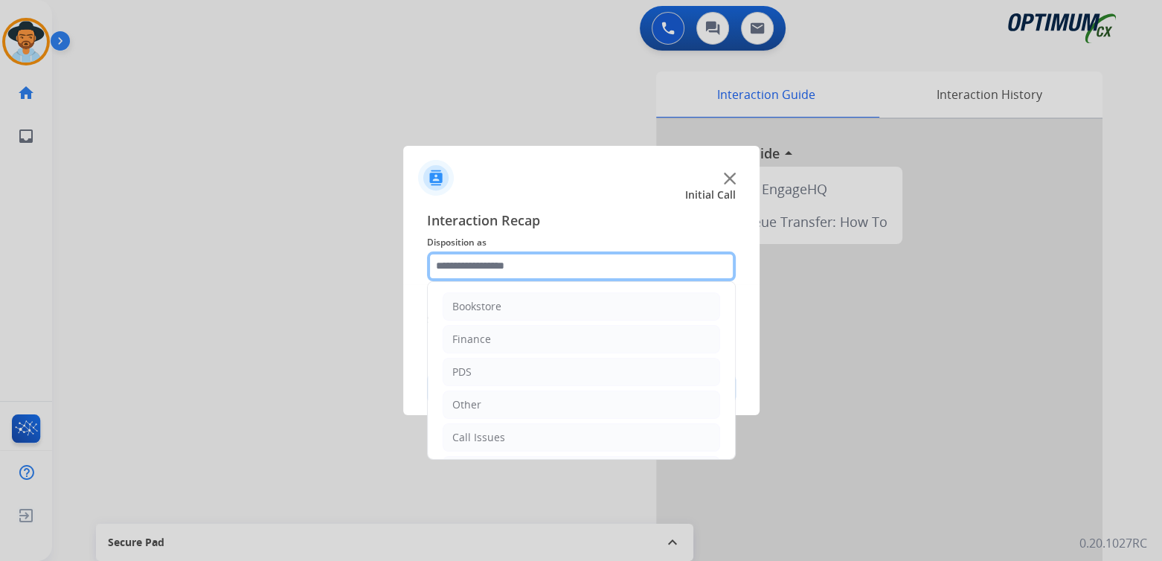
scroll to position [98, 0]
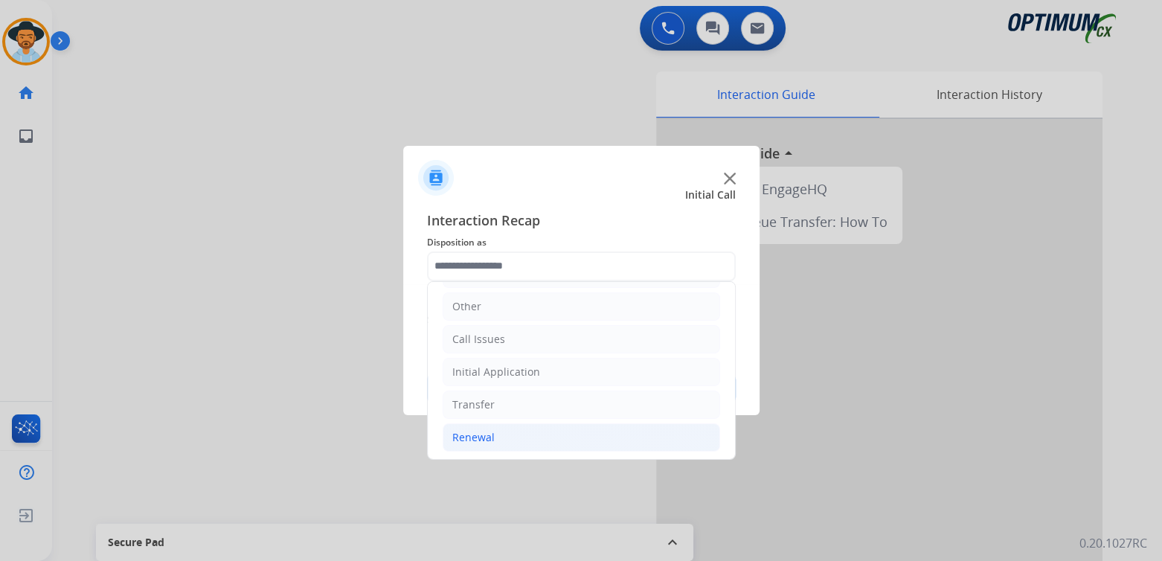
click at [495, 440] on li "Renewal" at bounding box center [582, 437] width 278 height 28
click at [477, 437] on div "Renewal" at bounding box center [473, 437] width 42 height 15
click at [469, 439] on div "Renewal" at bounding box center [473, 437] width 42 height 15
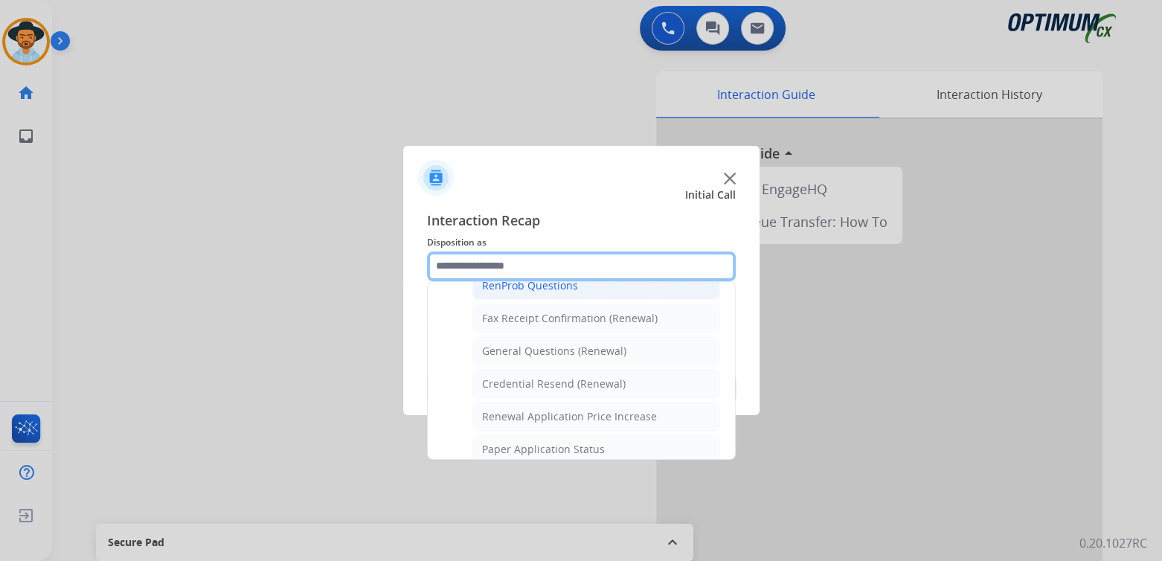
scroll to position [397, 0]
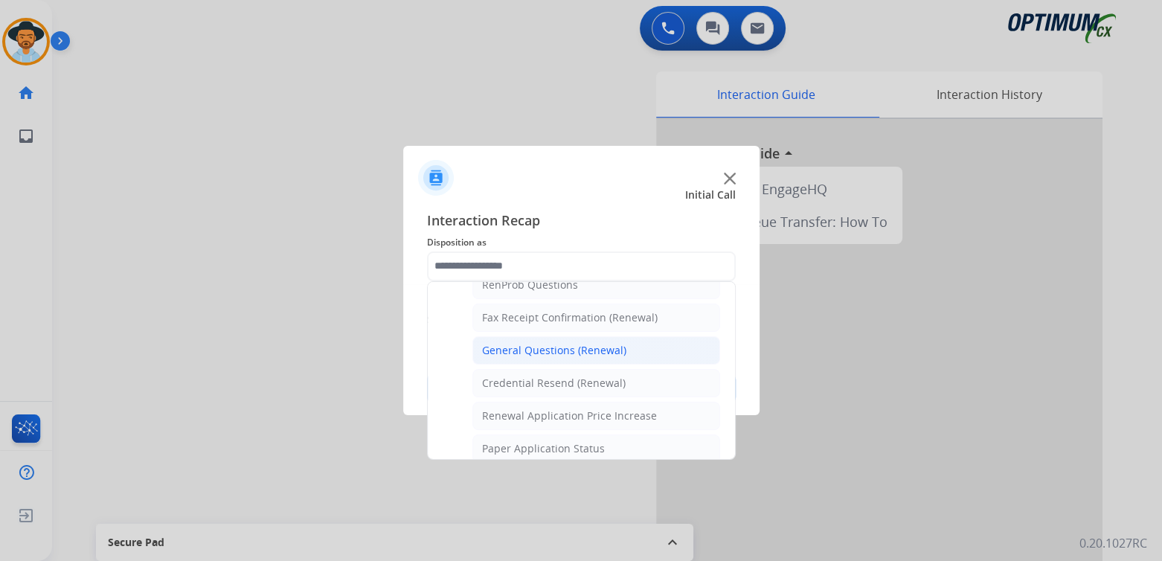
click at [536, 347] on div "General Questions (Renewal)" at bounding box center [554, 350] width 144 height 15
type input "**********"
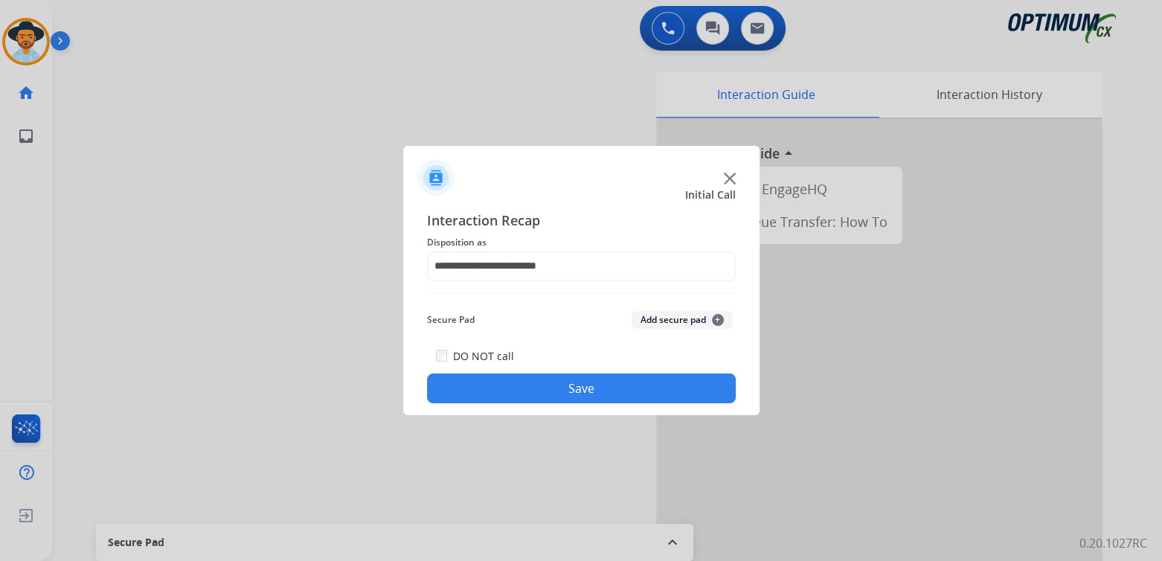
click at [575, 388] on button "Save" at bounding box center [581, 388] width 309 height 30
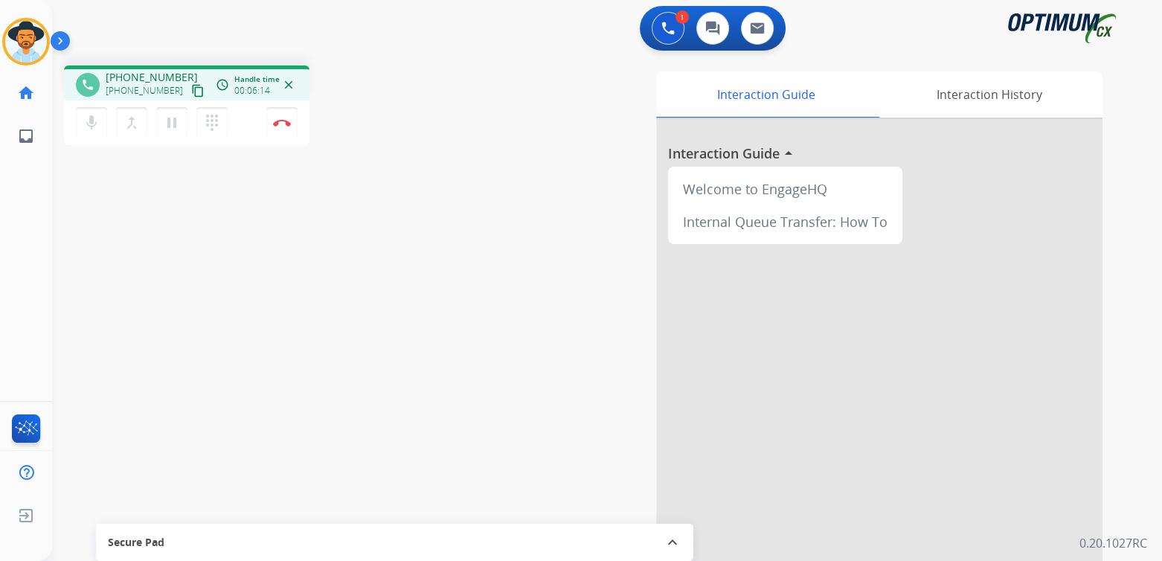
drag, startPoint x: 283, startPoint y: 124, endPoint x: 365, endPoint y: 161, distance: 89.2
click at [283, 124] on img at bounding box center [282, 122] width 18 height 7
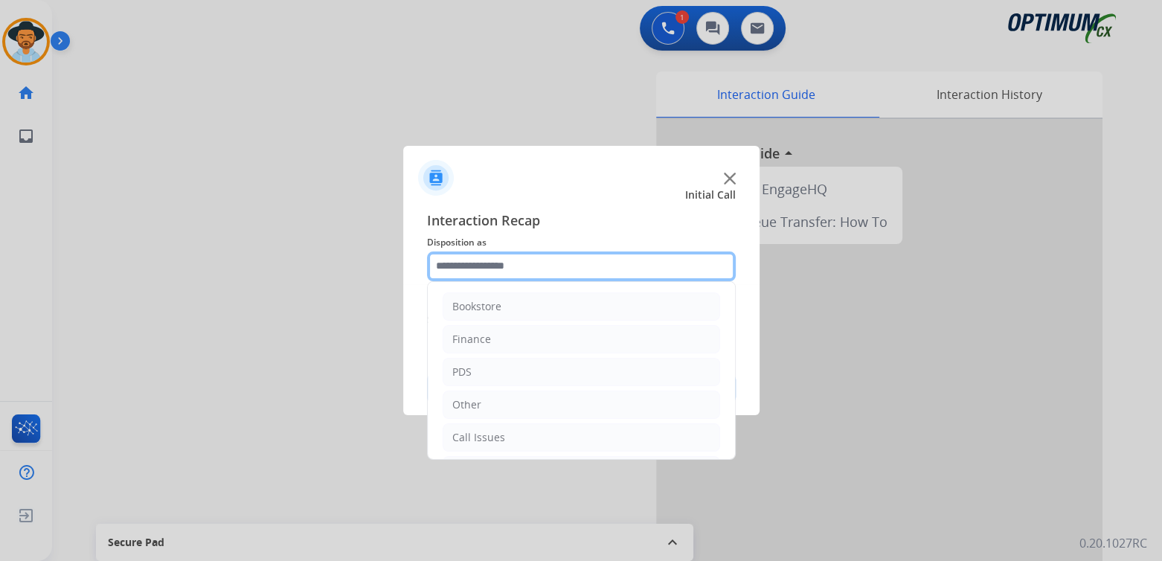
click at [507, 267] on input "text" at bounding box center [581, 266] width 309 height 30
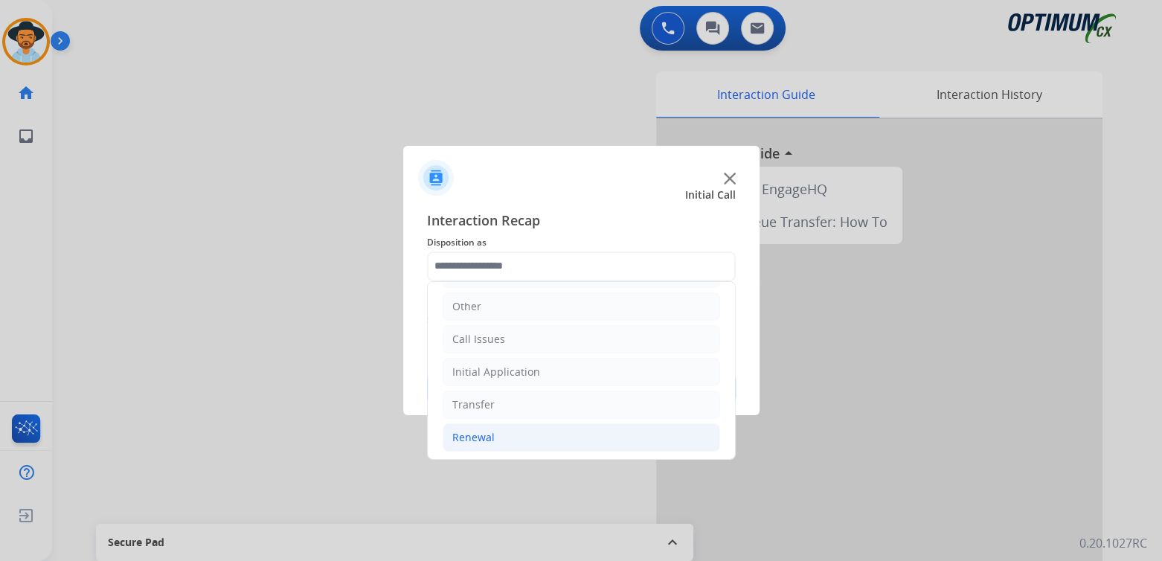
click at [501, 434] on li "Renewal" at bounding box center [582, 437] width 278 height 28
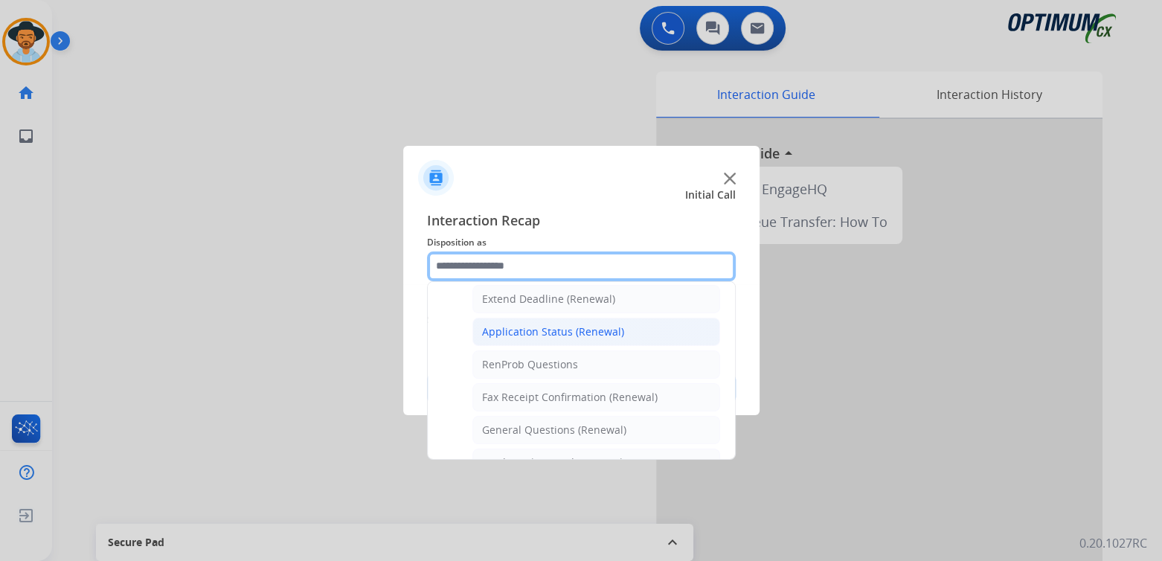
scroll to position [318, 0]
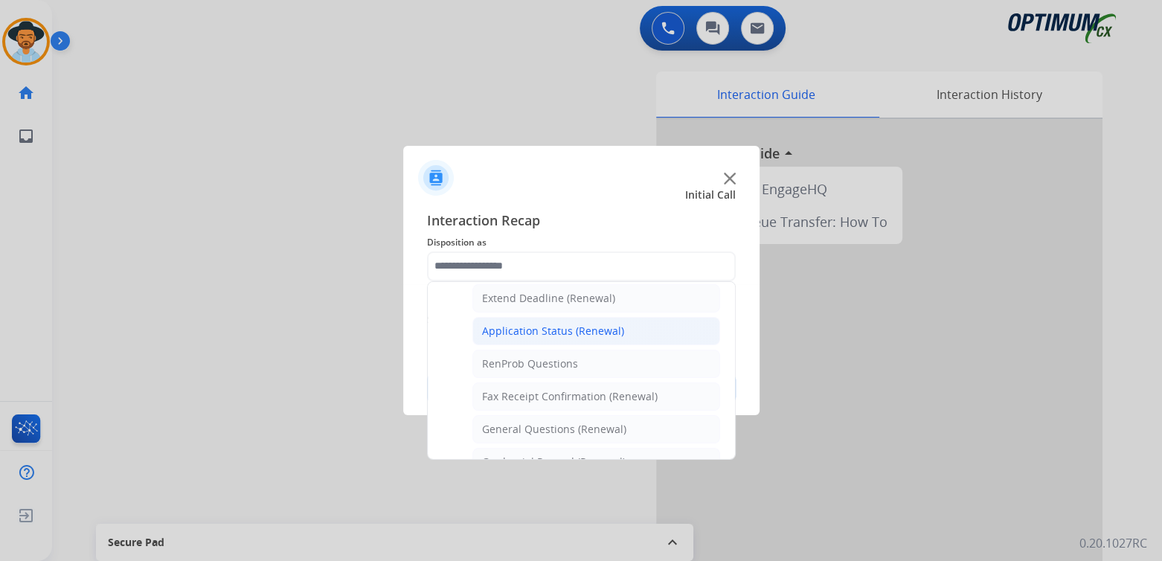
click at [539, 325] on div "Application Status (Renewal)" at bounding box center [553, 331] width 142 height 15
type input "**********"
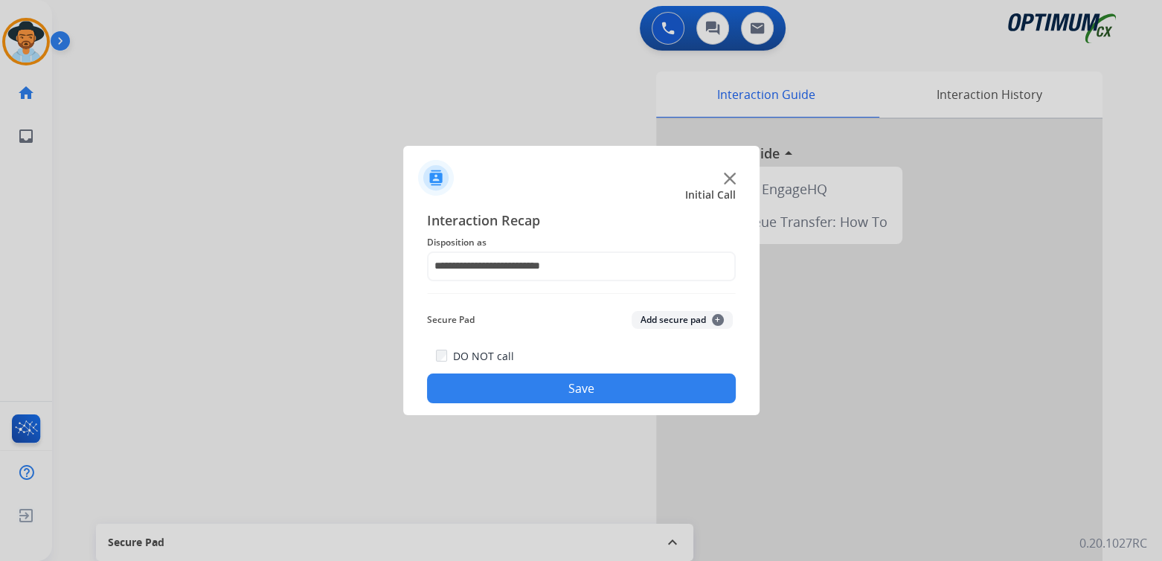
click at [627, 391] on button "Save" at bounding box center [581, 388] width 309 height 30
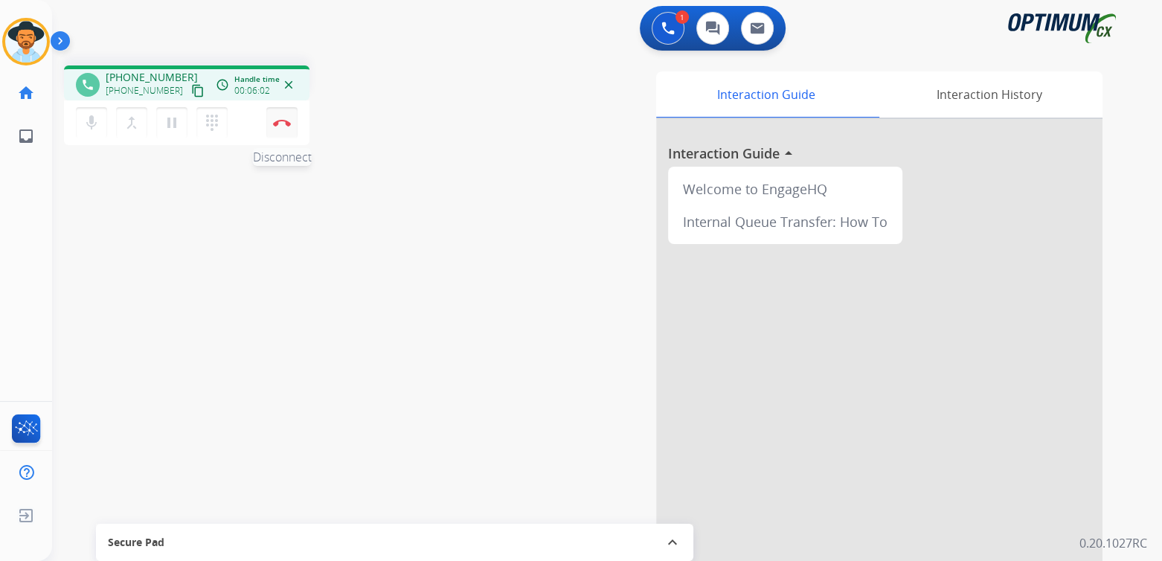
click at [281, 123] on img at bounding box center [282, 122] width 18 height 7
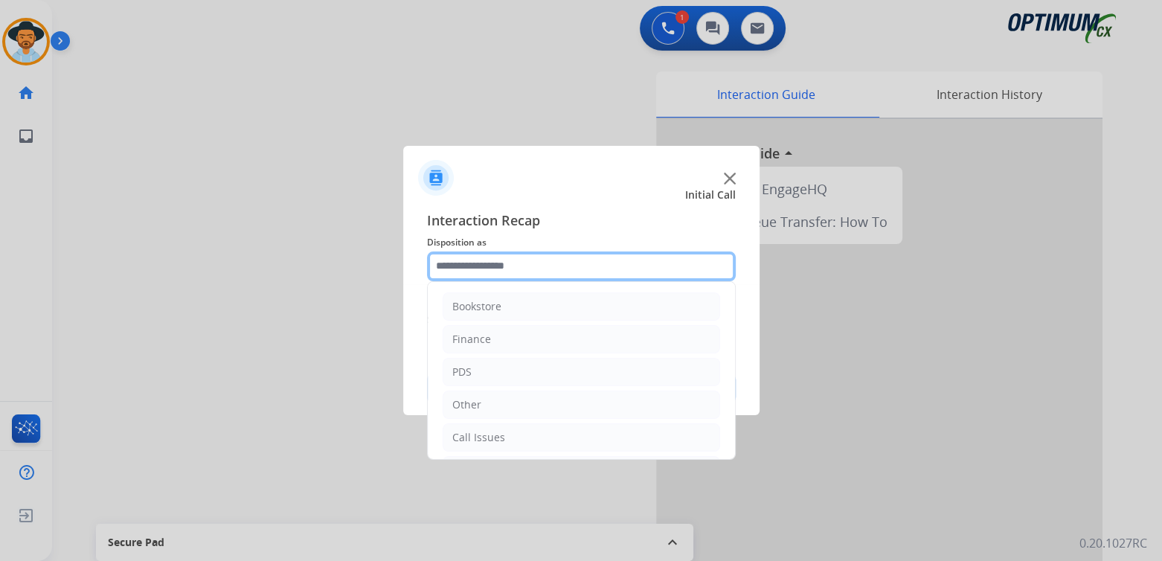
click at [527, 270] on input "text" at bounding box center [581, 266] width 309 height 30
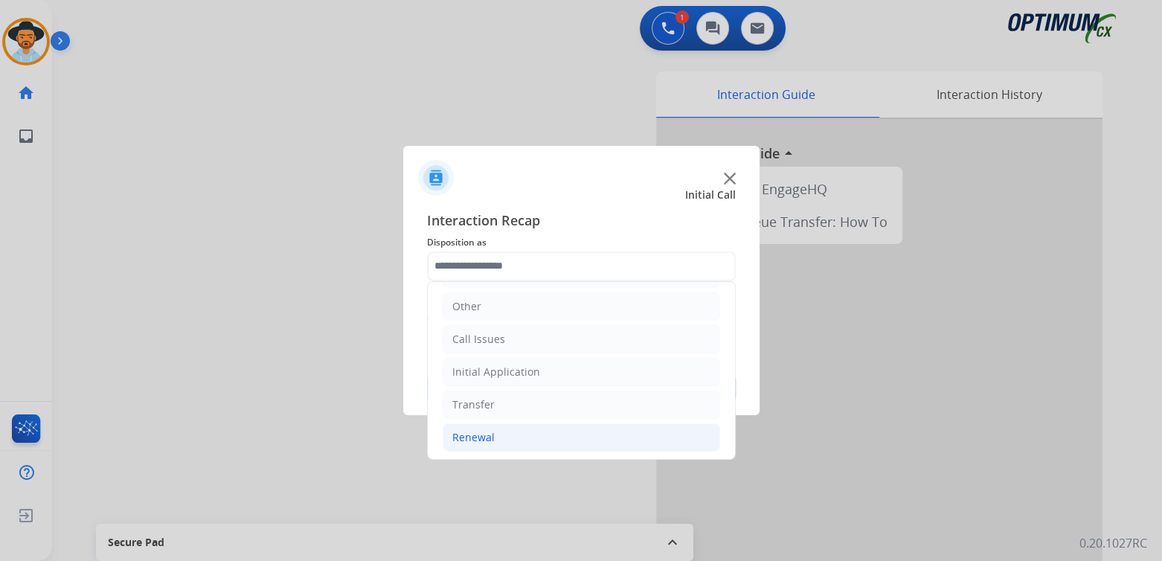
click at [500, 437] on li "Renewal" at bounding box center [582, 437] width 278 height 28
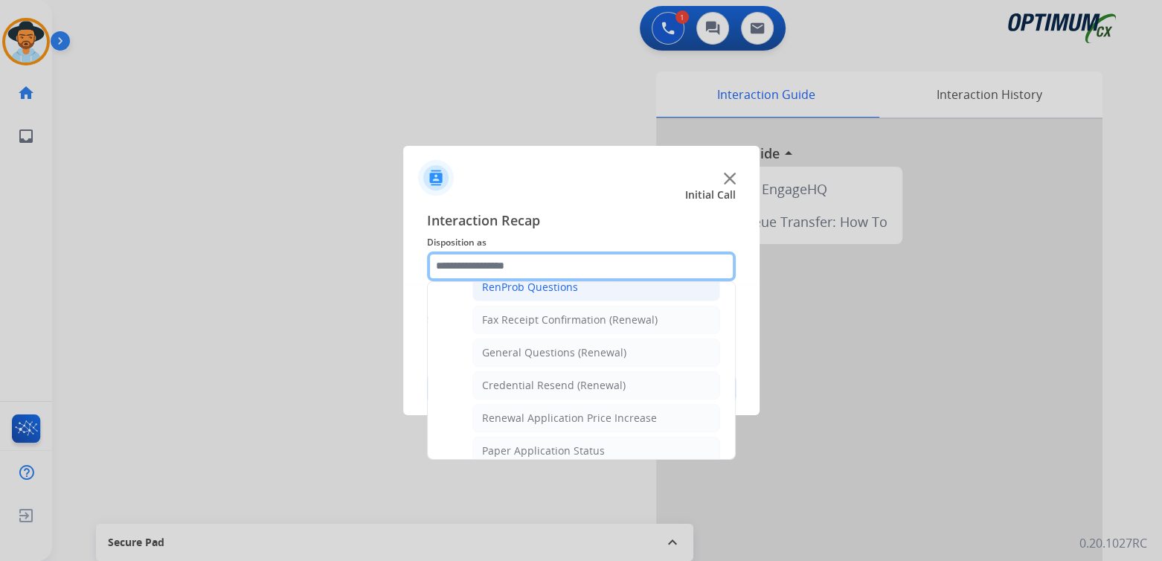
scroll to position [395, 0]
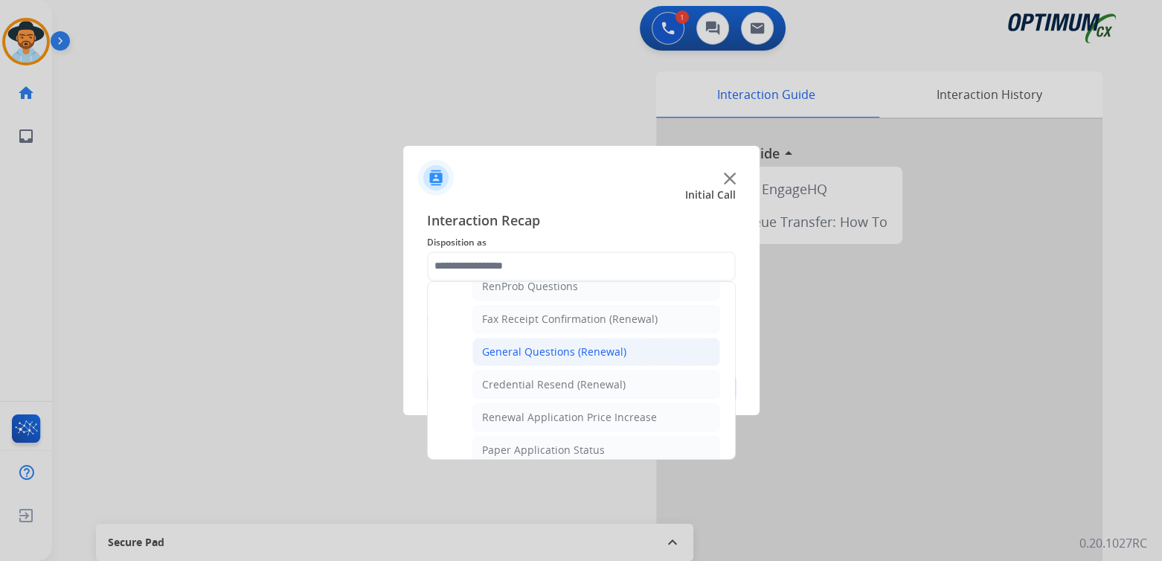
drag, startPoint x: 517, startPoint y: 343, endPoint x: 629, endPoint y: 349, distance: 111.8
click at [517, 344] on div "General Questions (Renewal)" at bounding box center [554, 351] width 144 height 15
type input "**********"
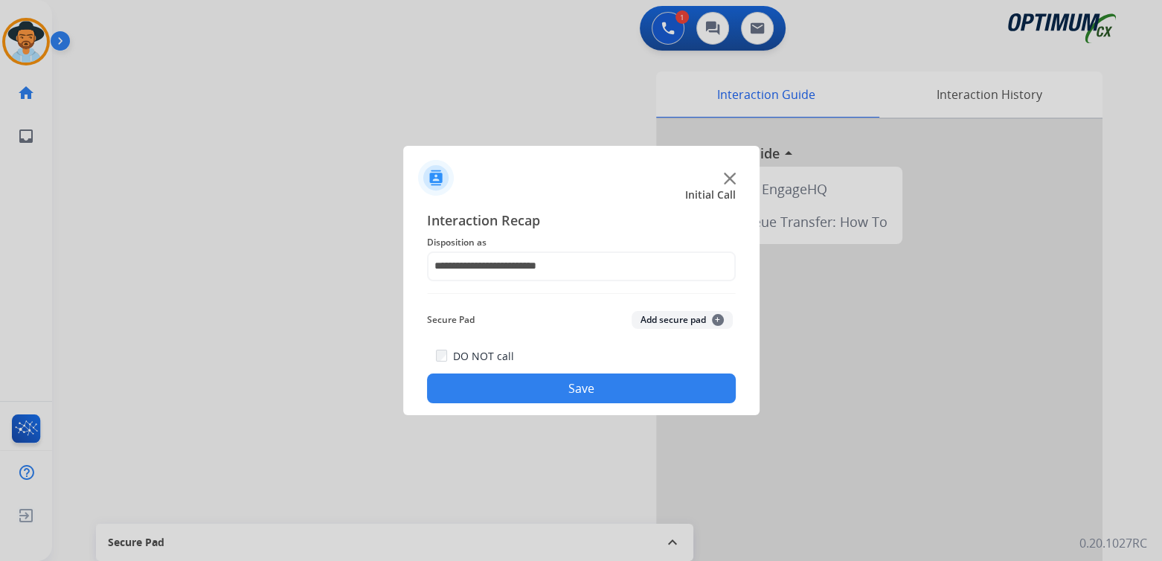
click at [591, 385] on button "Save" at bounding box center [581, 388] width 309 height 30
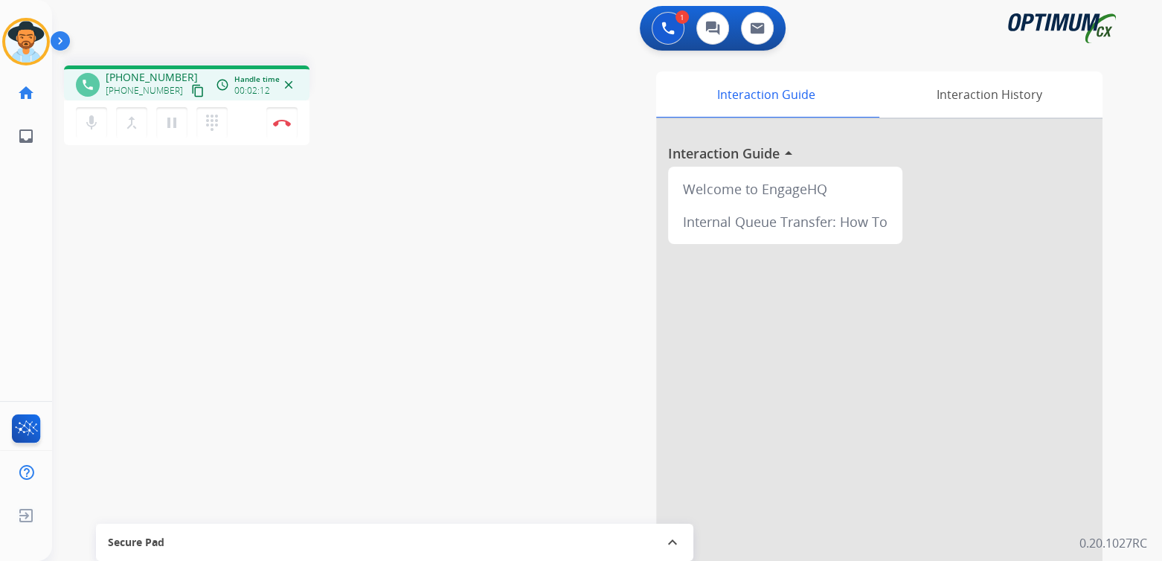
scroll to position [1, 0]
click at [278, 124] on img at bounding box center [282, 121] width 18 height 7
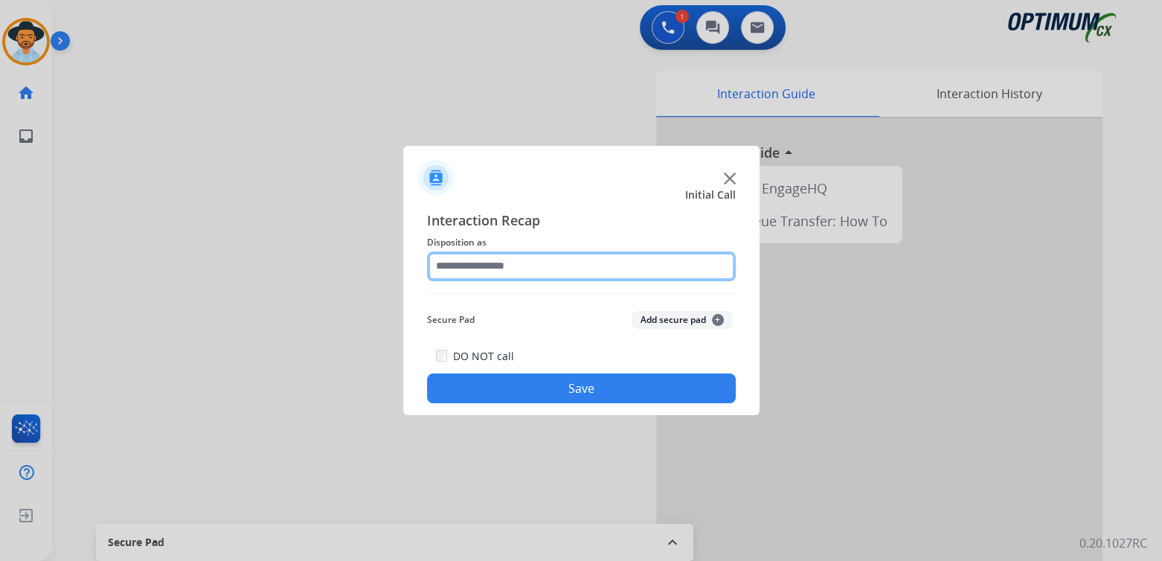
click at [485, 268] on input "text" at bounding box center [581, 266] width 309 height 30
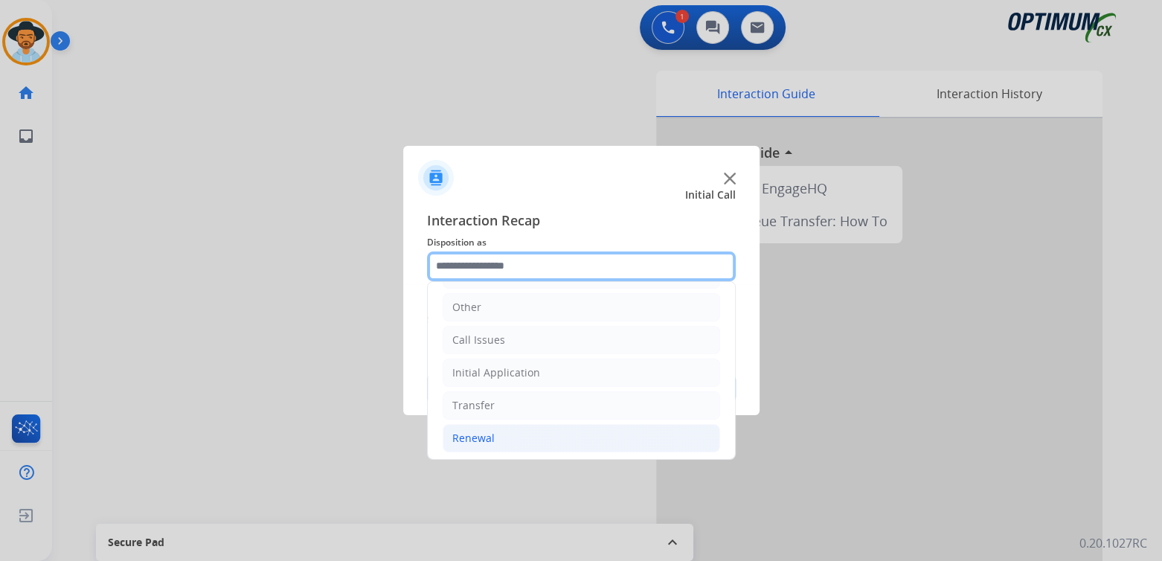
scroll to position [98, 0]
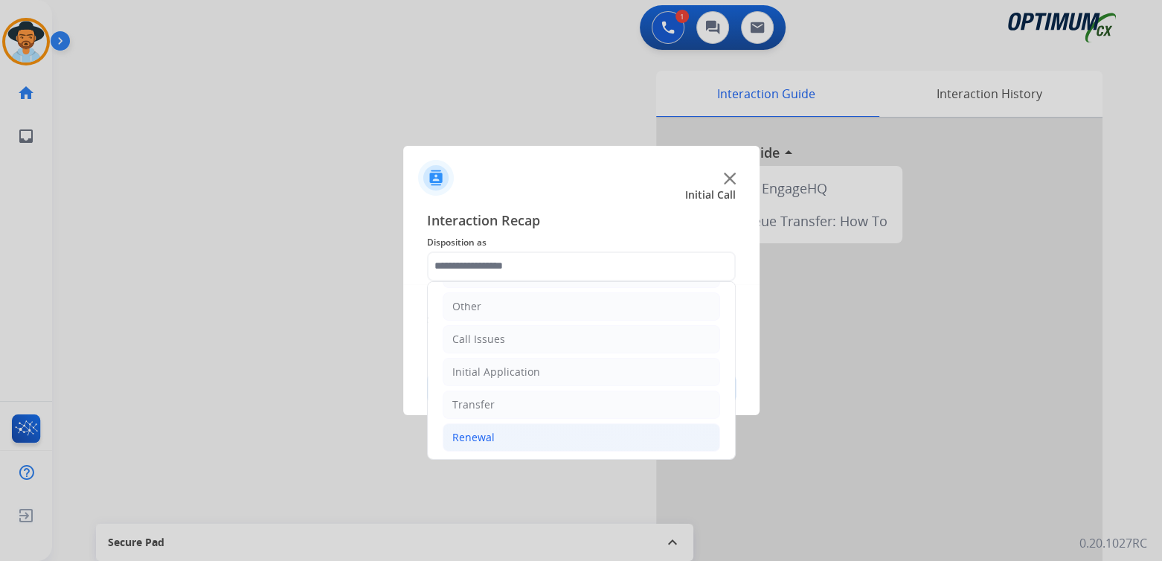
click at [478, 439] on div "Renewal" at bounding box center [473, 437] width 42 height 15
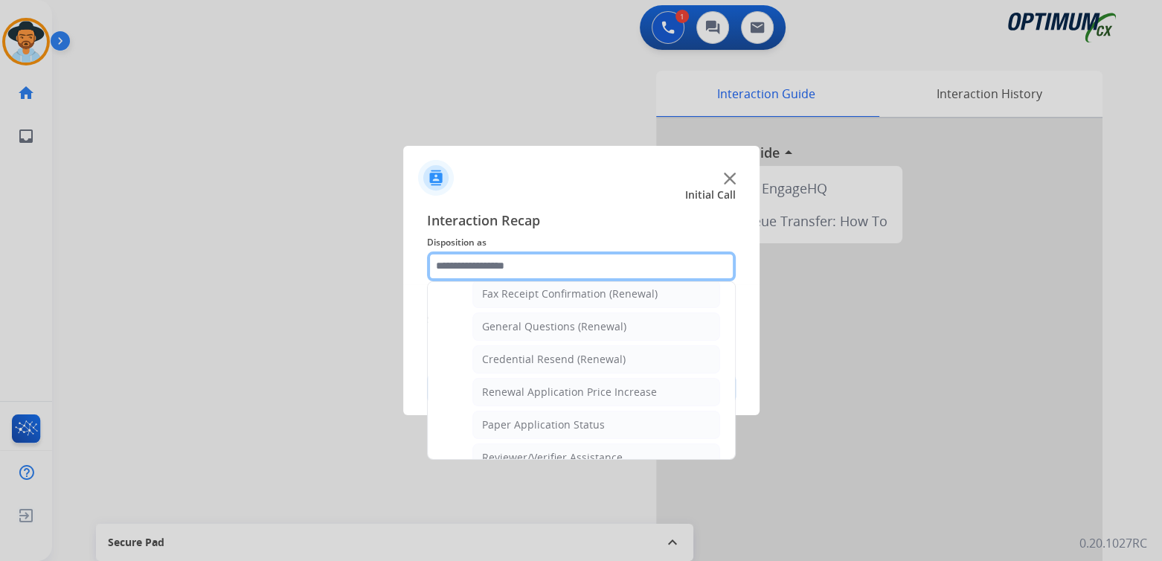
scroll to position [420, 0]
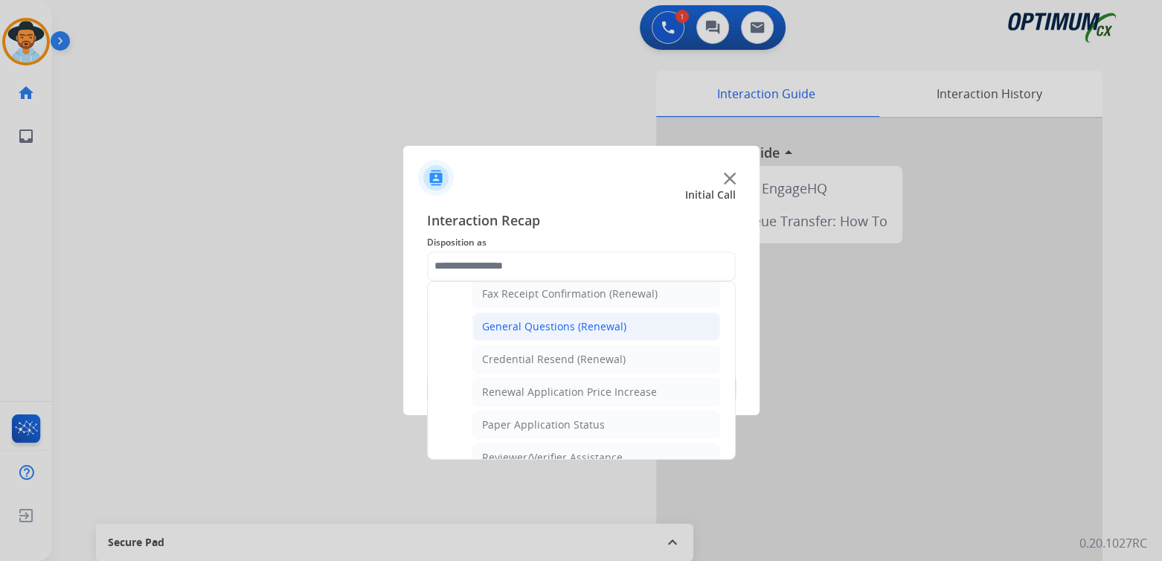
click at [543, 326] on div "General Questions (Renewal)" at bounding box center [554, 326] width 144 height 15
type input "**********"
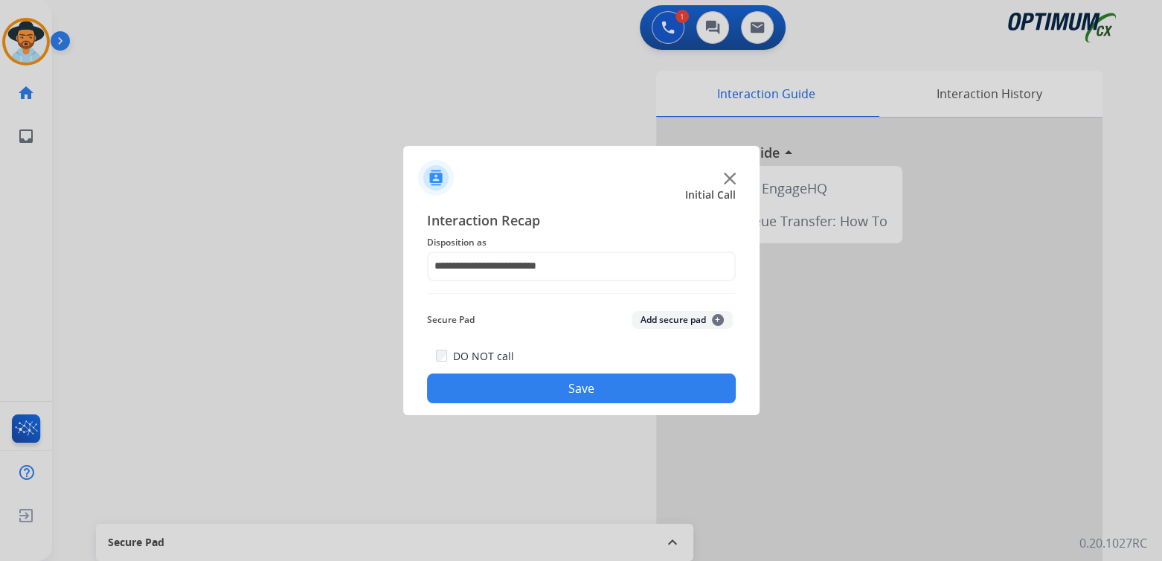
click at [572, 394] on button "Save" at bounding box center [581, 388] width 309 height 30
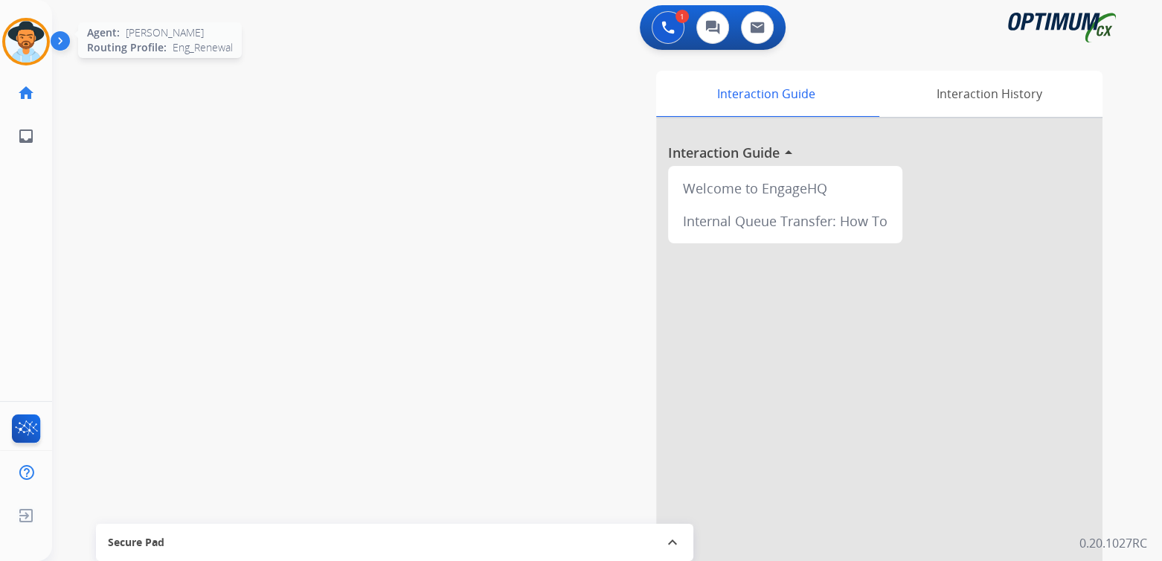
drag, startPoint x: 19, startPoint y: 31, endPoint x: 142, endPoint y: 54, distance: 125.6
click at [19, 31] on img at bounding box center [26, 42] width 42 height 42
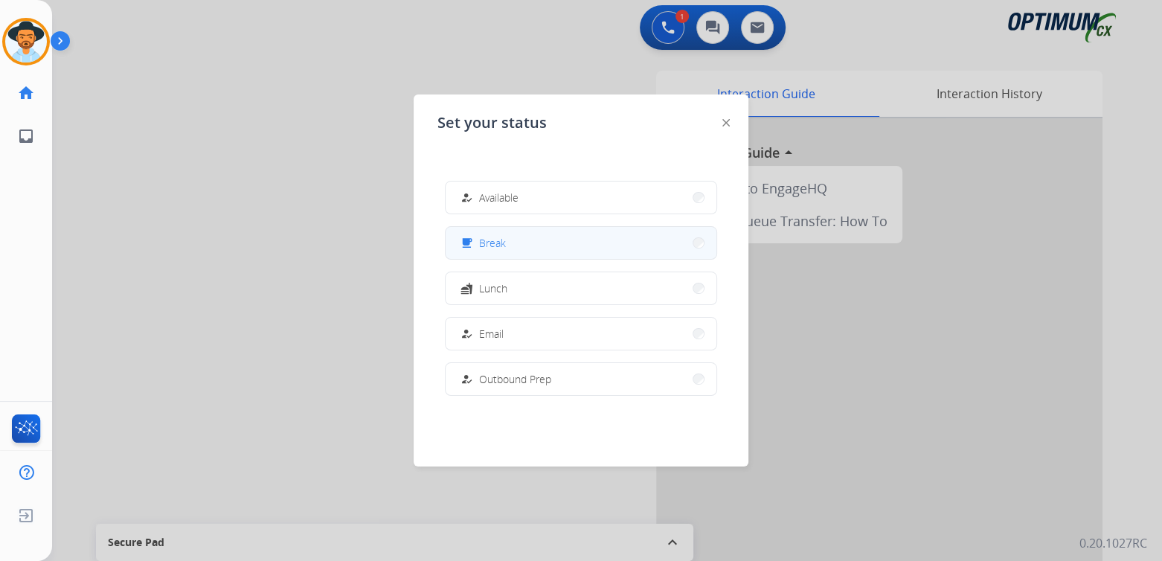
click at [506, 246] on button "free_breakfast Break" at bounding box center [581, 243] width 271 height 32
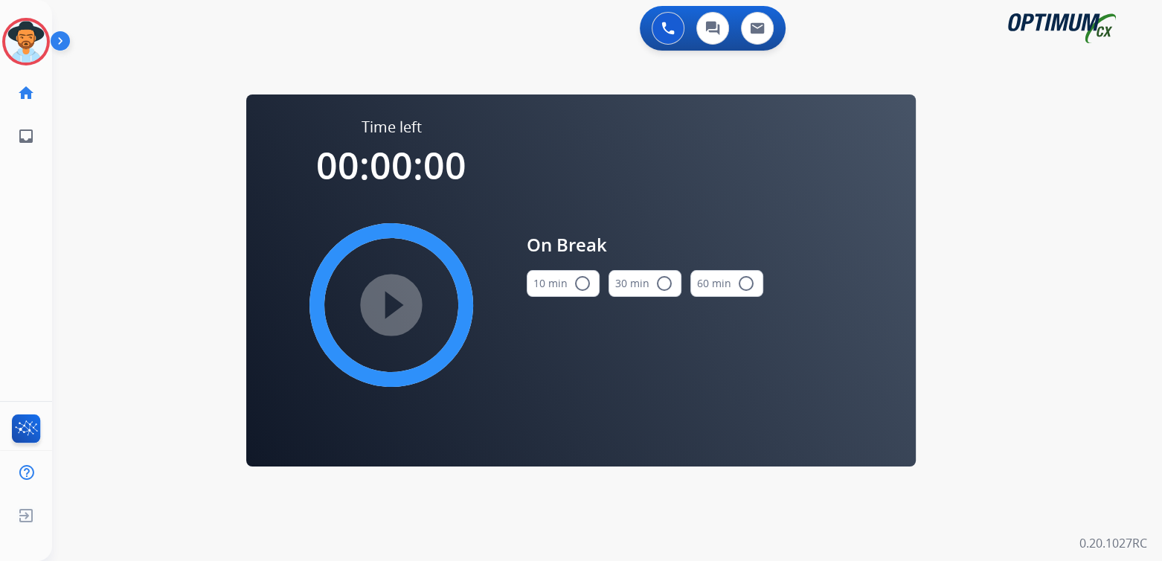
scroll to position [0, 0]
click at [583, 277] on mat-icon "radio_button_unchecked" at bounding box center [583, 284] width 18 height 18
click at [397, 301] on mat-icon "play_circle_filled" at bounding box center [391, 305] width 18 height 18
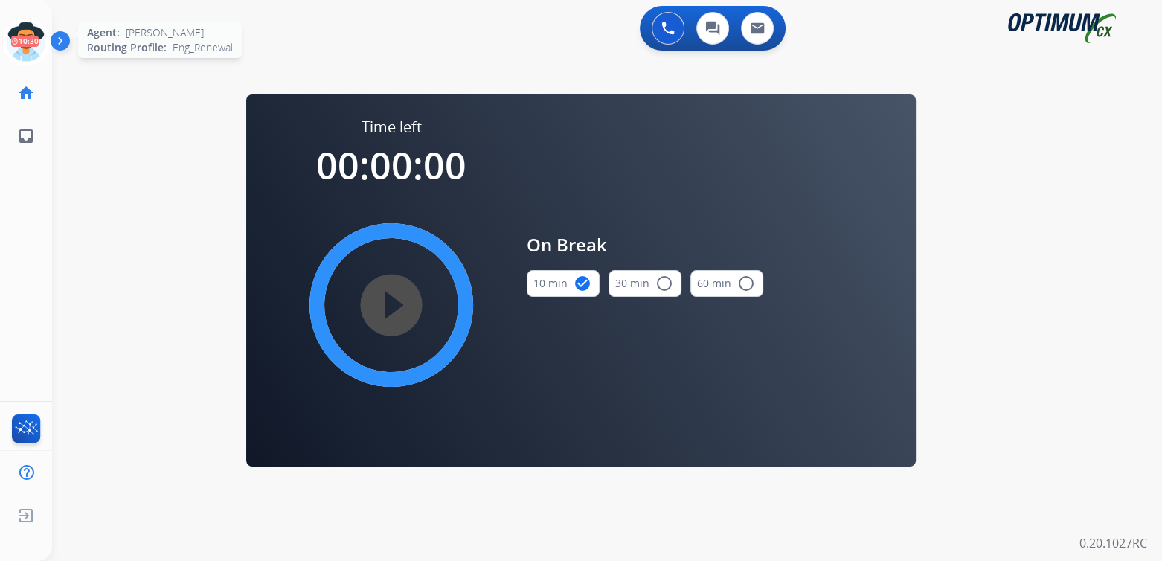
click at [22, 33] on icon at bounding box center [26, 42] width 48 height 48
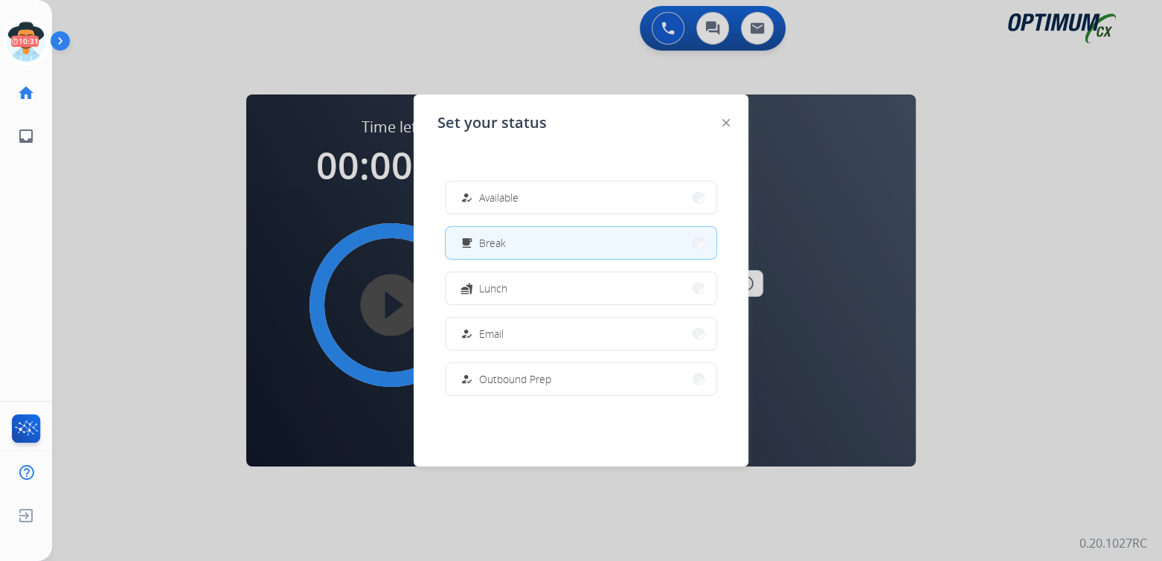
click at [496, 200] on span "Available" at bounding box center [498, 198] width 39 height 16
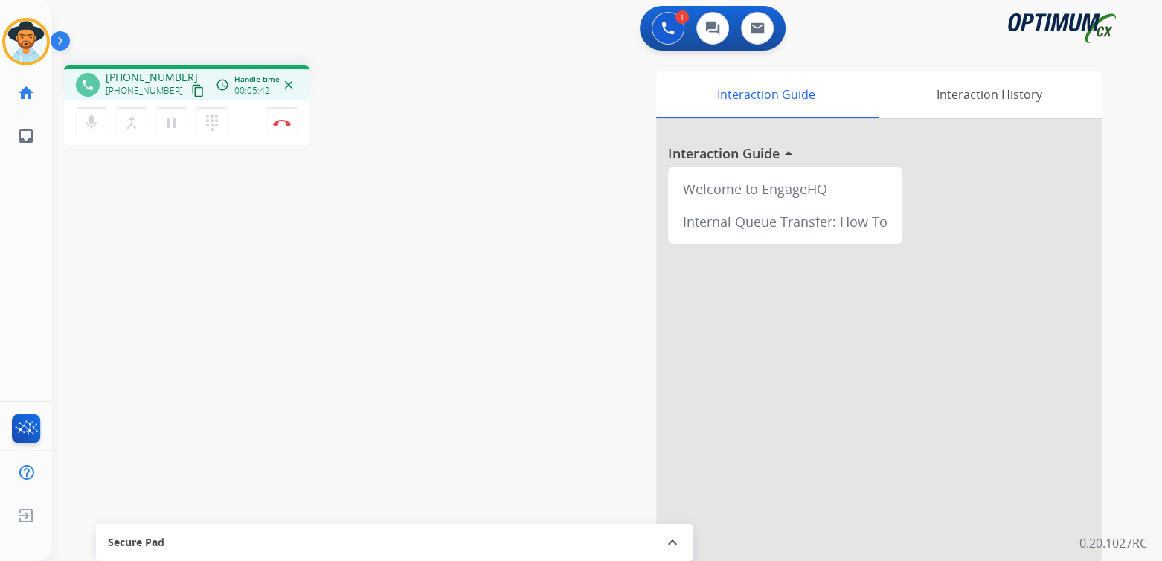
drag, startPoint x: 284, startPoint y: 123, endPoint x: 352, endPoint y: 120, distance: 67.8
click at [284, 124] on img at bounding box center [282, 122] width 18 height 7
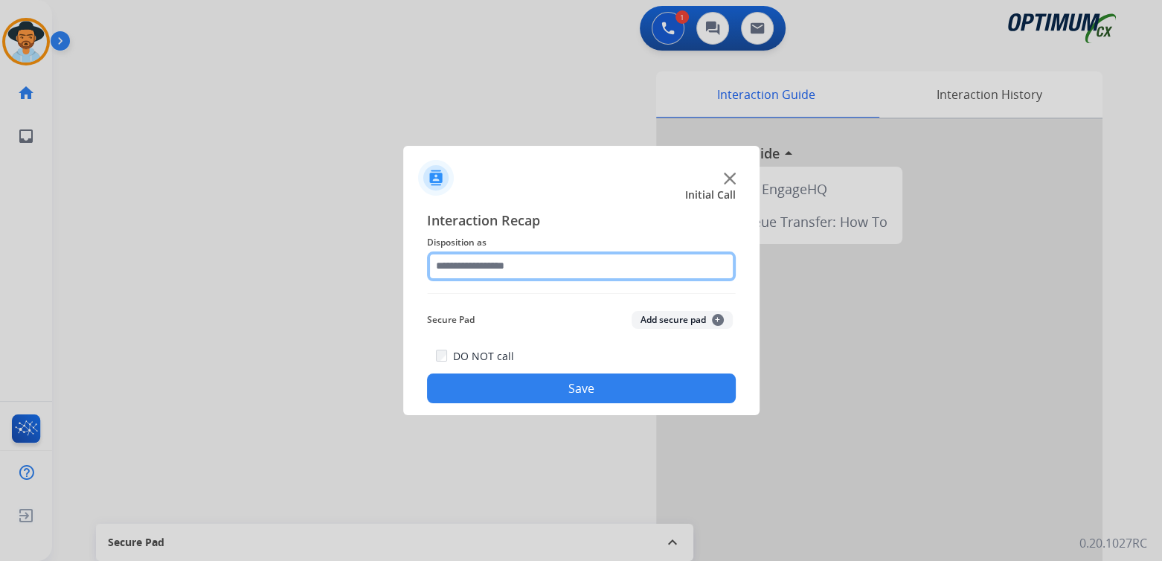
click at [523, 268] on input "text" at bounding box center [581, 266] width 309 height 30
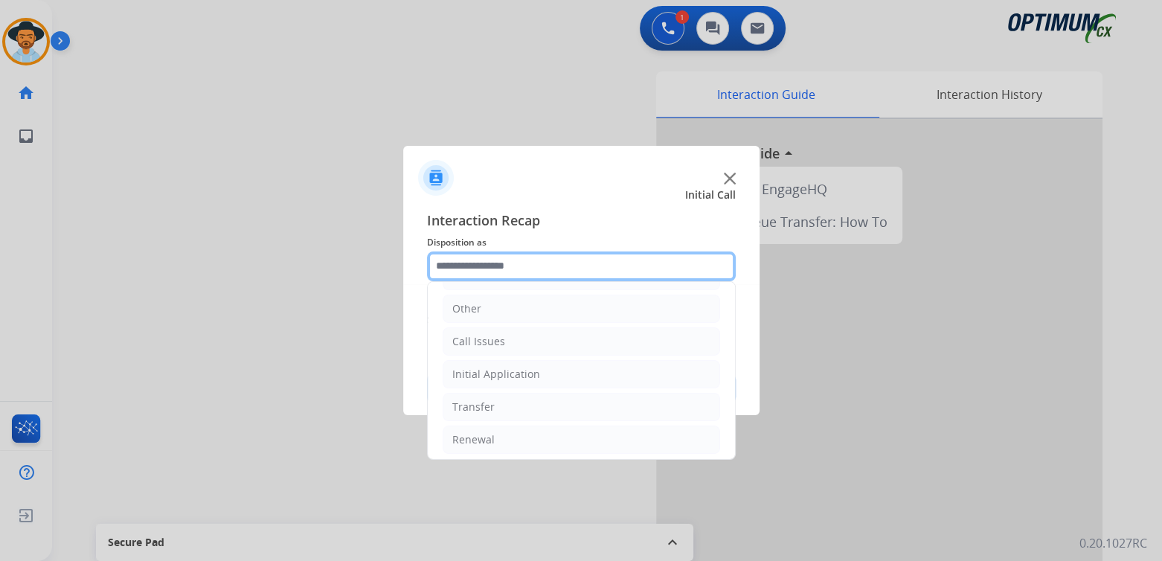
scroll to position [98, 0]
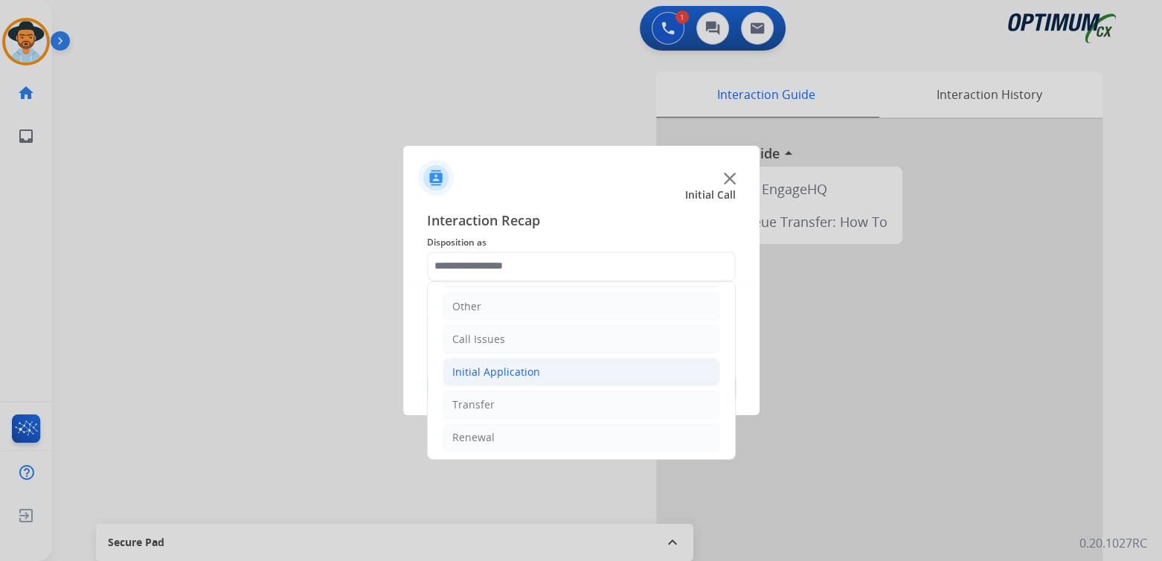
click at [498, 371] on div "Initial Application" at bounding box center [496, 372] width 88 height 15
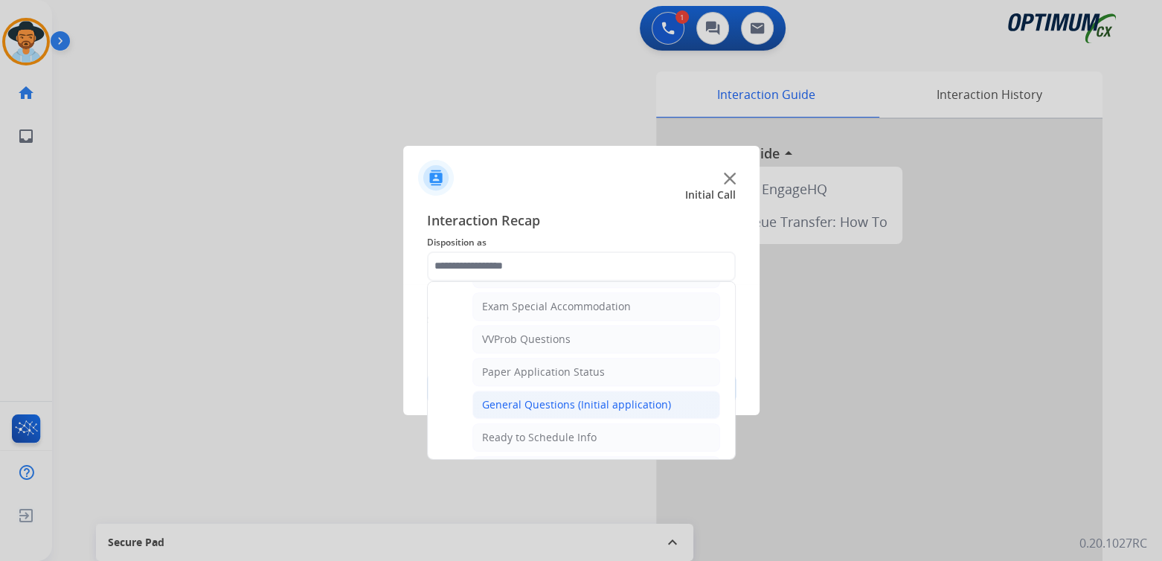
scroll to position [774, 0]
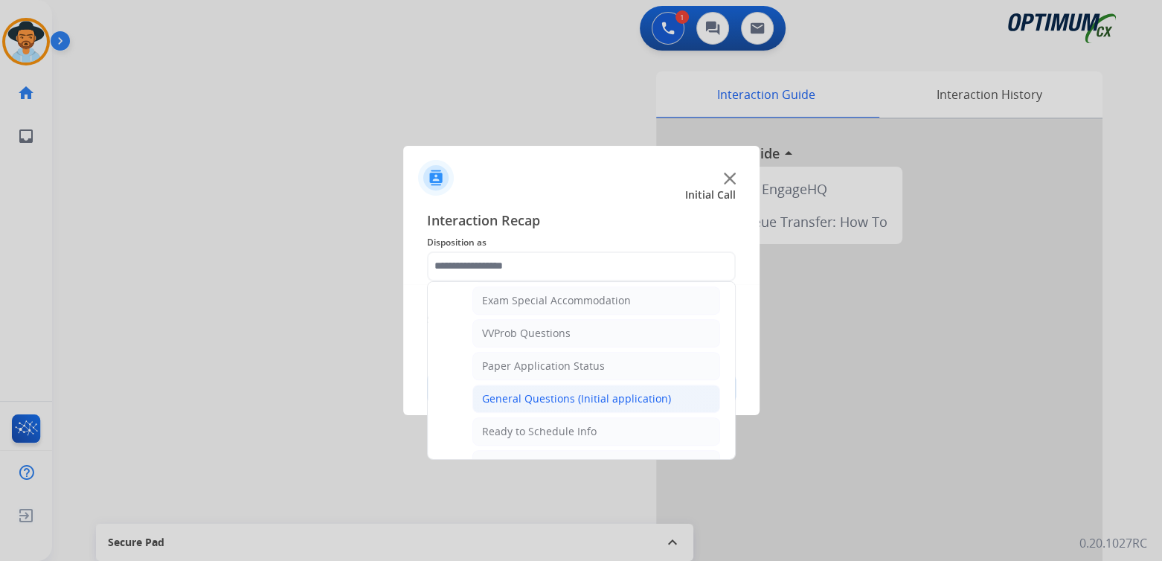
click at [547, 391] on div "General Questions (Initial application)" at bounding box center [576, 398] width 189 height 15
type input "**********"
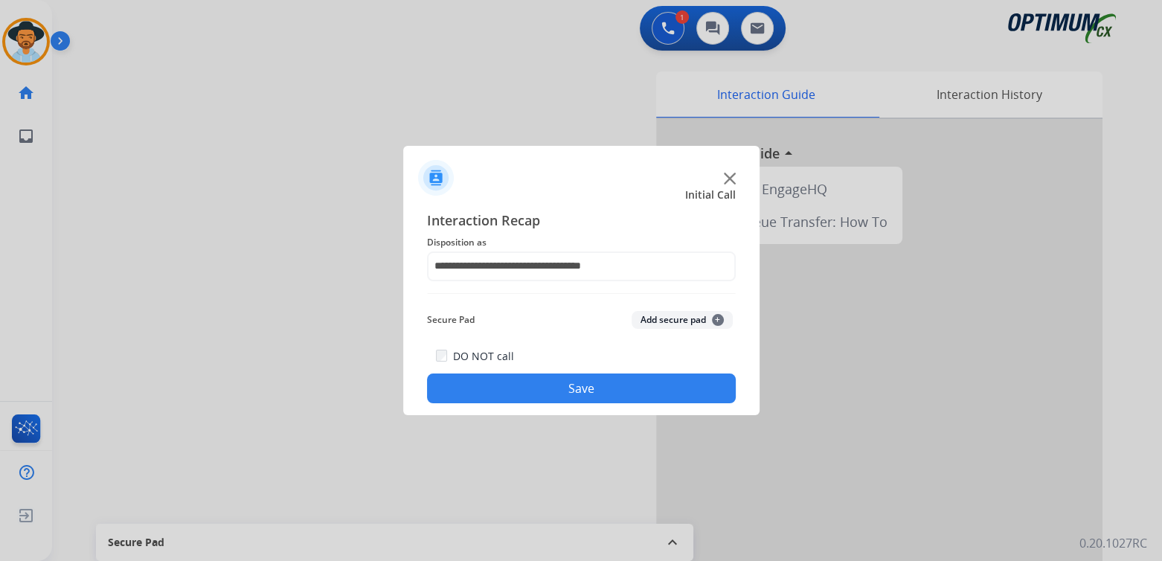
click at [614, 391] on button "Save" at bounding box center [581, 388] width 309 height 30
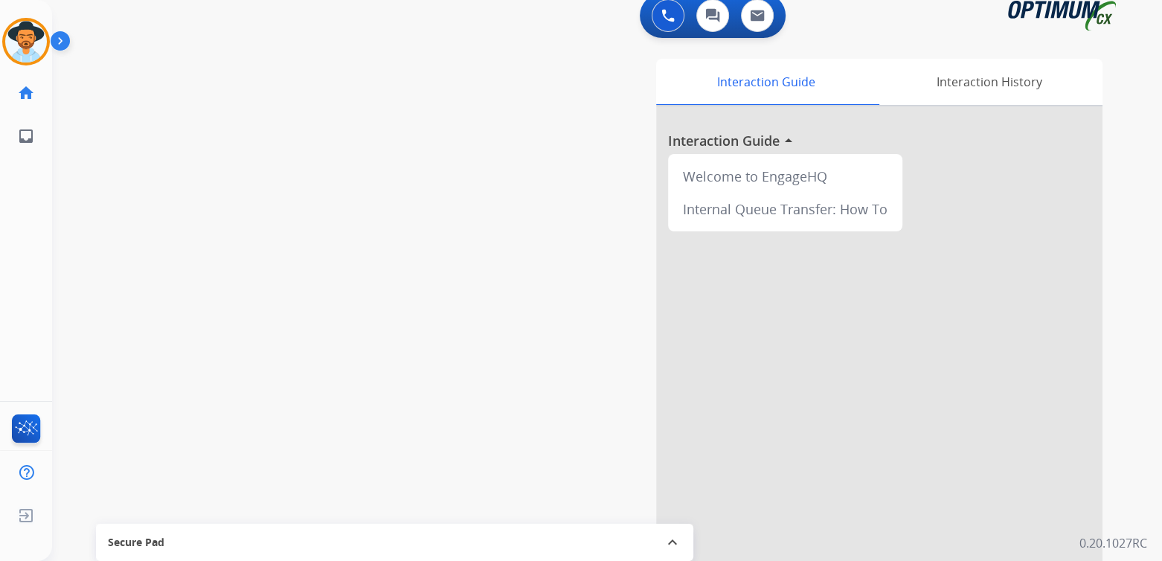
scroll to position [13, 0]
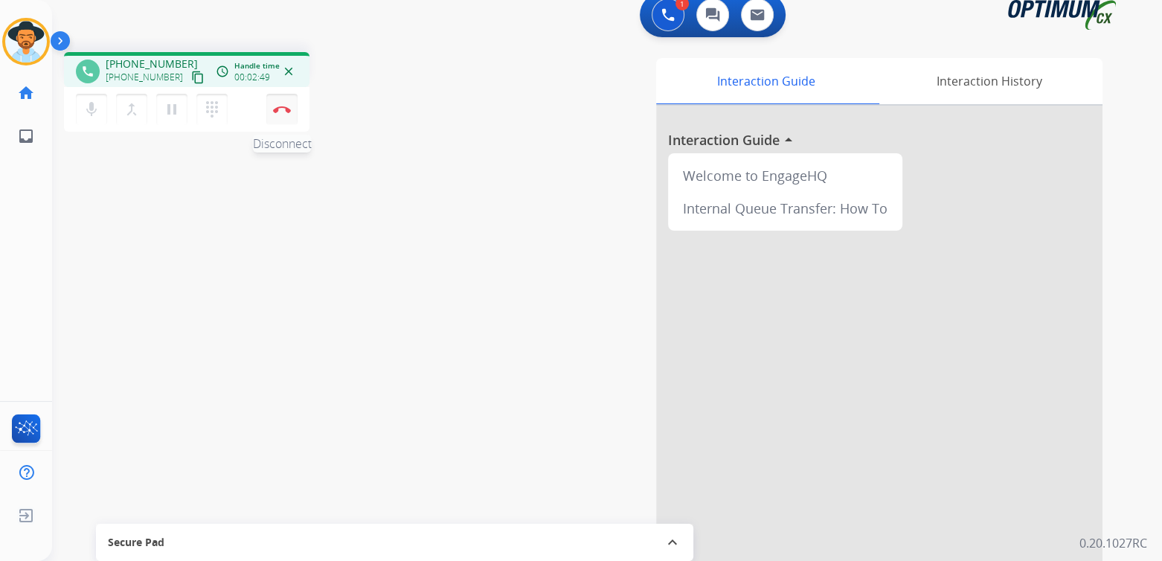
click at [280, 112] on img at bounding box center [282, 109] width 18 height 7
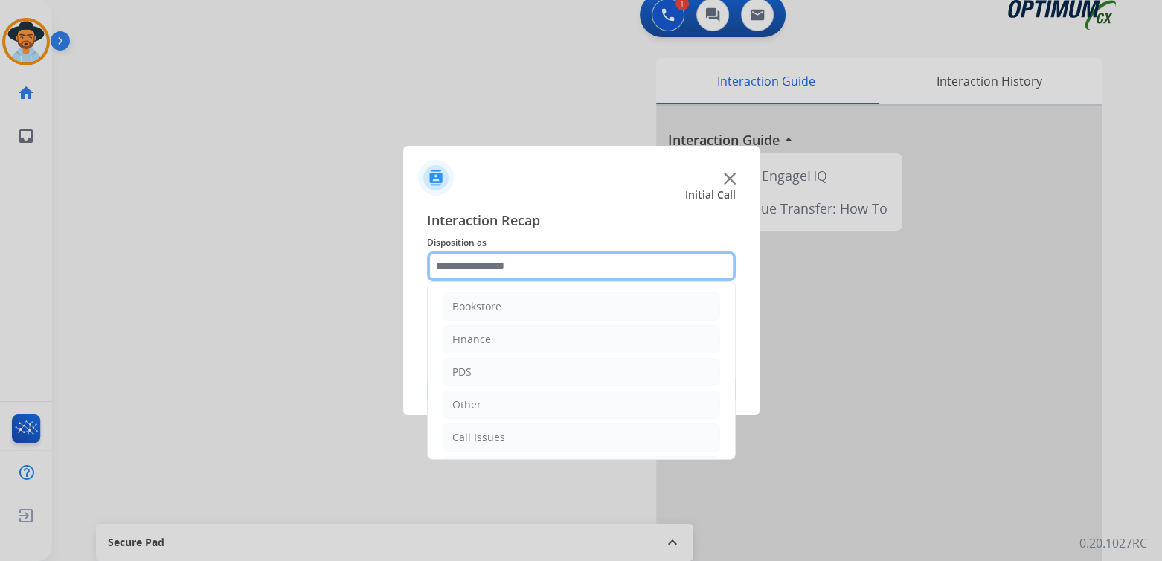
click at [514, 271] on input "text" at bounding box center [581, 266] width 309 height 30
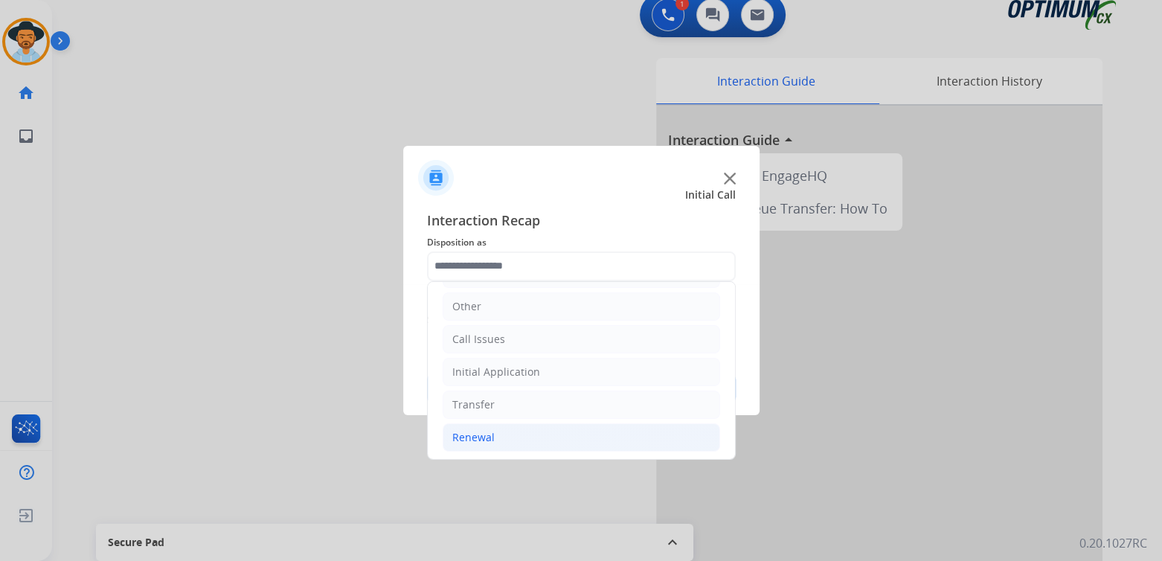
click at [504, 440] on li "Renewal" at bounding box center [582, 437] width 278 height 28
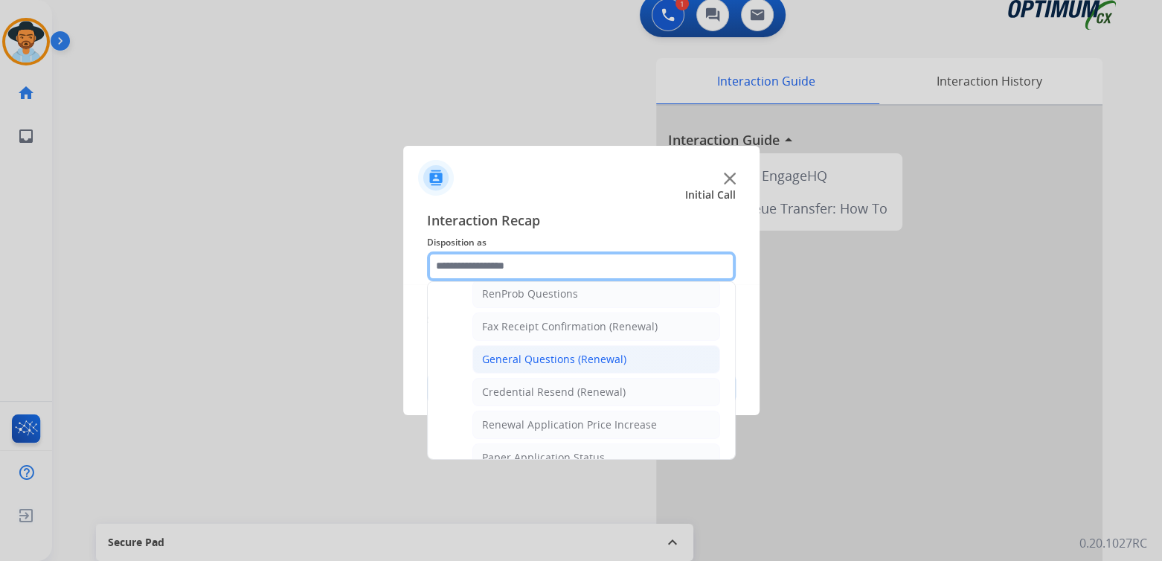
scroll to position [391, 0]
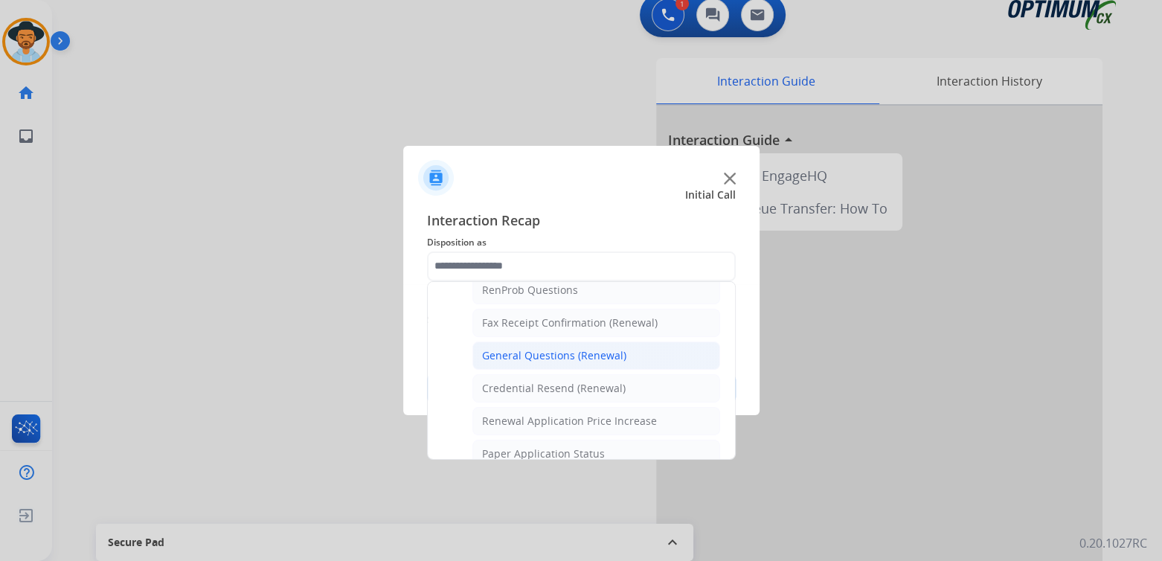
click at [534, 348] on div "General Questions (Renewal)" at bounding box center [554, 355] width 144 height 15
type input "**********"
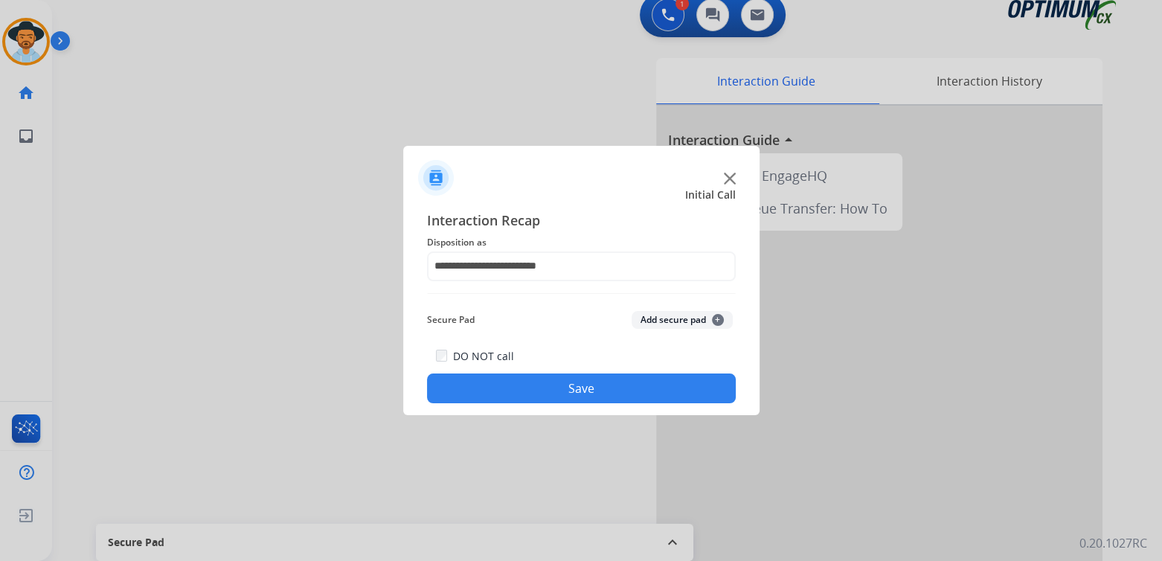
click at [595, 382] on button "Save" at bounding box center [581, 388] width 309 height 30
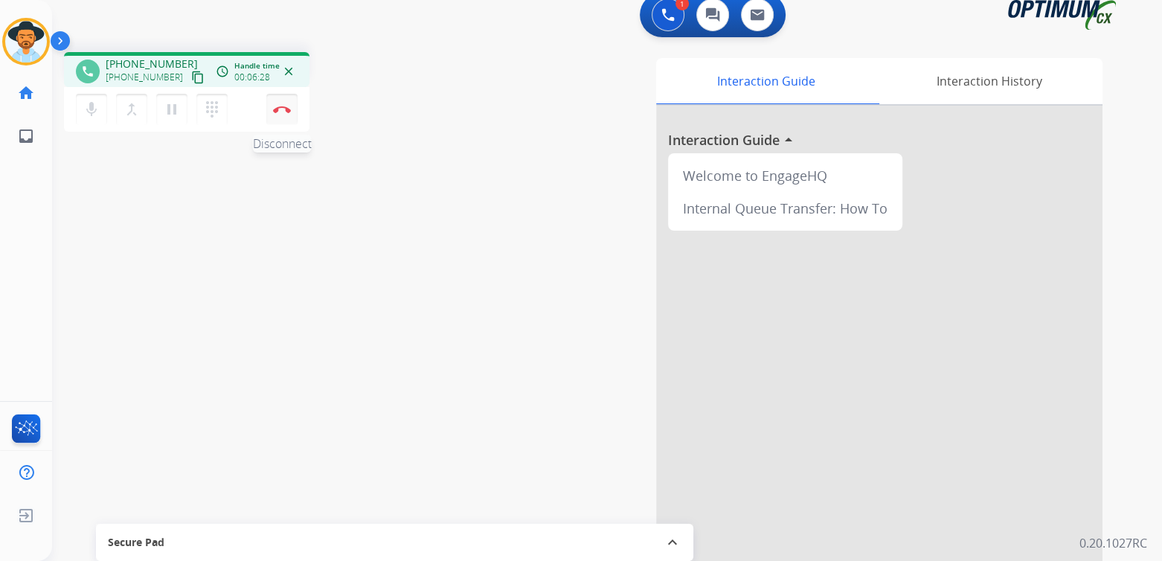
click at [284, 106] on img at bounding box center [282, 109] width 18 height 7
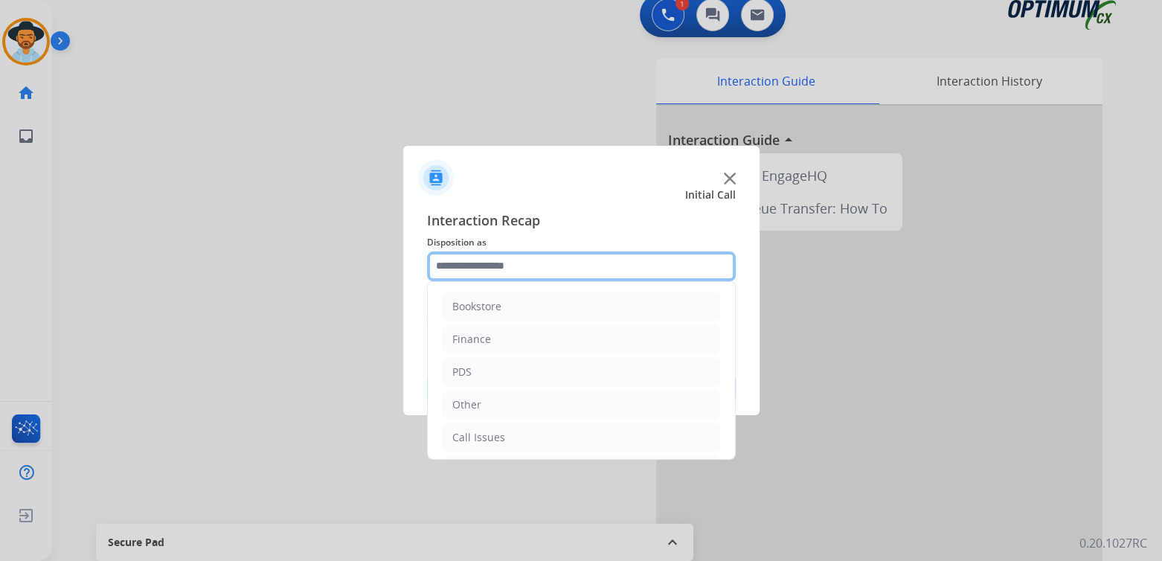
click at [510, 275] on input "text" at bounding box center [581, 266] width 309 height 30
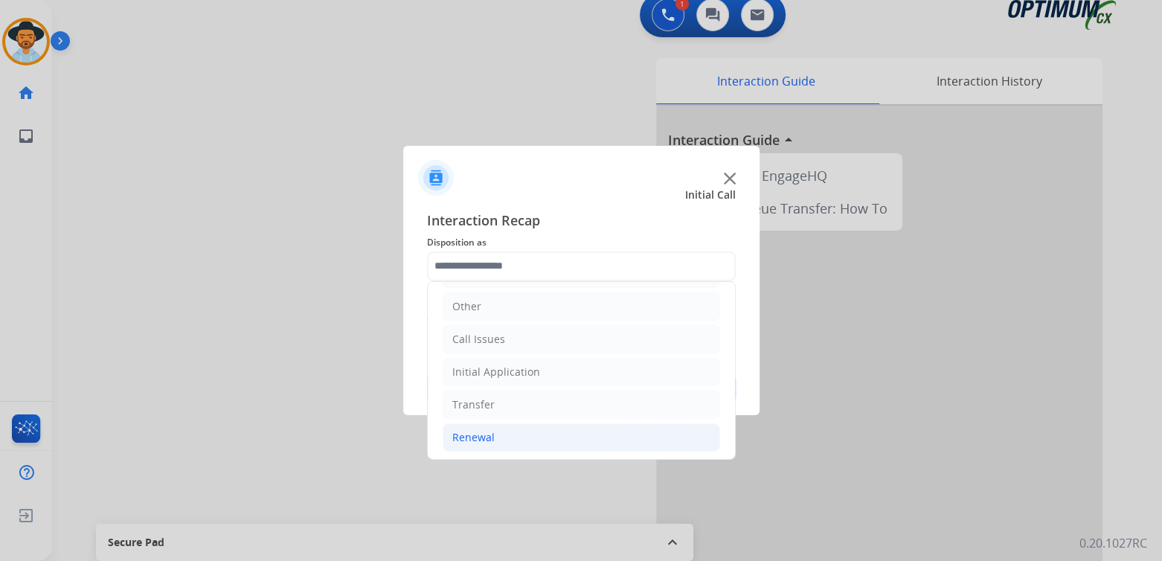
click at [493, 439] on li "Renewal" at bounding box center [582, 437] width 278 height 28
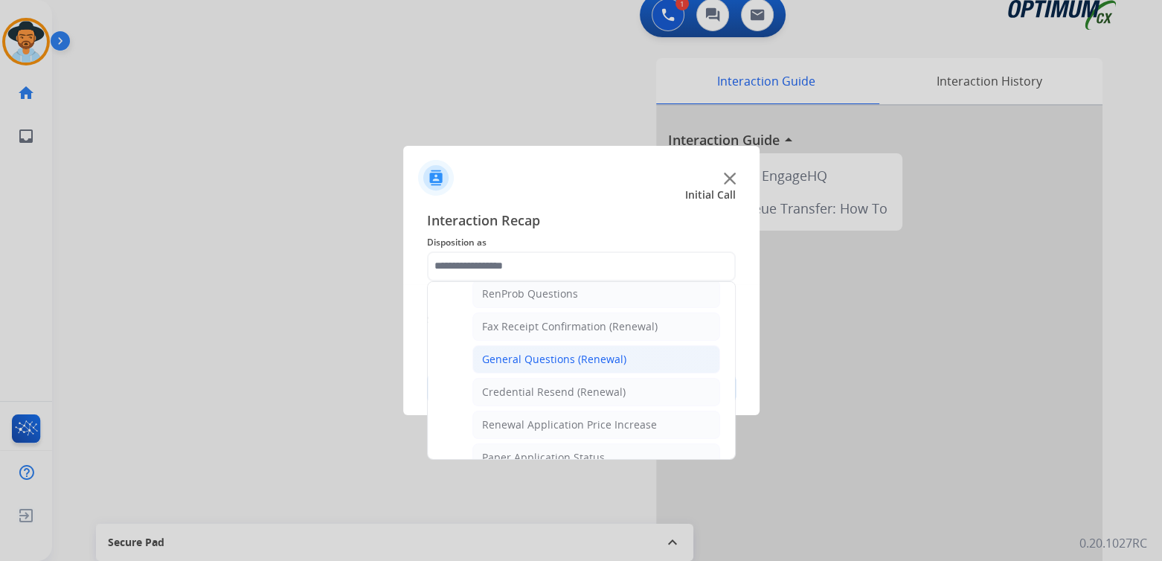
scroll to position [389, 0]
click at [514, 353] on div "General Questions (Renewal)" at bounding box center [554, 357] width 144 height 15
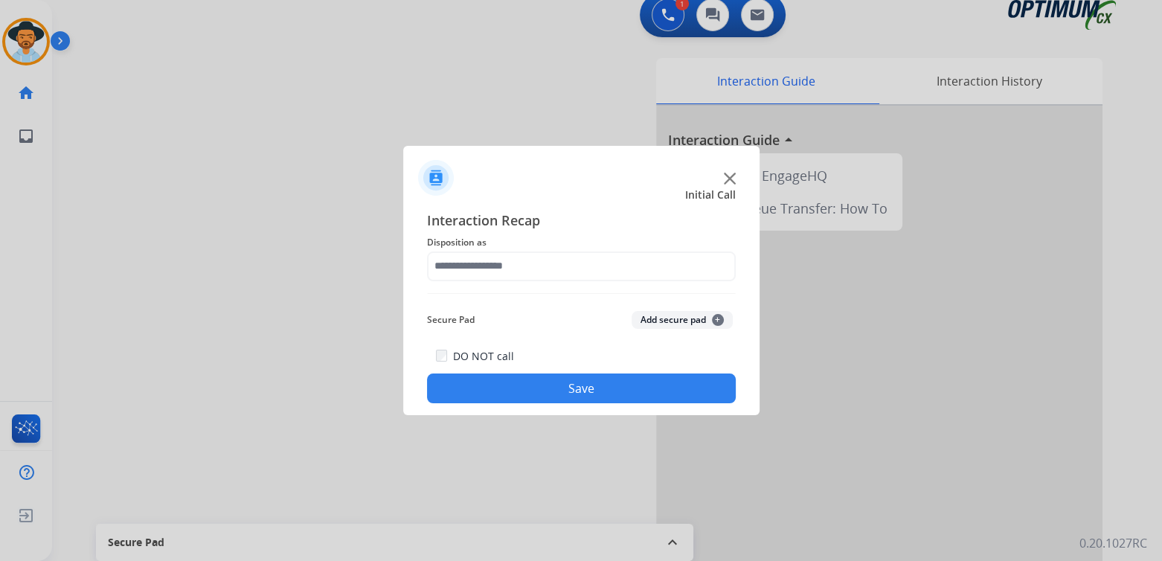
type input "**********"
click at [583, 380] on button "Save" at bounding box center [581, 388] width 309 height 30
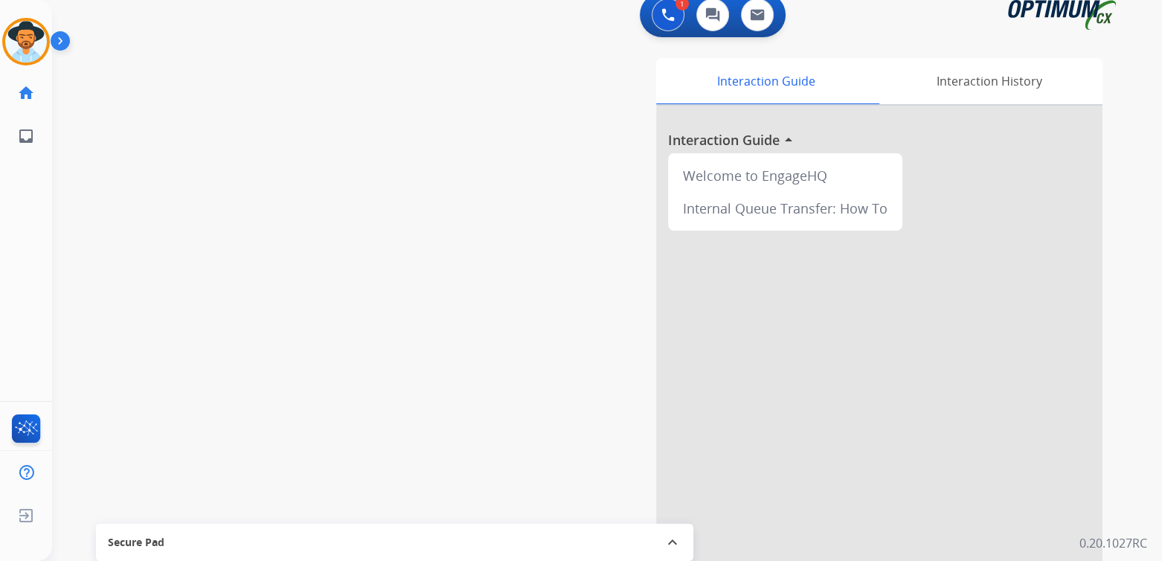
scroll to position [14, 0]
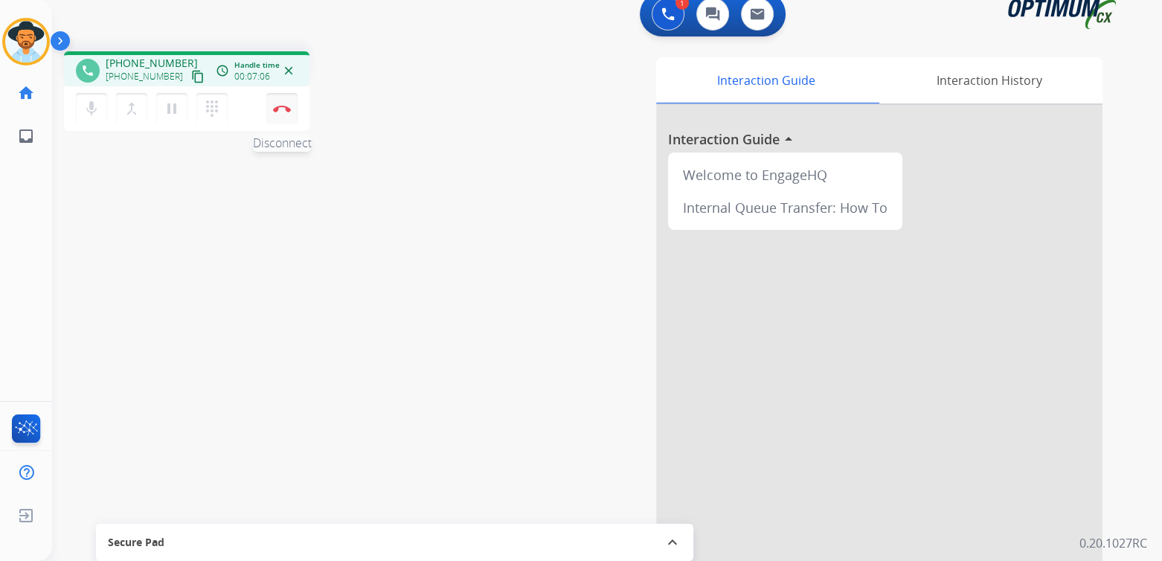
drag, startPoint x: 285, startPoint y: 100, endPoint x: 291, endPoint y: 113, distance: 14.7
click at [286, 100] on button "Disconnect" at bounding box center [281, 108] width 31 height 31
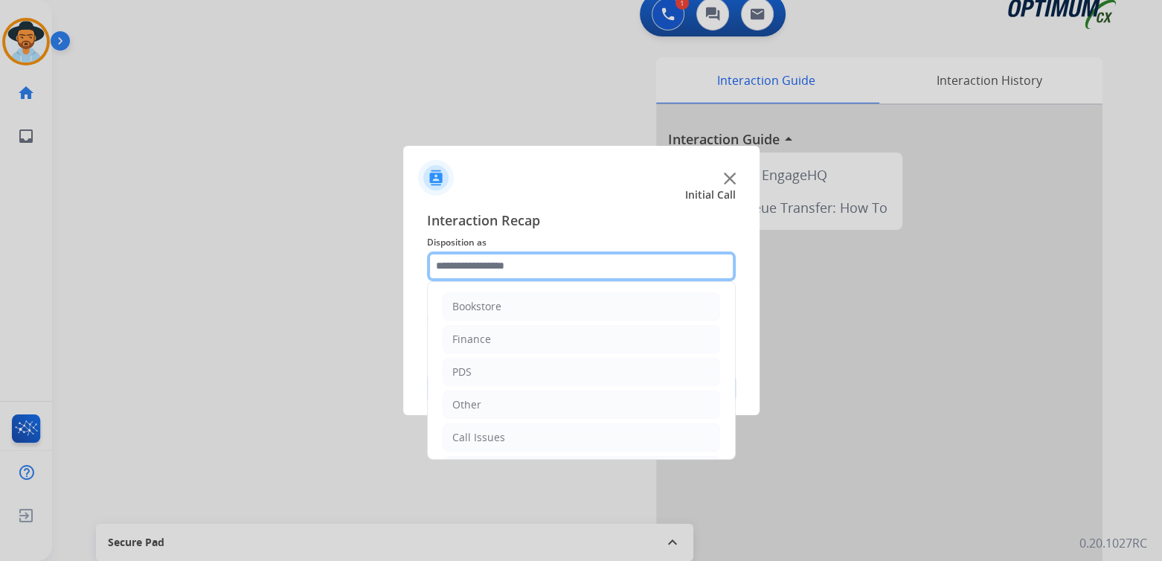
click at [494, 262] on input "text" at bounding box center [581, 266] width 309 height 30
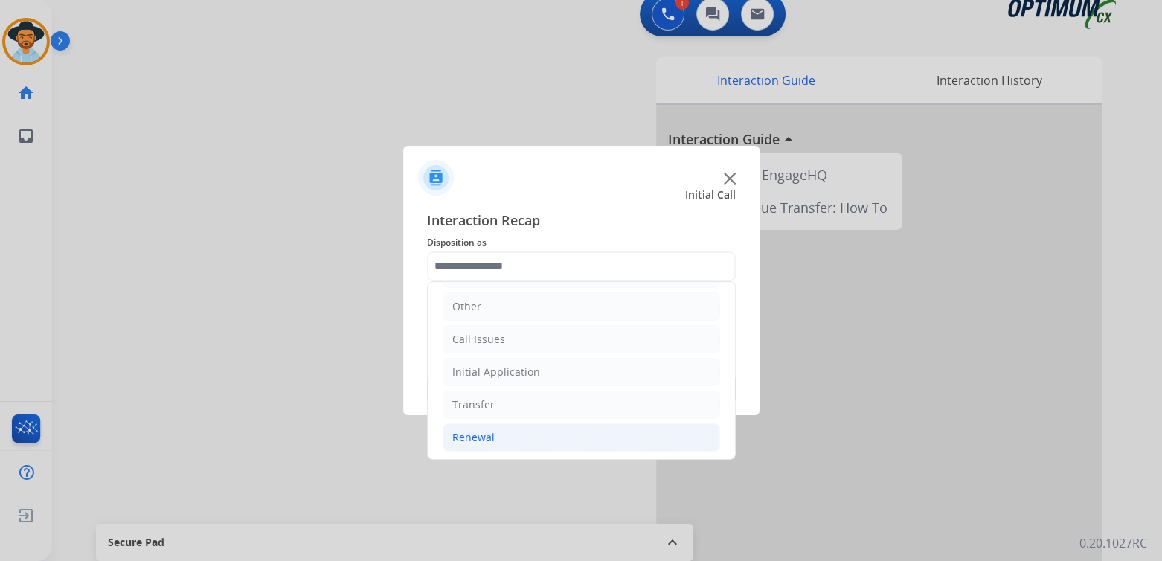
click at [490, 440] on div "Renewal" at bounding box center [473, 437] width 42 height 15
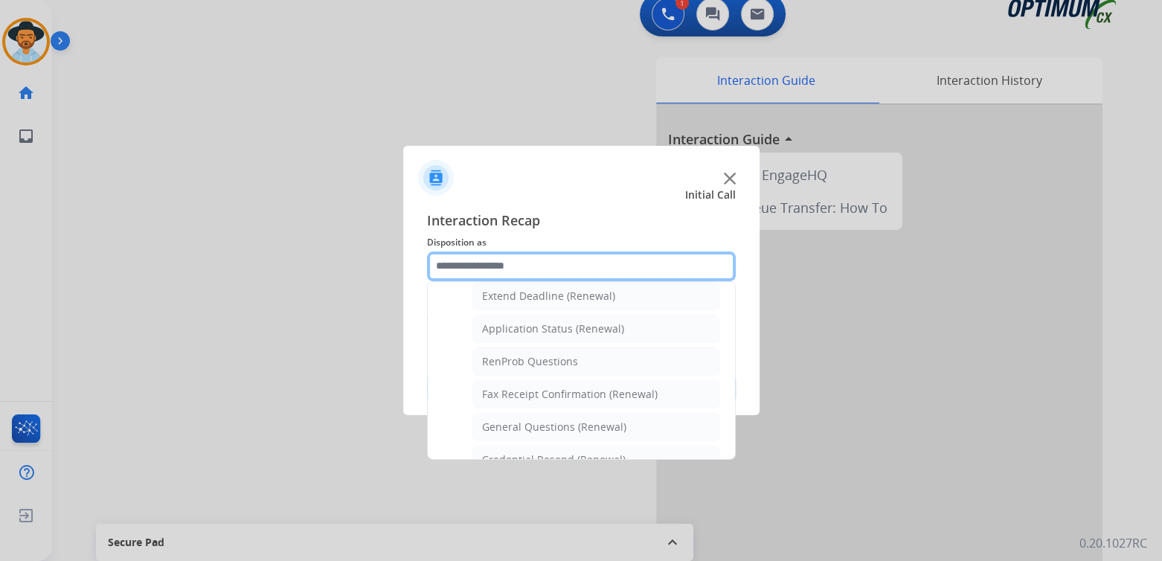
scroll to position [321, 0]
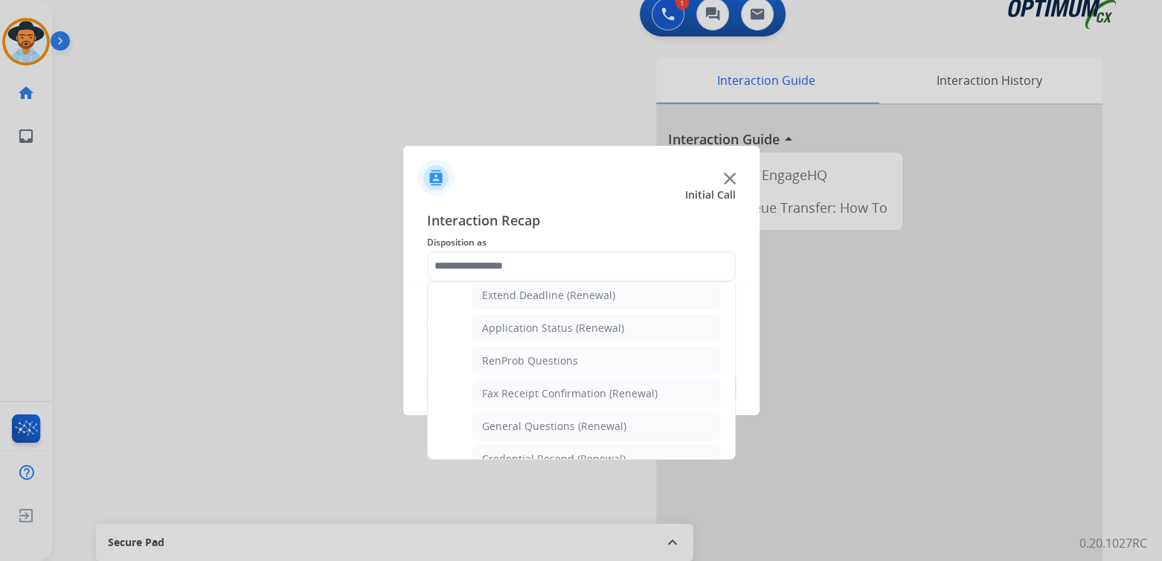
drag, startPoint x: 543, startPoint y: 423, endPoint x: 562, endPoint y: 411, distance: 22.3
click at [543, 422] on div "General Questions (Renewal)" at bounding box center [554, 426] width 144 height 15
type input "**********"
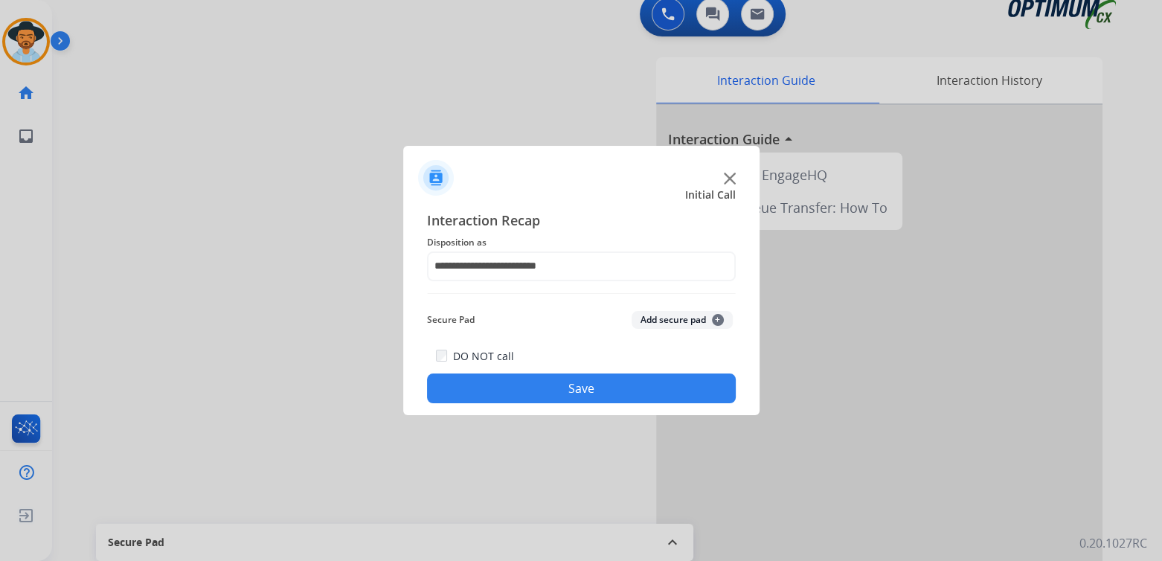
click at [630, 382] on button "Save" at bounding box center [581, 388] width 309 height 30
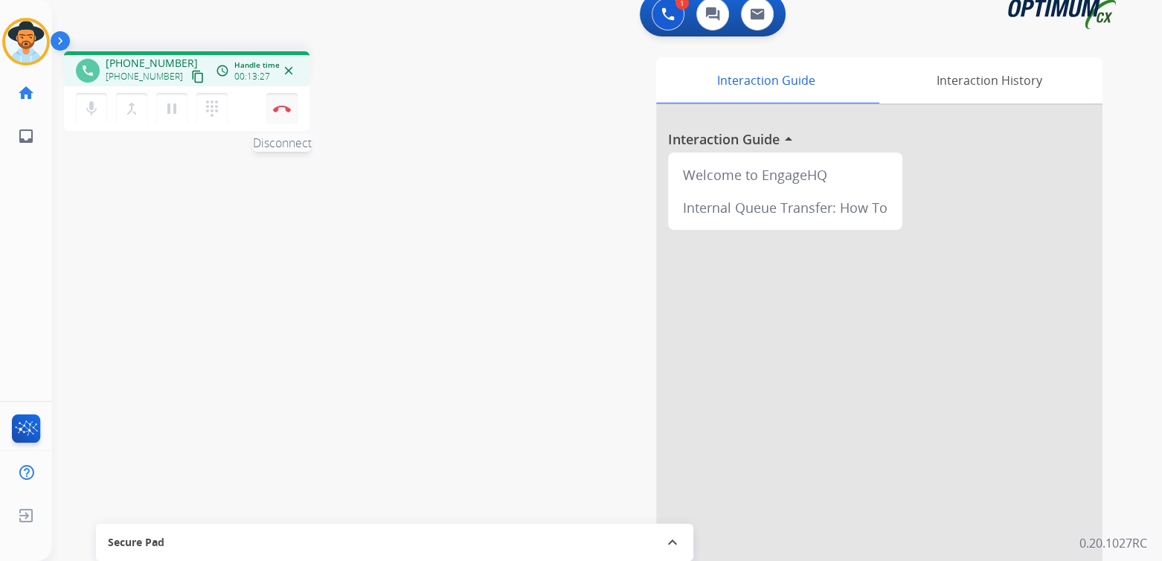
click at [278, 109] on img at bounding box center [282, 108] width 18 height 7
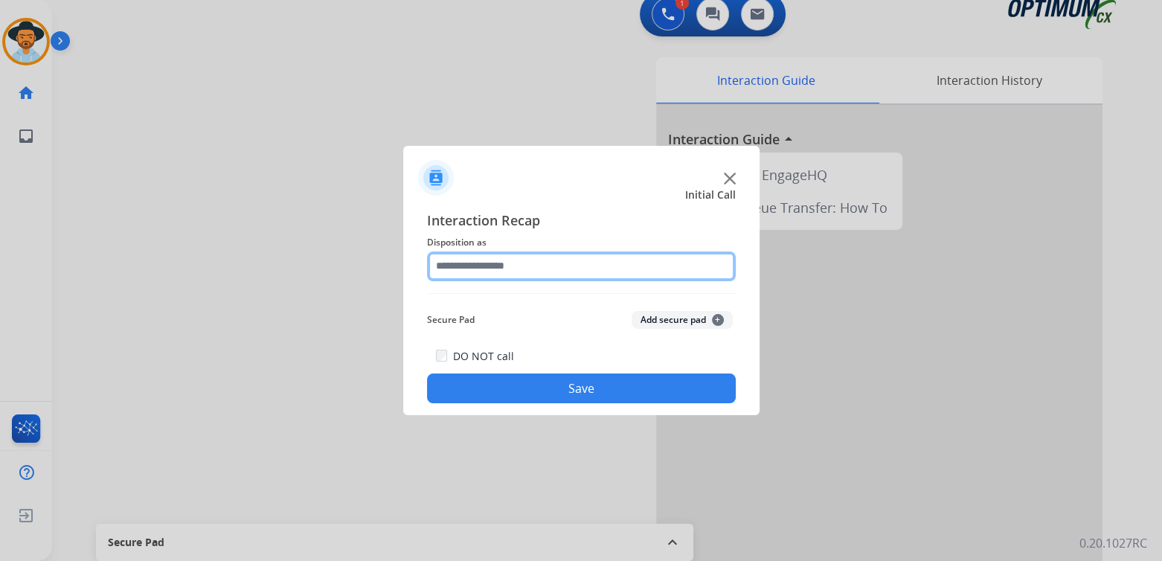
click at [505, 272] on input "text" at bounding box center [581, 266] width 309 height 30
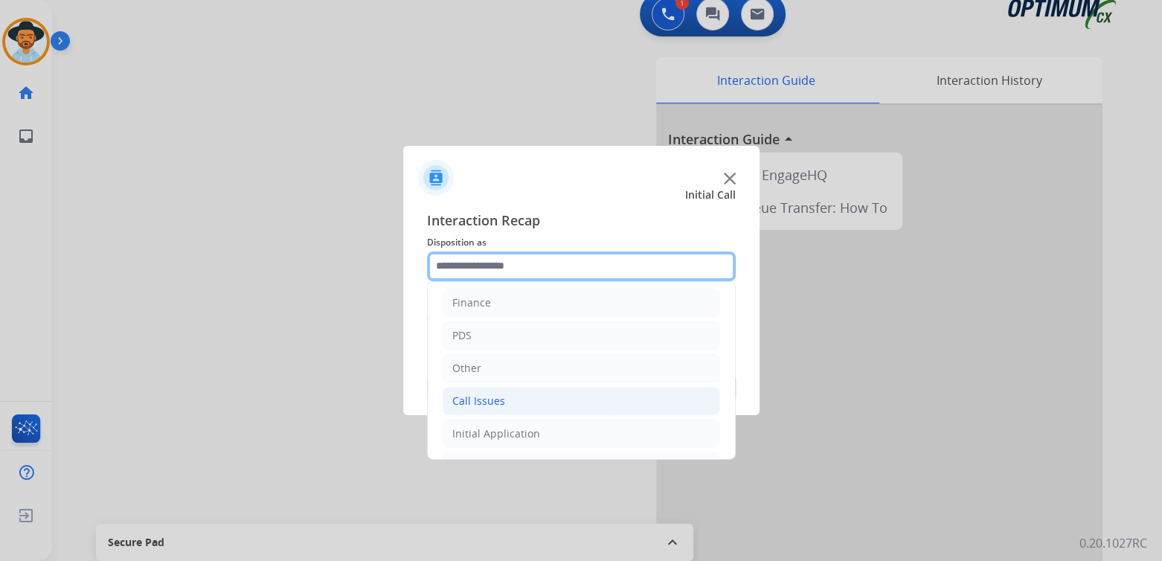
scroll to position [98, 0]
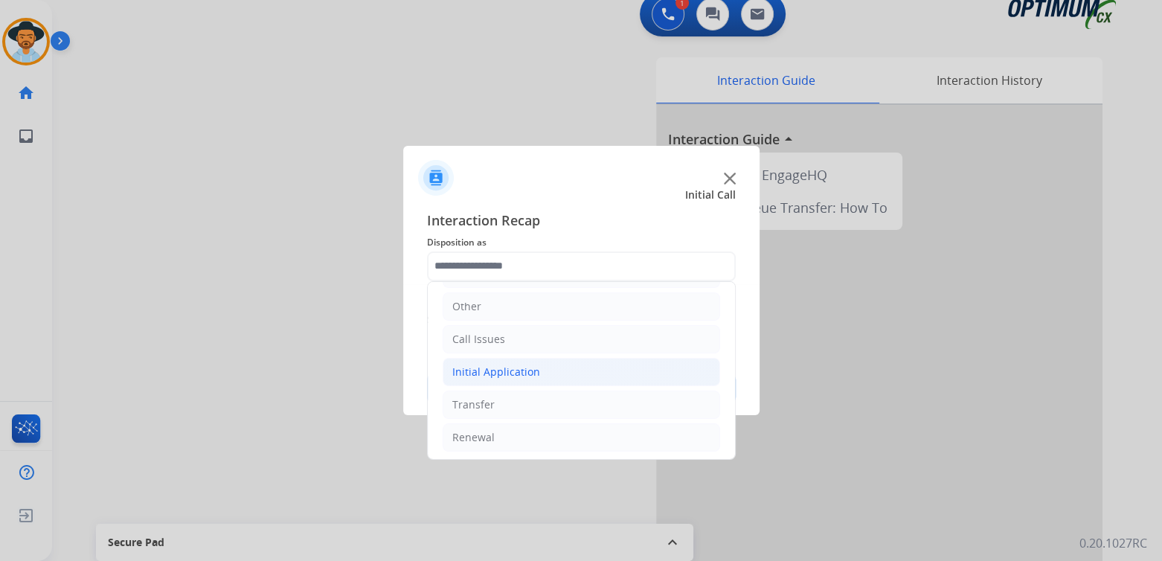
click at [498, 369] on div "Initial Application" at bounding box center [496, 372] width 88 height 15
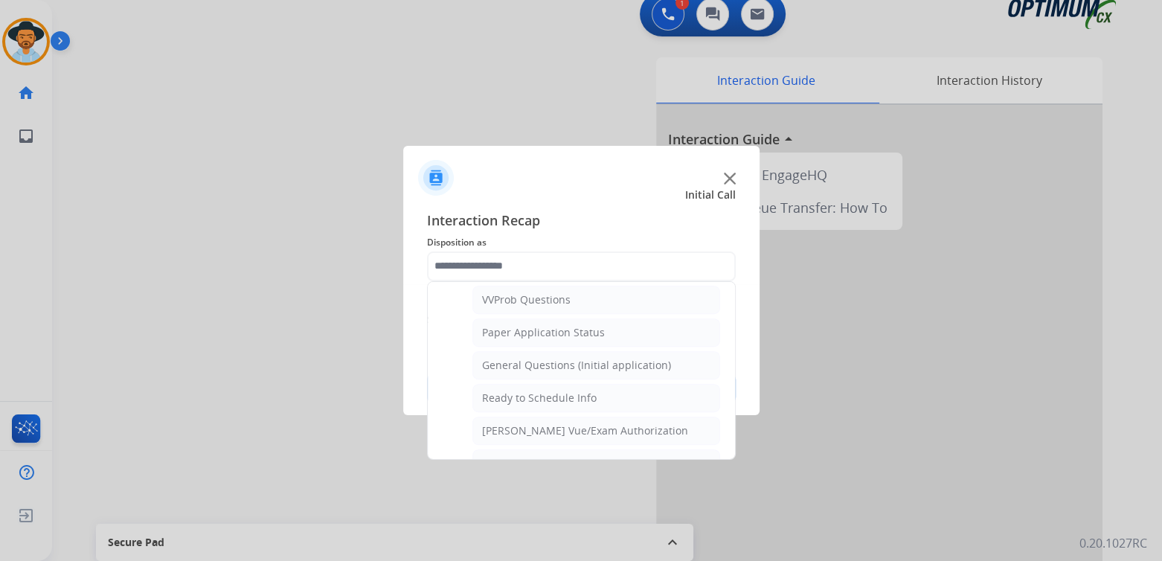
scroll to position [0, 0]
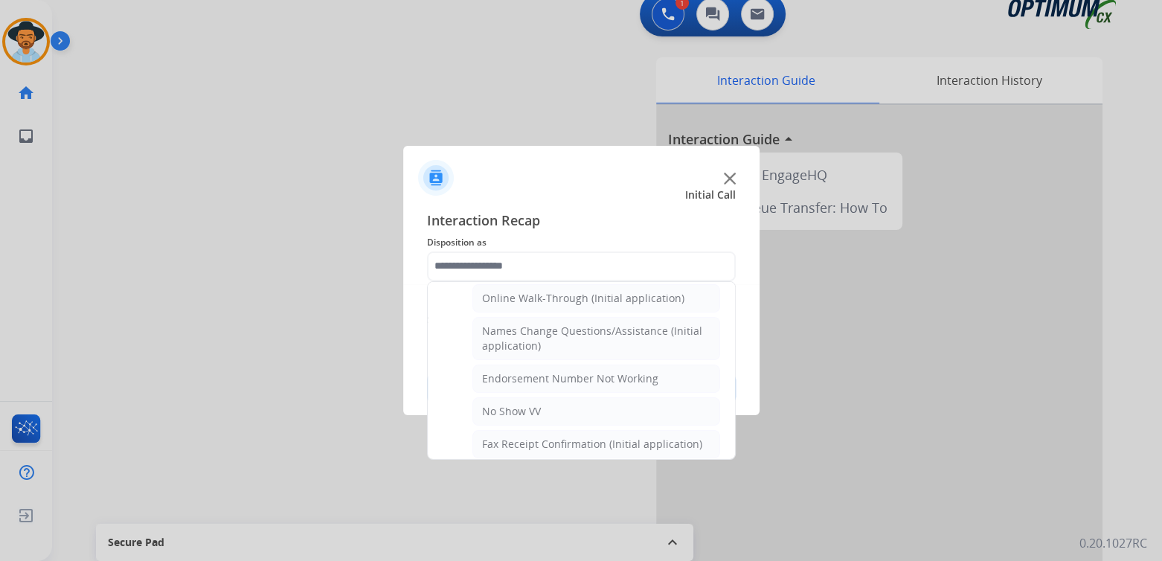
type input "**********"
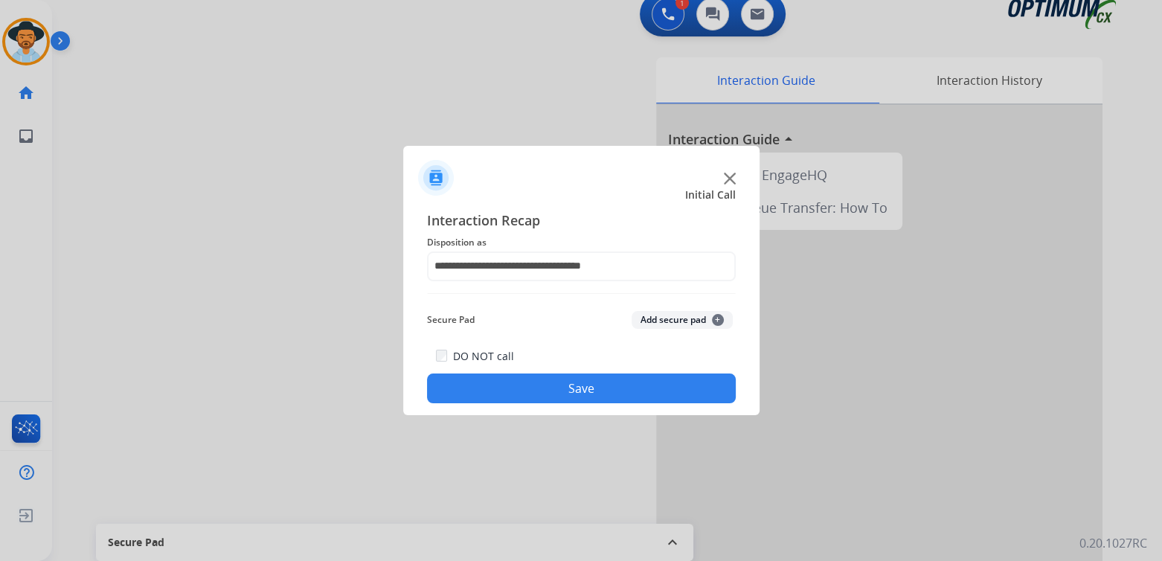
click at [596, 385] on button "Save" at bounding box center [581, 388] width 309 height 30
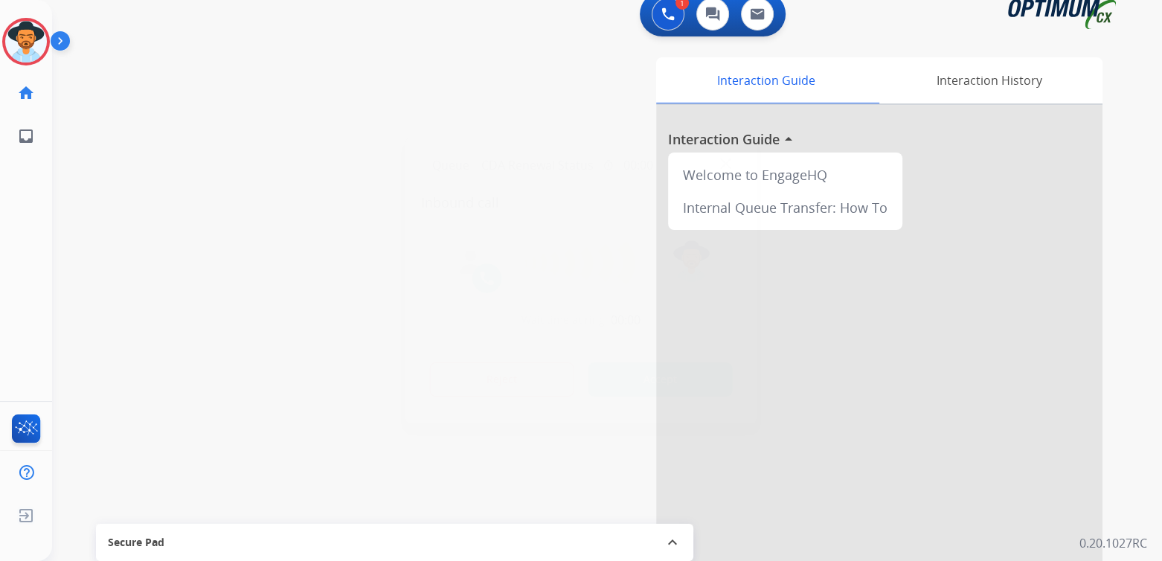
click at [735, 155] on div "Queue CDA Renewal Status timer 00:00" at bounding box center [581, 165] width 321 height 31
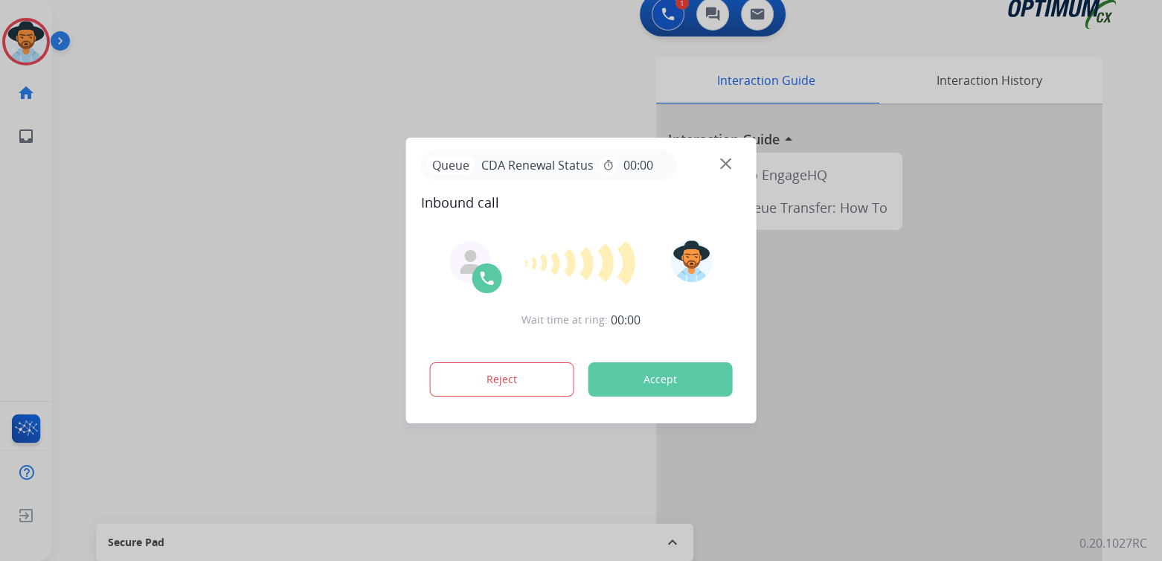
drag, startPoint x: 666, startPoint y: 377, endPoint x: 659, endPoint y: 381, distance: 7.7
click at [659, 379] on button "Accept" at bounding box center [660, 379] width 144 height 34
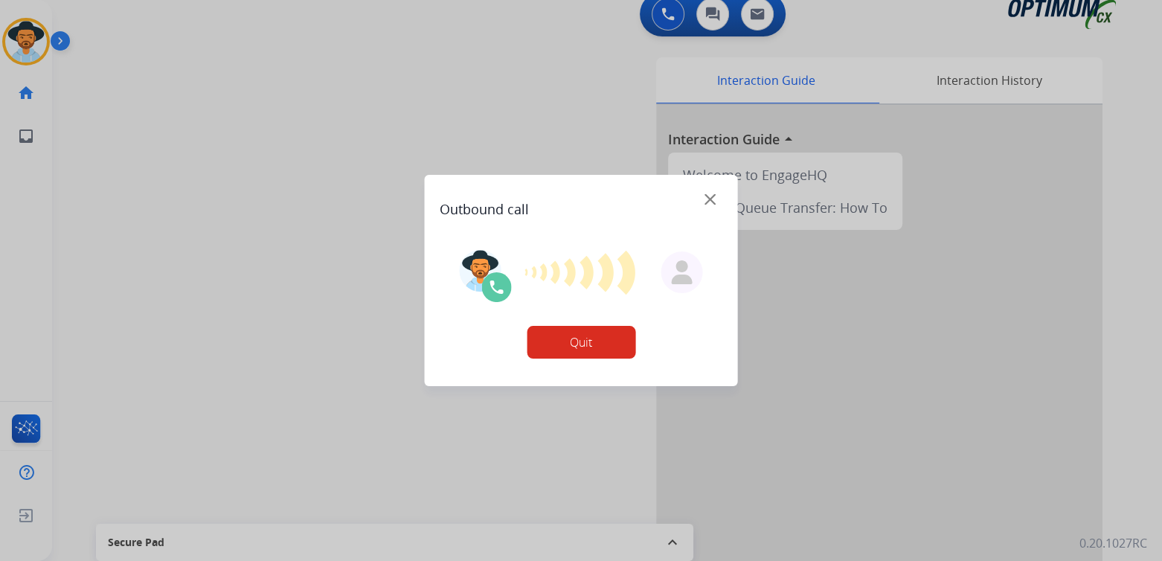
click at [588, 337] on button "Quit" at bounding box center [581, 342] width 109 height 33
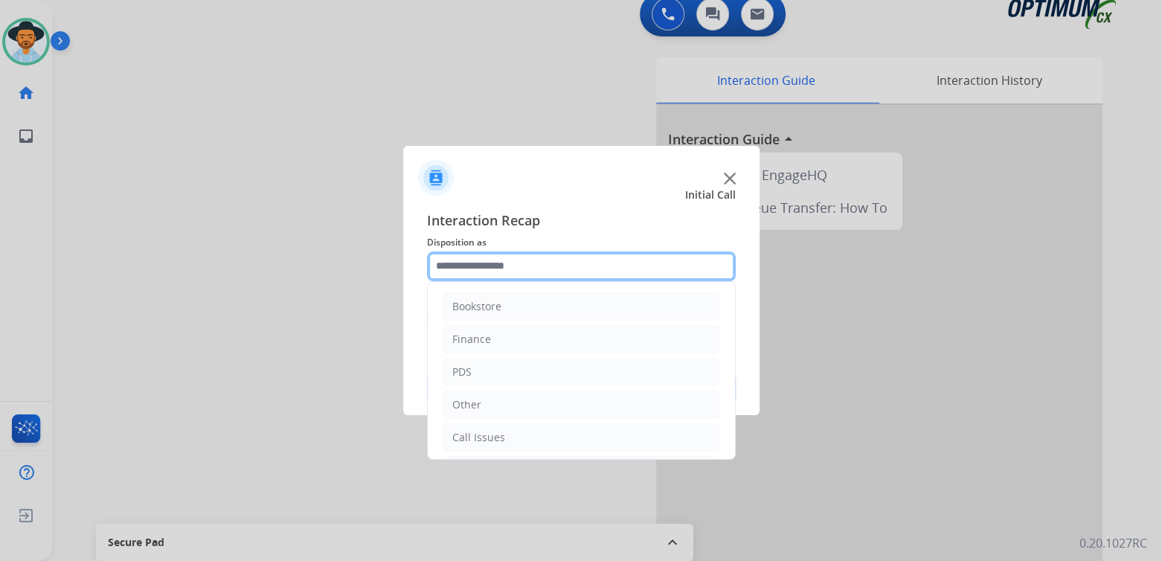
click at [501, 258] on input "text" at bounding box center [581, 266] width 309 height 30
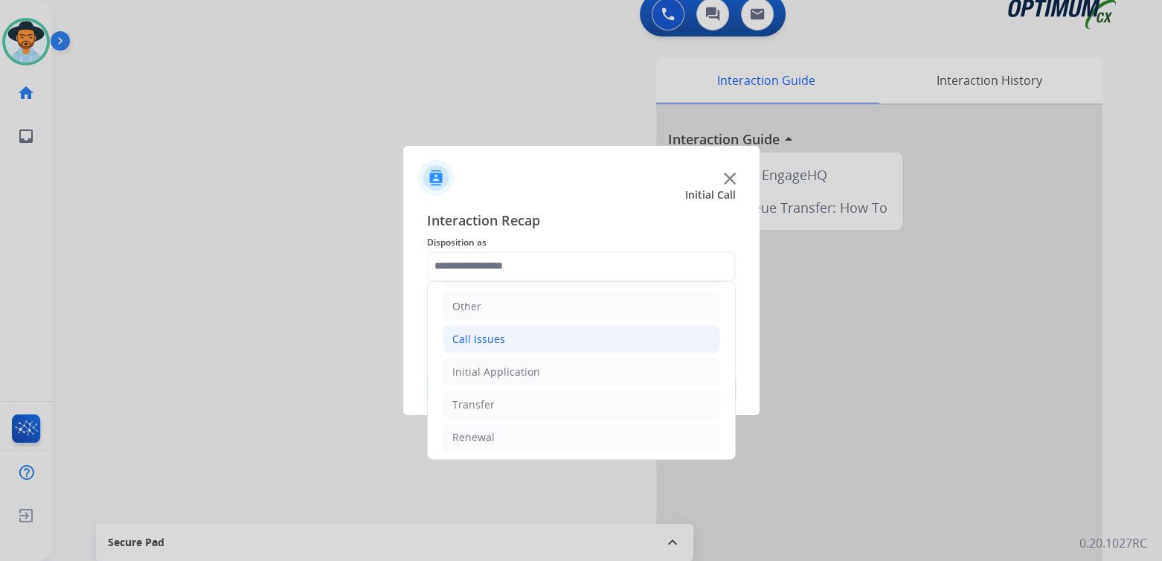
click at [501, 337] on li "Call Issues" at bounding box center [582, 339] width 278 height 28
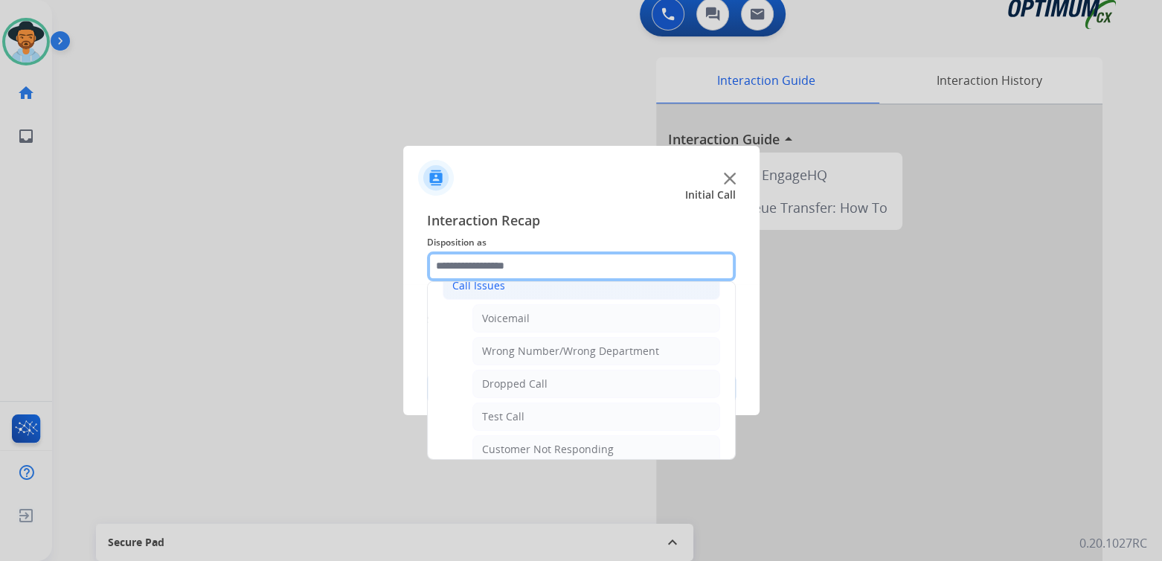
scroll to position [260, 0]
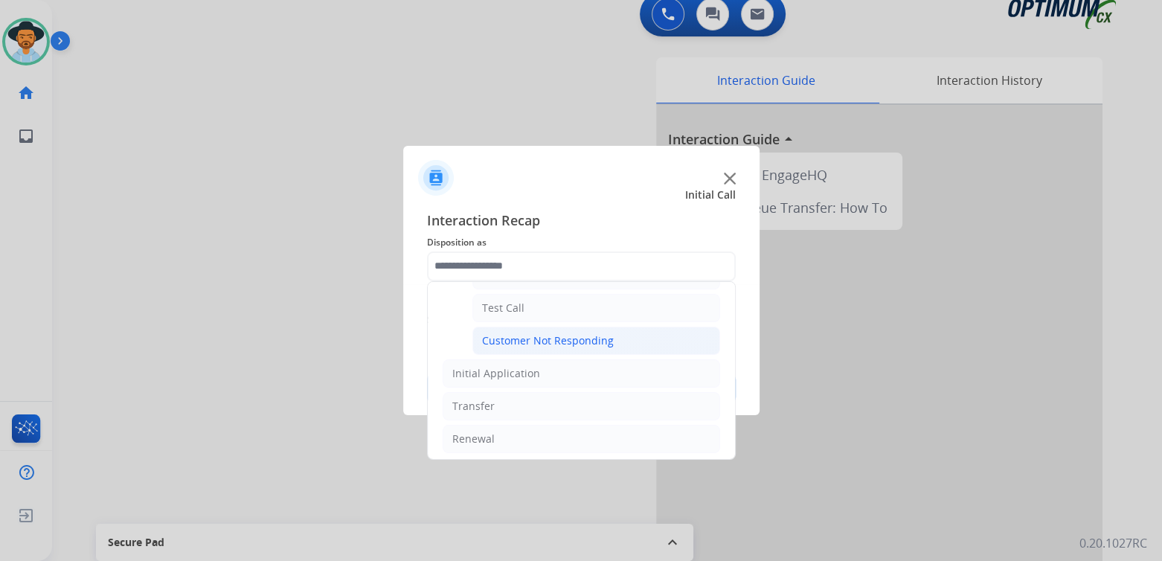
click at [574, 336] on div "Customer Not Responding" at bounding box center [548, 340] width 132 height 15
type input "**********"
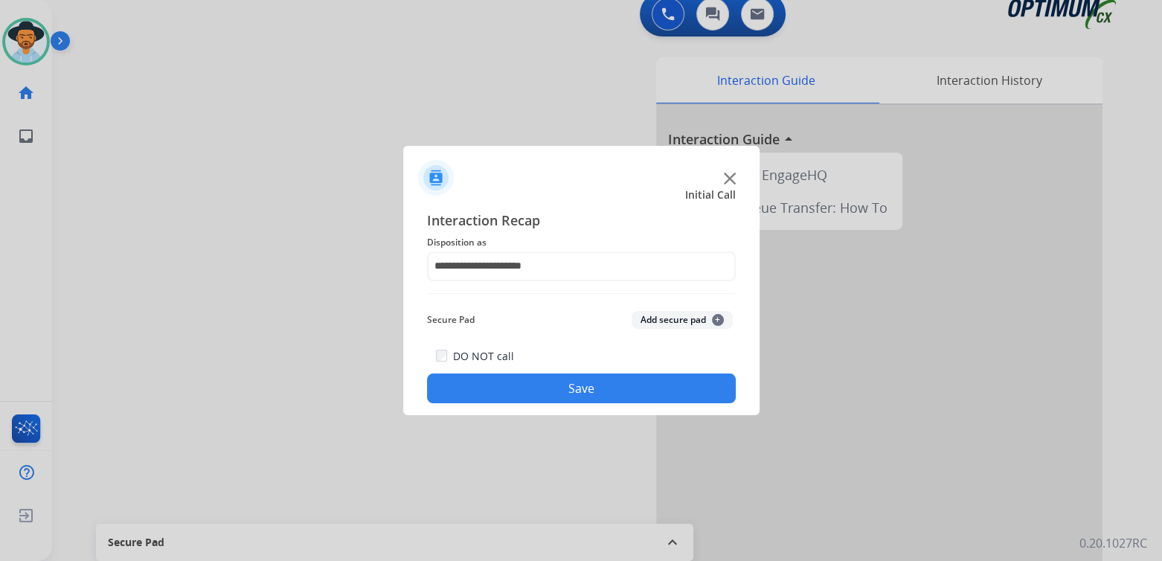
click at [656, 386] on button "Save" at bounding box center [581, 388] width 309 height 30
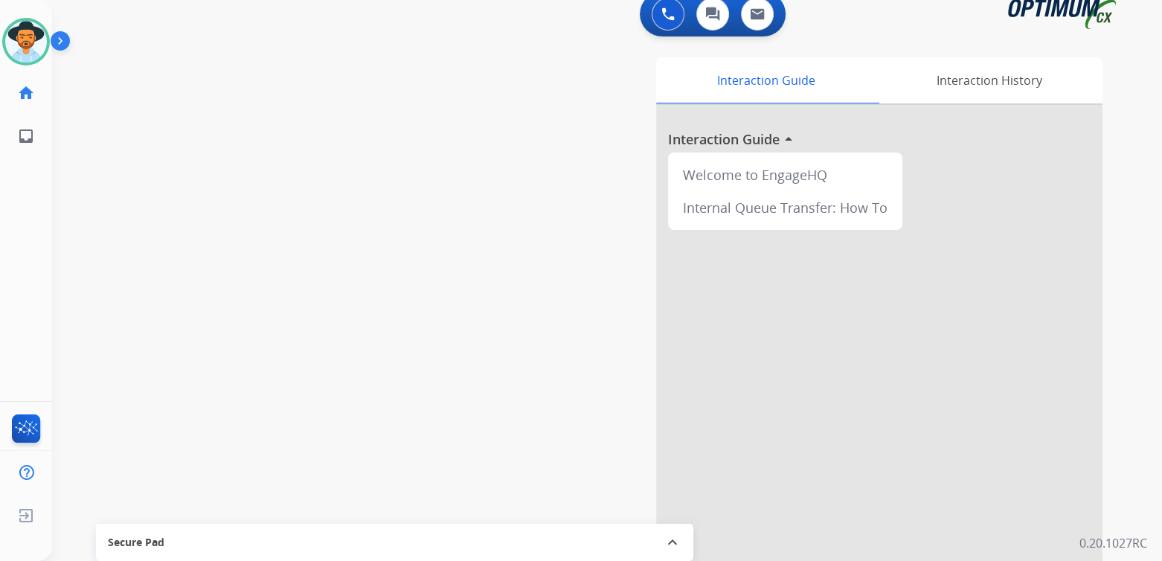
scroll to position [0, 0]
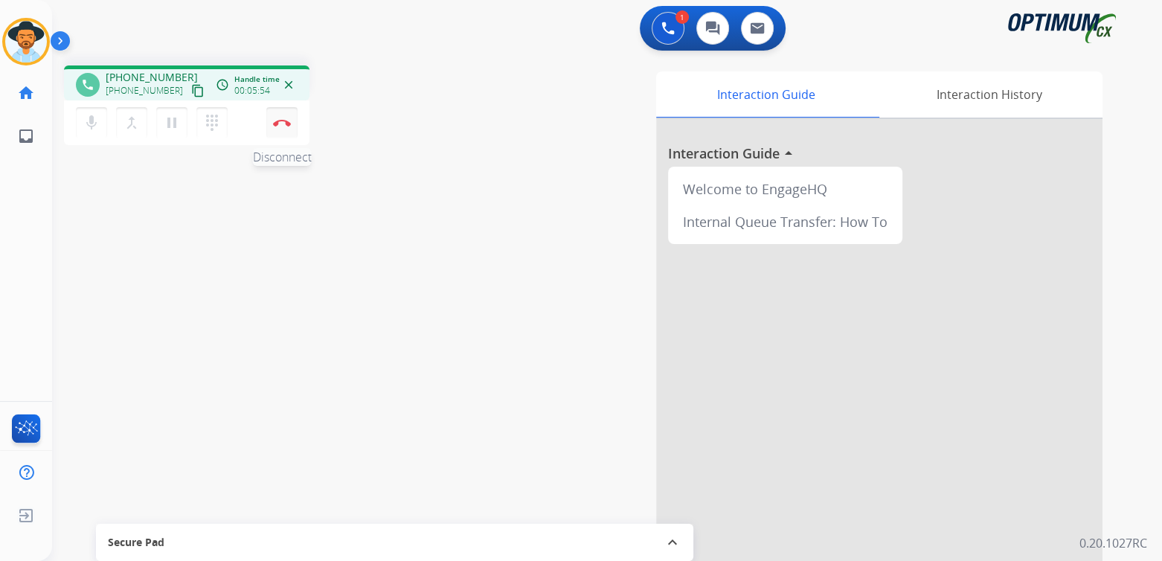
click at [281, 125] on img at bounding box center [282, 122] width 18 height 7
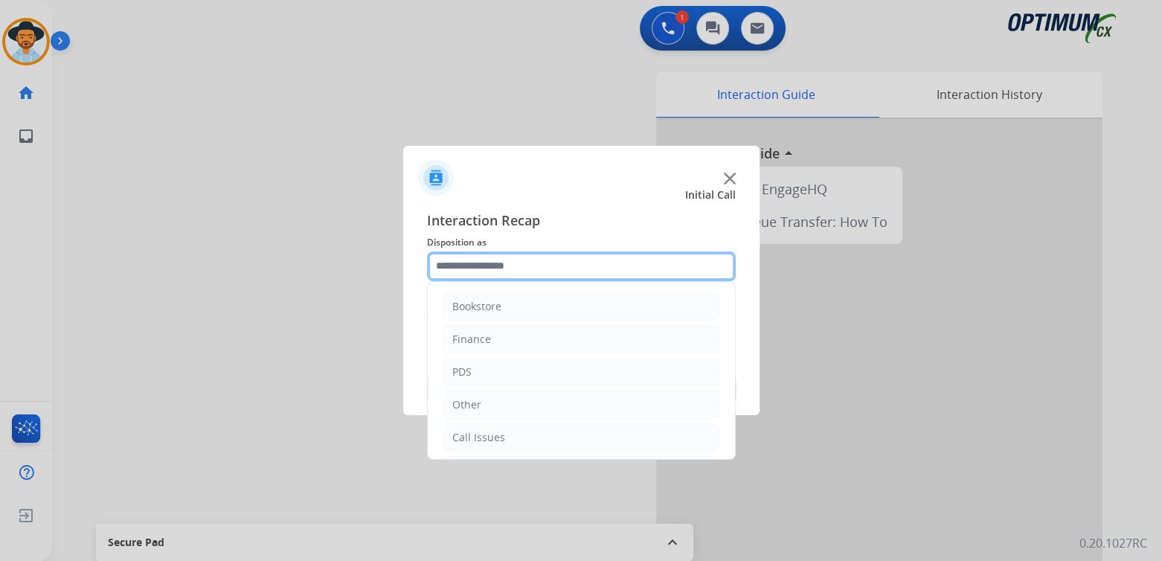
click at [536, 272] on input "text" at bounding box center [581, 266] width 309 height 30
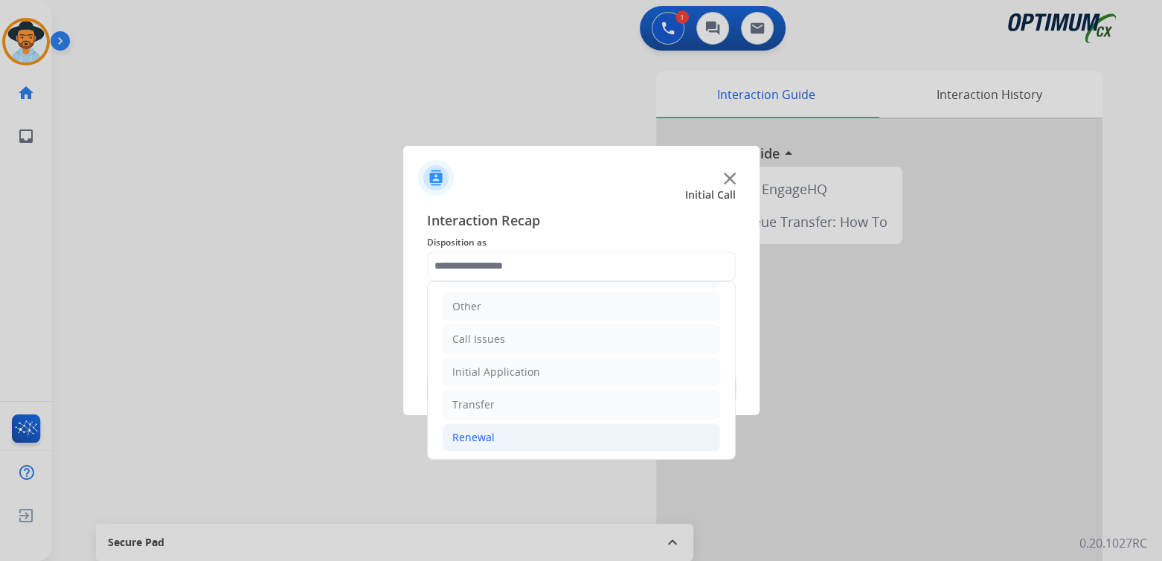
click at [496, 433] on li "Renewal" at bounding box center [582, 437] width 278 height 28
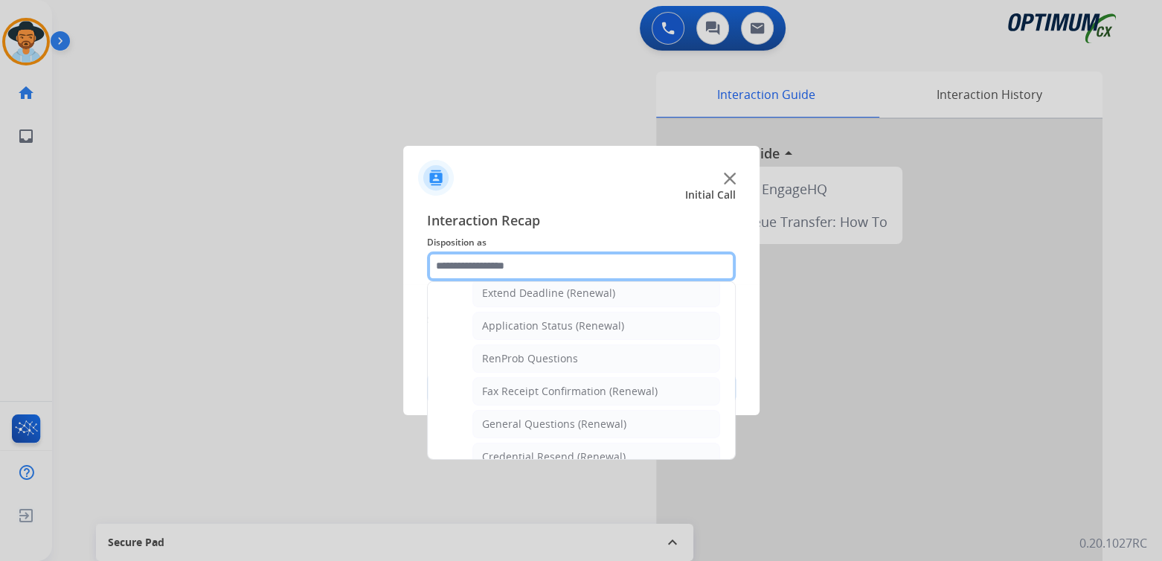
scroll to position [321, 0]
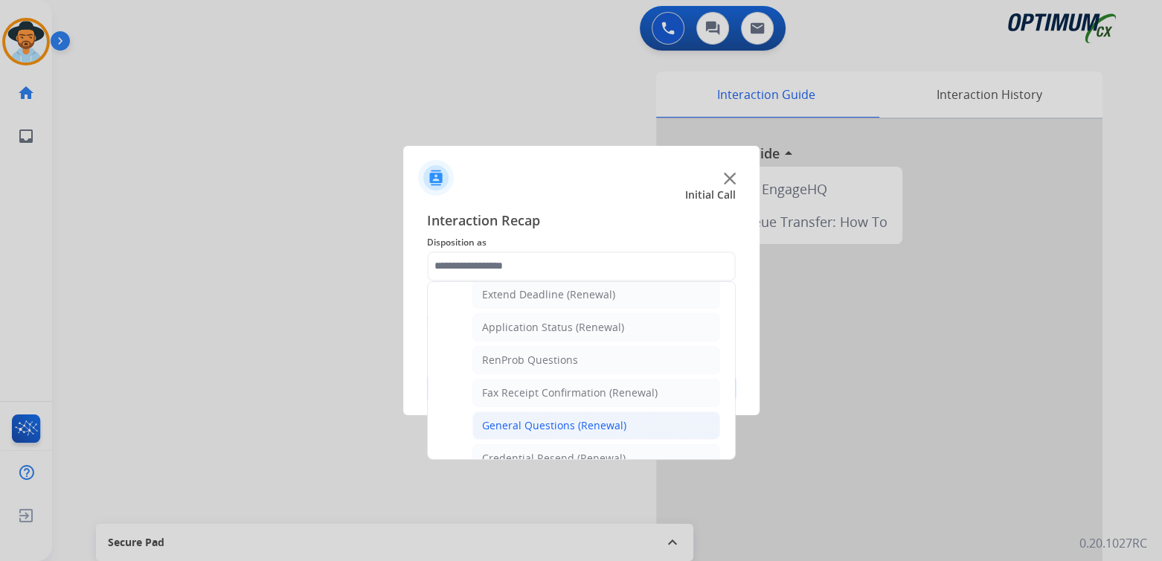
click at [544, 421] on div "General Questions (Renewal)" at bounding box center [554, 425] width 144 height 15
type input "**********"
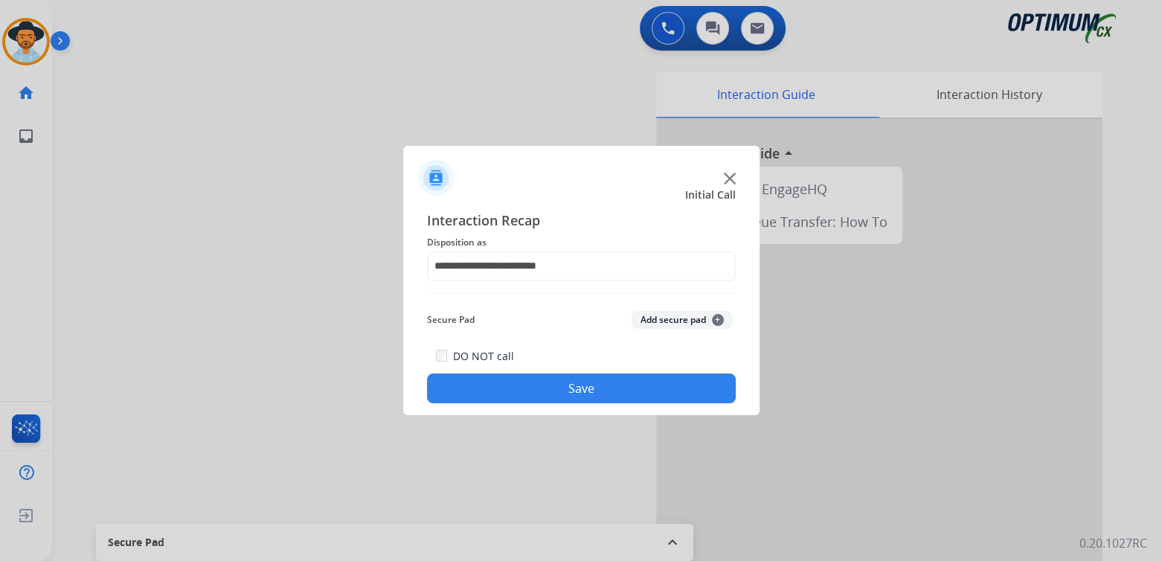
click at [615, 408] on div "**********" at bounding box center [581, 307] width 356 height 218
click at [612, 391] on button "Save" at bounding box center [581, 388] width 309 height 30
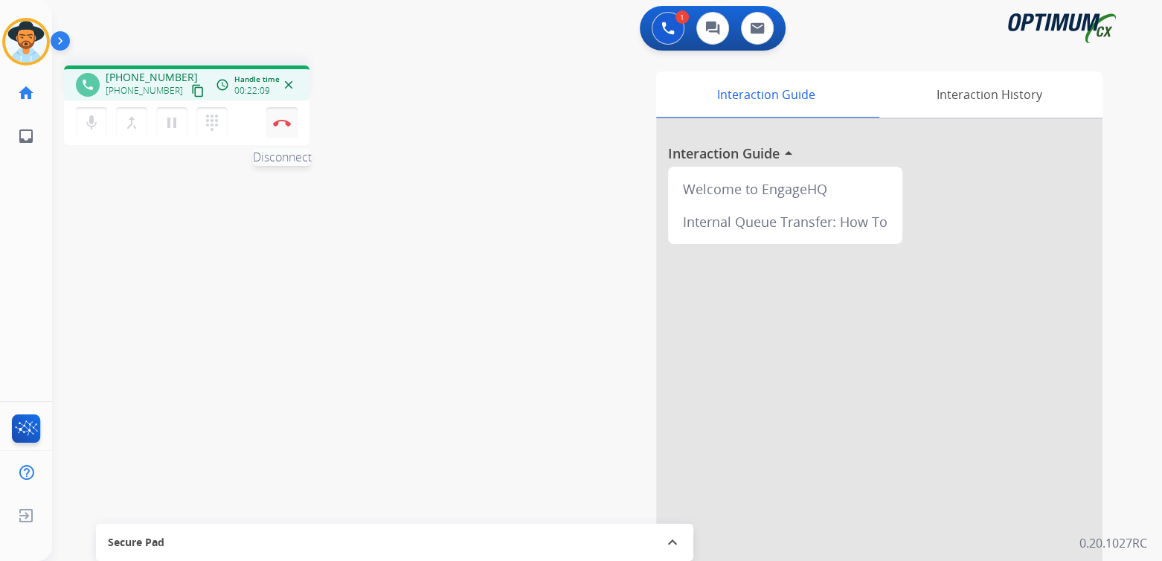
click at [291, 126] on button "Disconnect" at bounding box center [281, 122] width 31 height 31
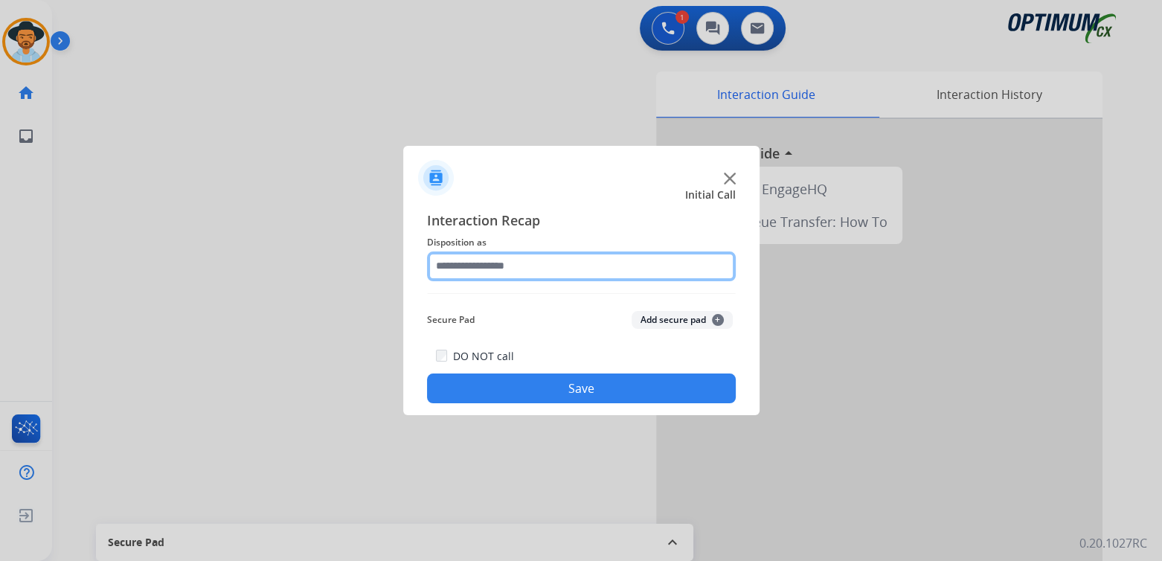
click at [504, 275] on input "text" at bounding box center [581, 266] width 309 height 30
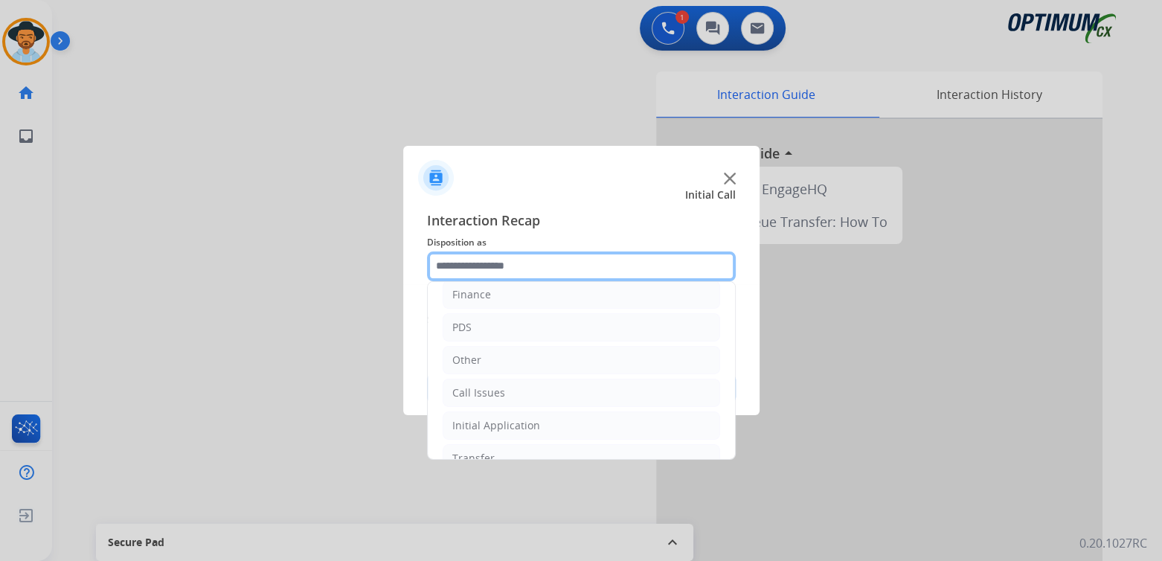
scroll to position [98, 0]
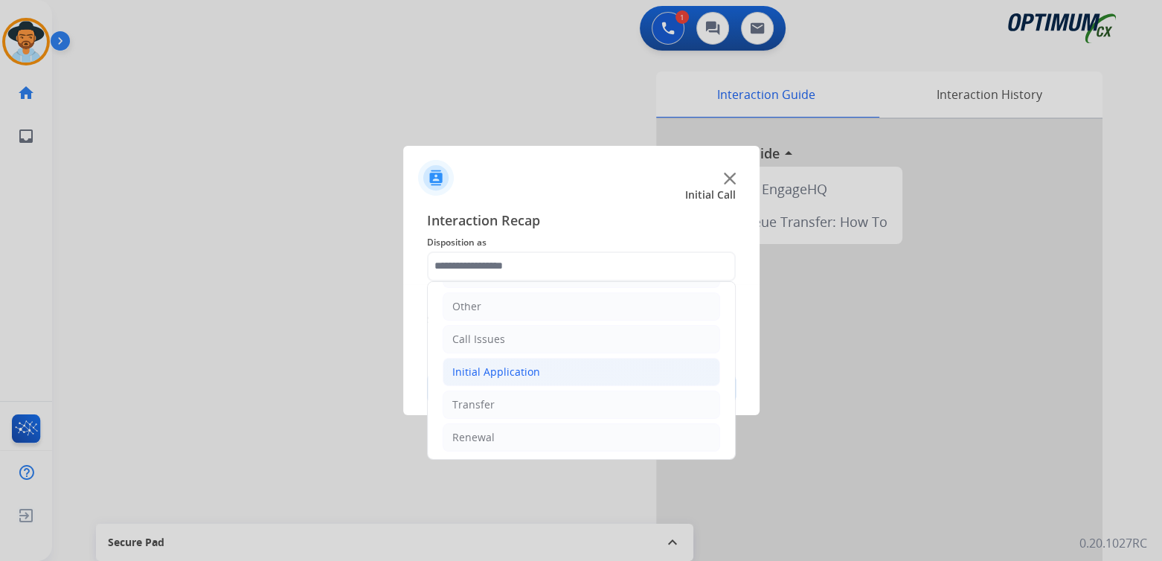
click at [521, 368] on div "Initial Application" at bounding box center [496, 372] width 88 height 15
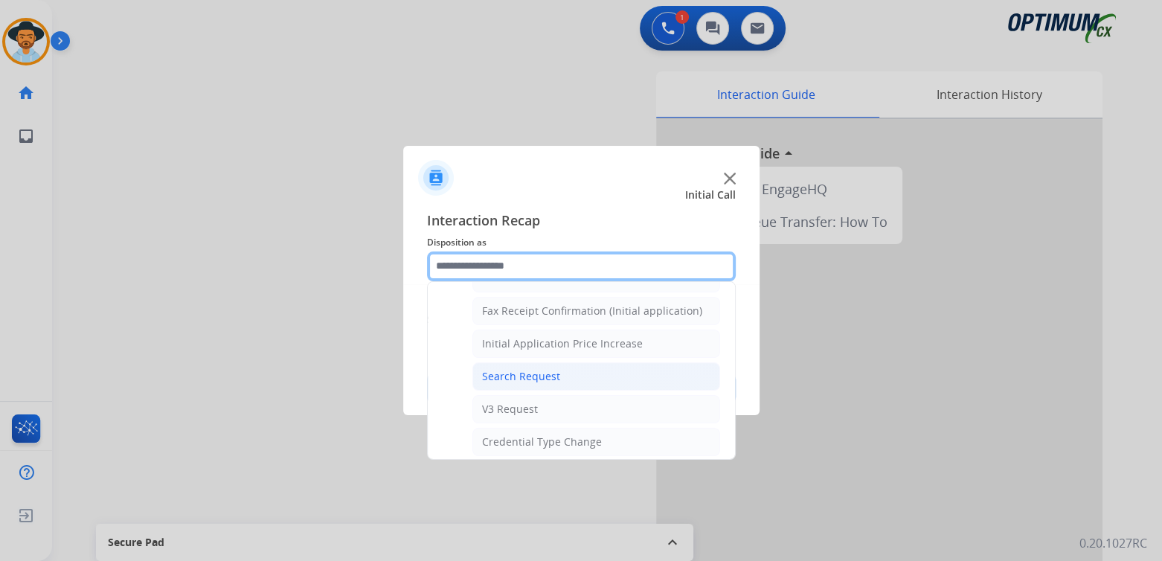
scroll to position [469, 0]
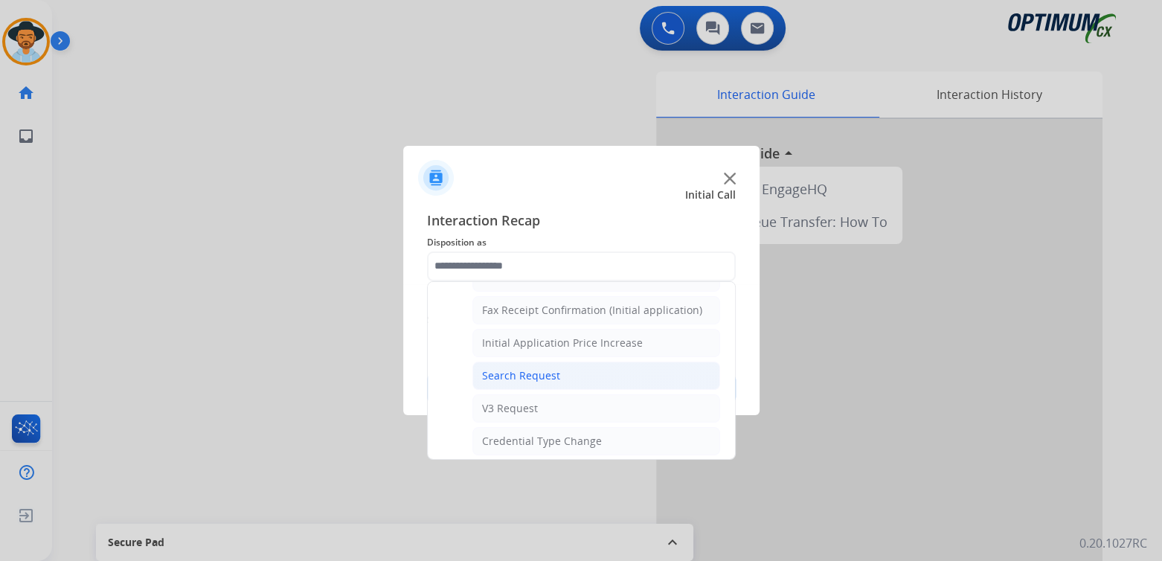
click at [568, 368] on li "Search Request" at bounding box center [596, 376] width 248 height 28
type input "**********"
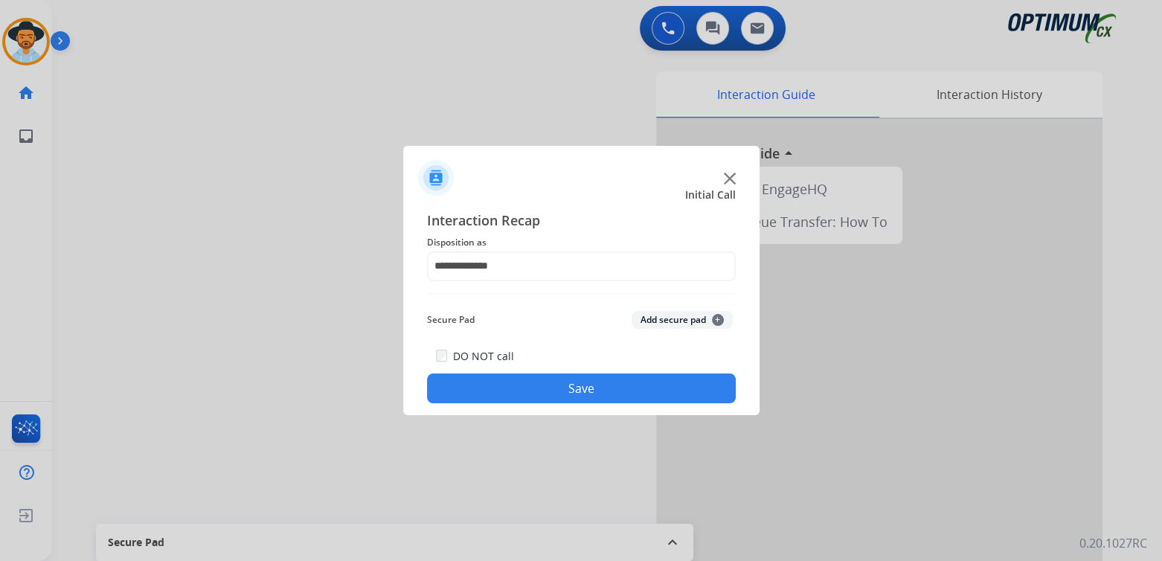
click at [624, 395] on button "Save" at bounding box center [581, 388] width 309 height 30
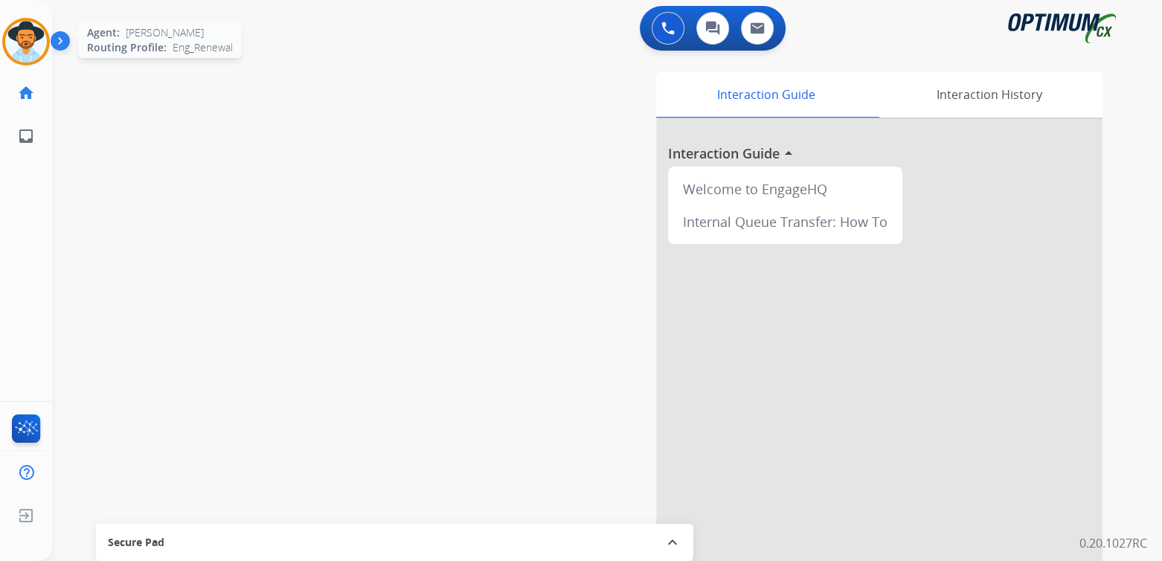
click at [24, 51] on img at bounding box center [26, 42] width 42 height 42
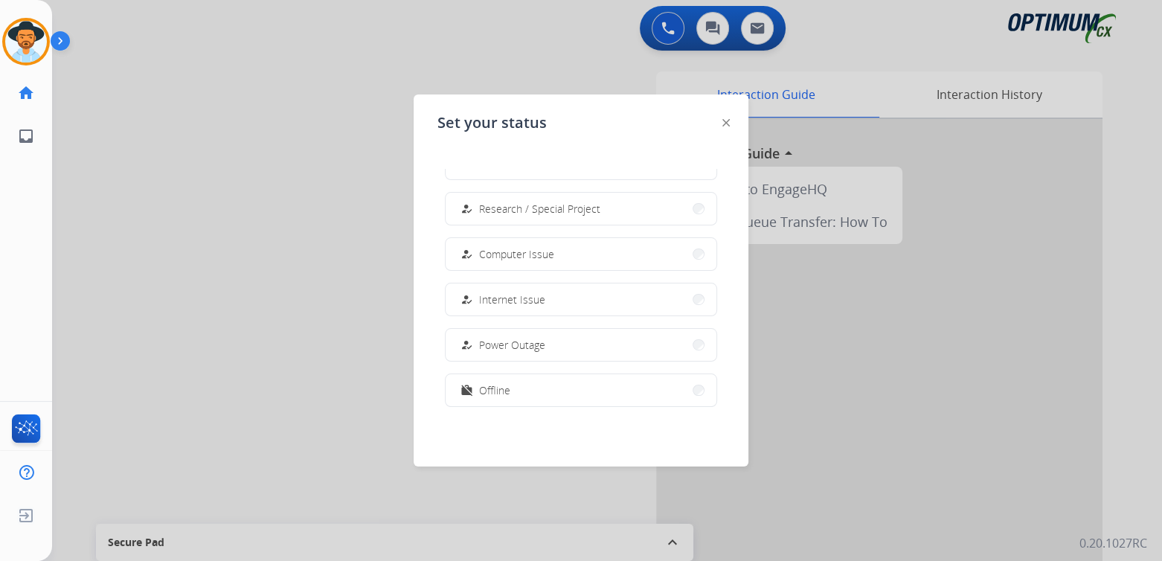
scroll to position [371, 0]
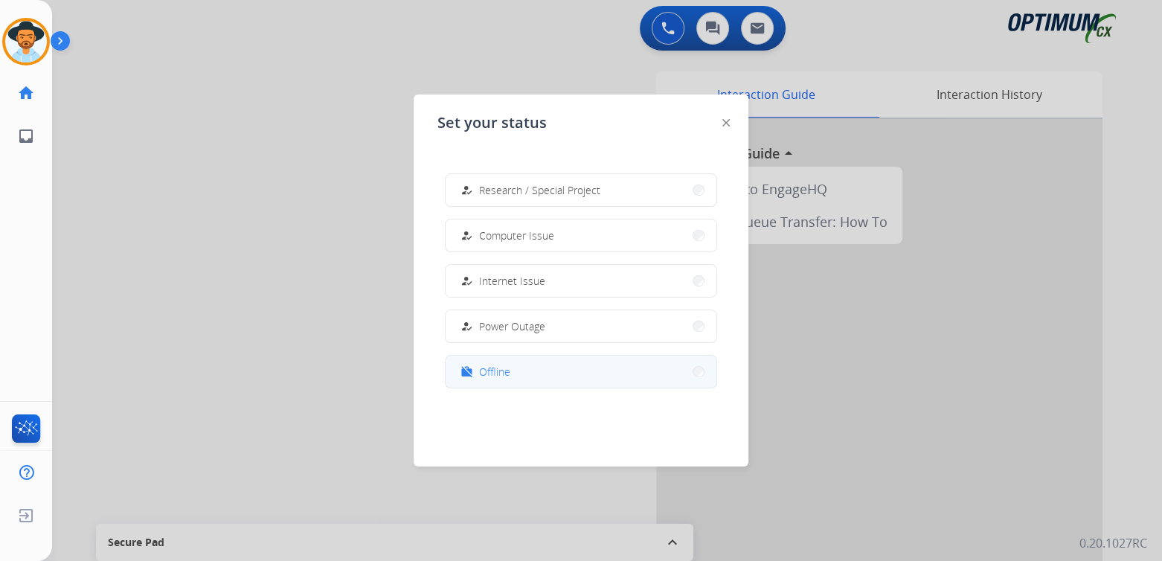
click at [490, 371] on span "Offline" at bounding box center [494, 372] width 31 height 16
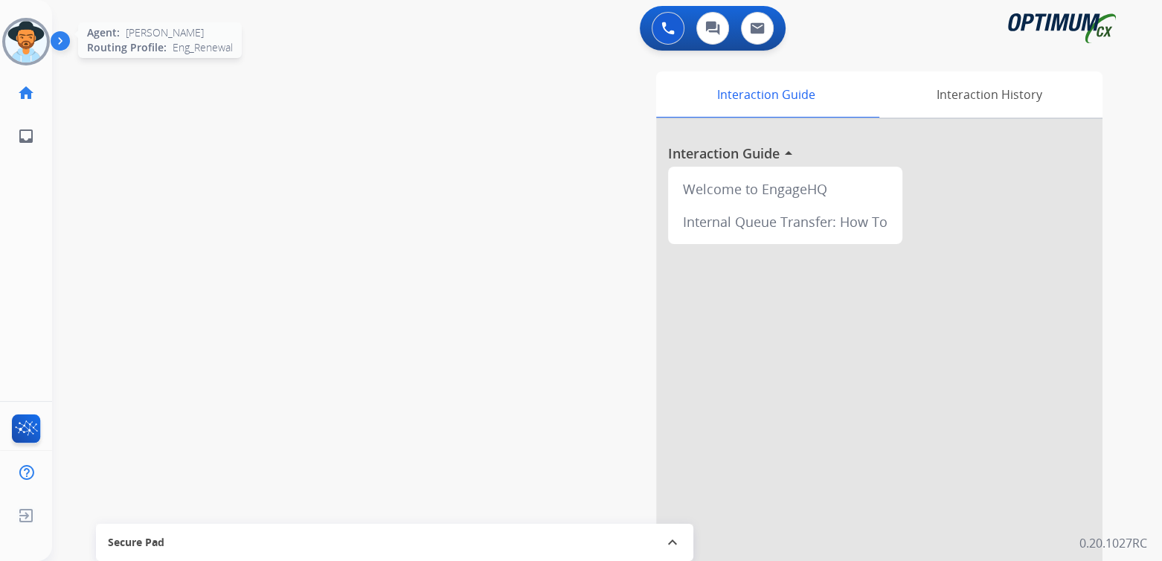
click at [44, 41] on img at bounding box center [26, 42] width 42 height 42
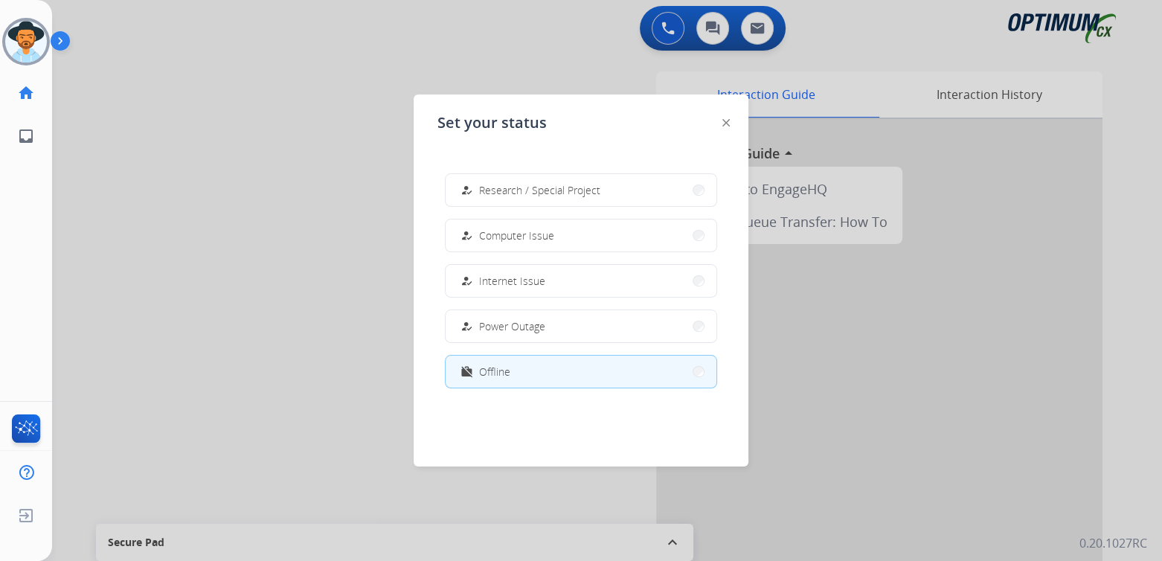
click at [531, 370] on button "work_off Offline" at bounding box center [581, 372] width 271 height 32
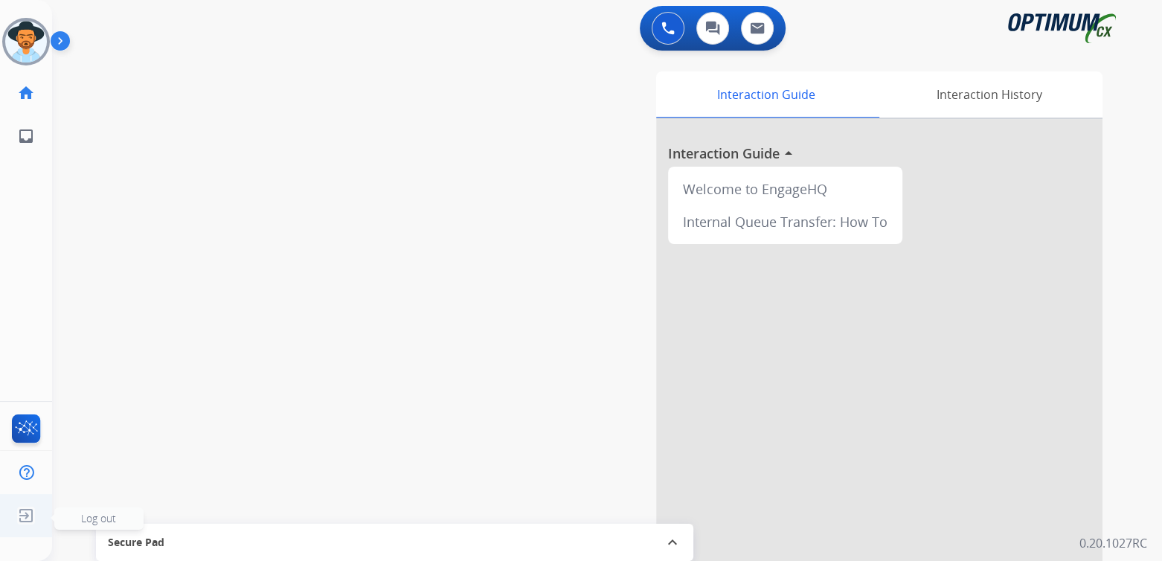
click at [23, 519] on img at bounding box center [26, 515] width 27 height 28
